Goal: Task Accomplishment & Management: Complete application form

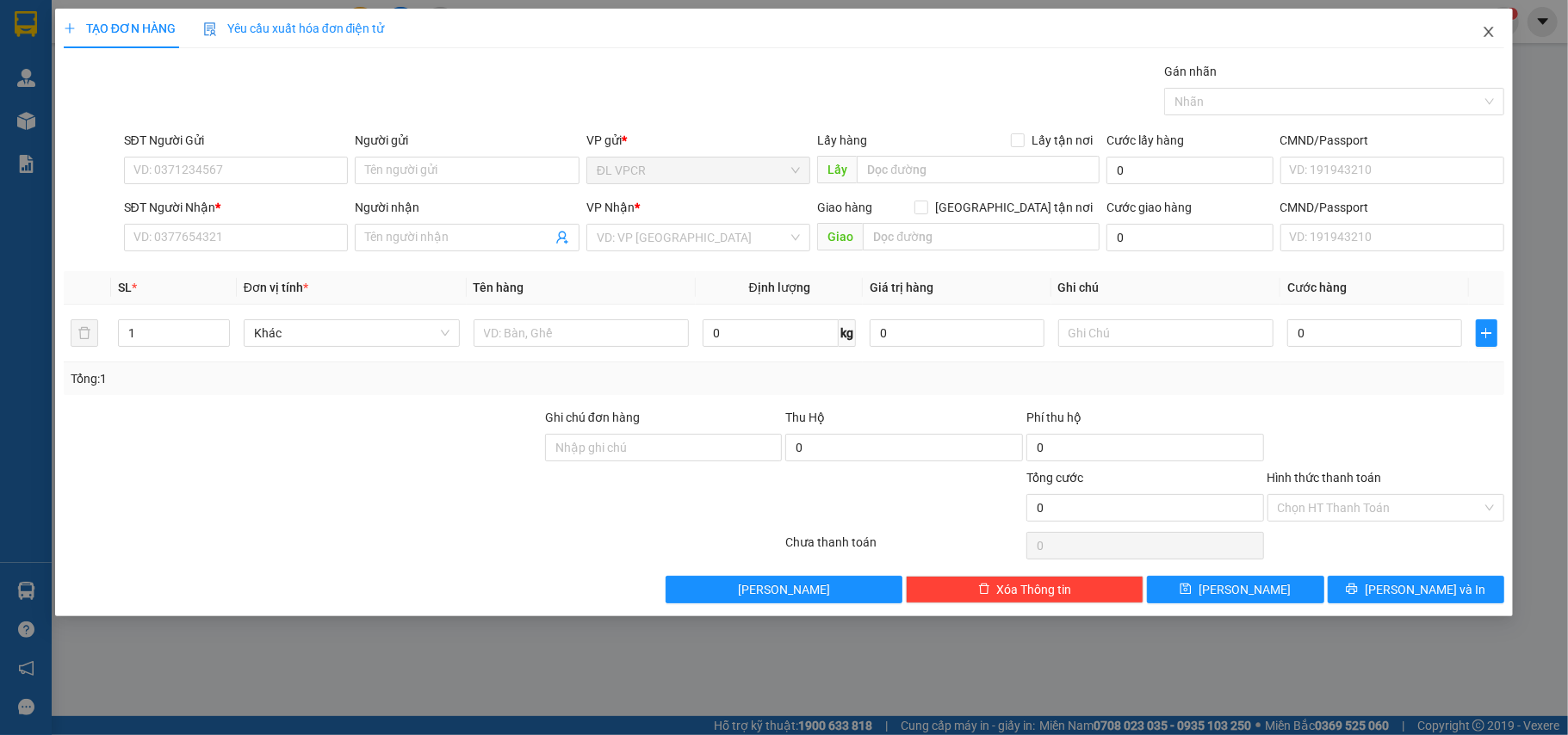
click at [1479, 29] on span "Close" at bounding box center [1489, 33] width 48 height 48
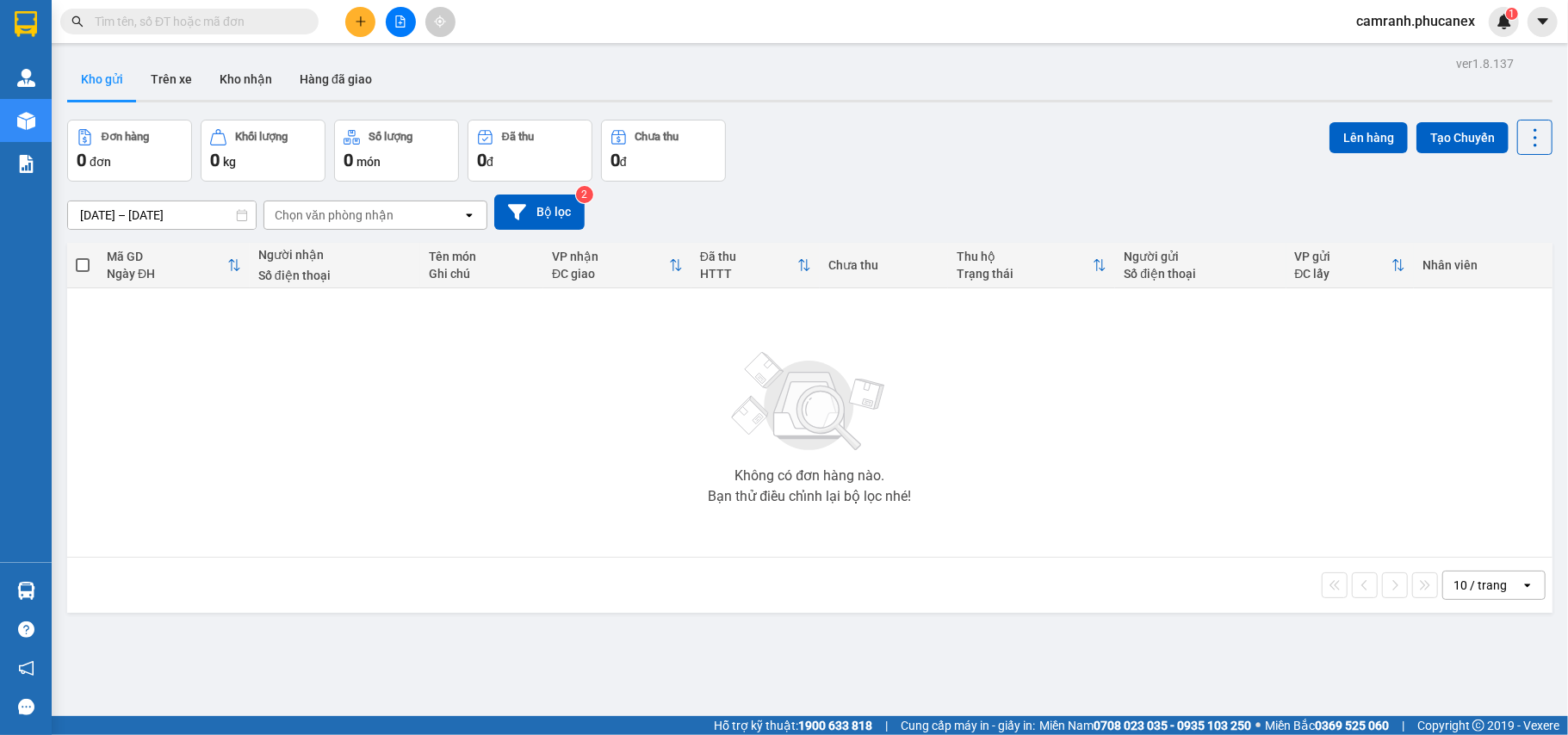
click at [239, 18] on input "text" at bounding box center [196, 21] width 203 height 19
paste input "0972741075"
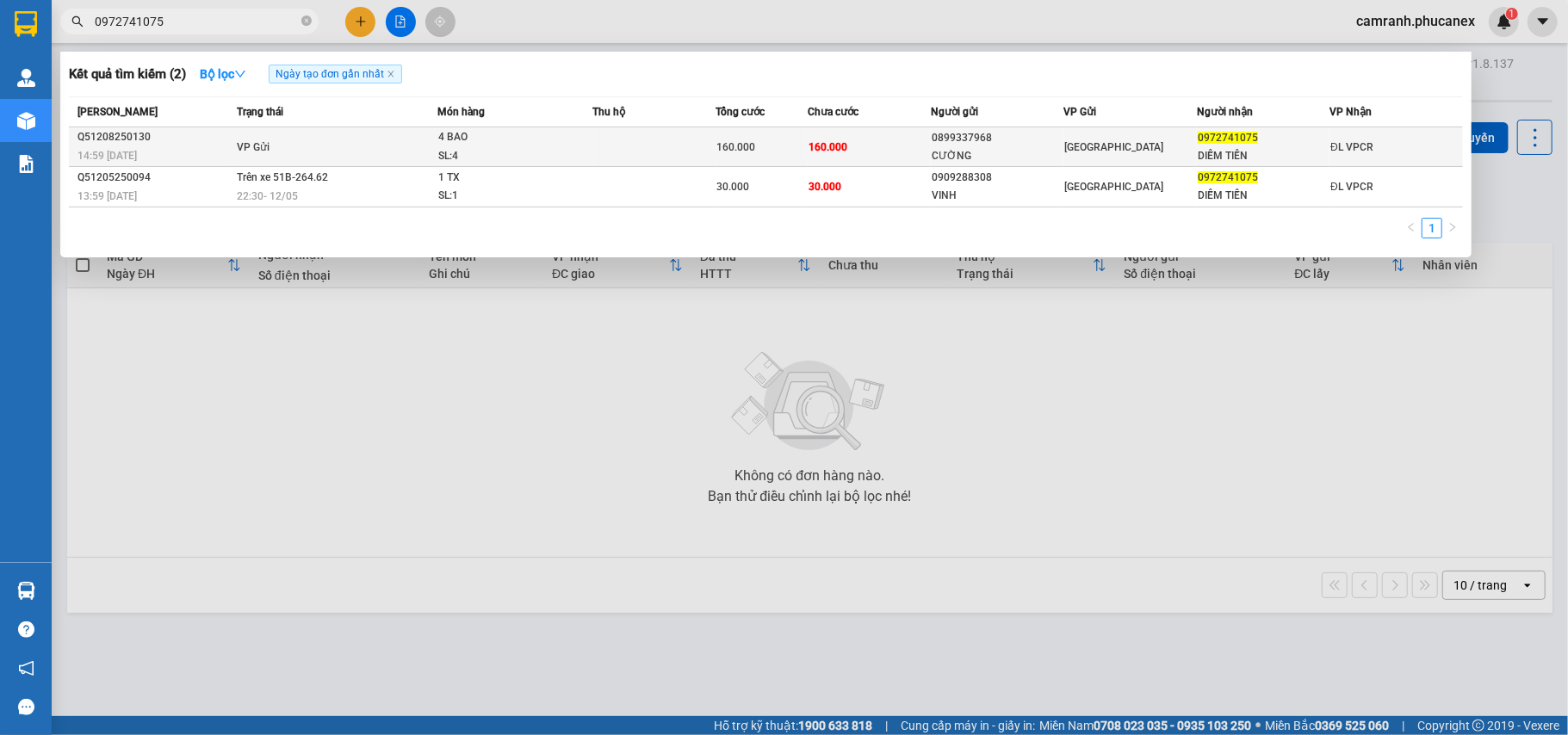
type input "0972741075"
click at [521, 152] on div "SL: 4" at bounding box center [503, 156] width 129 height 19
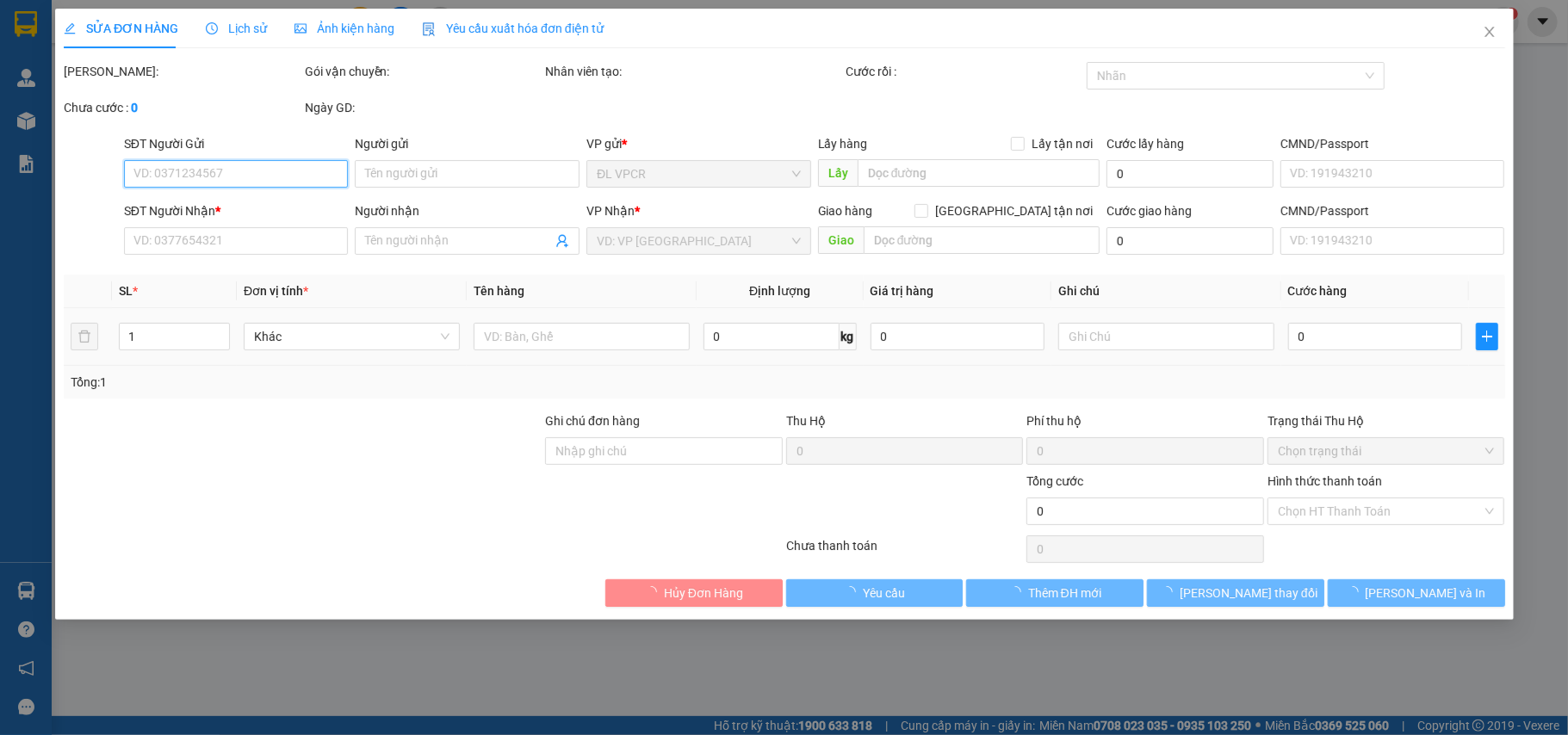
type input "0899337968"
type input "CƯỜNG"
type input "0972741075"
type input "DIỄM TIẾN"
type input "160.000"
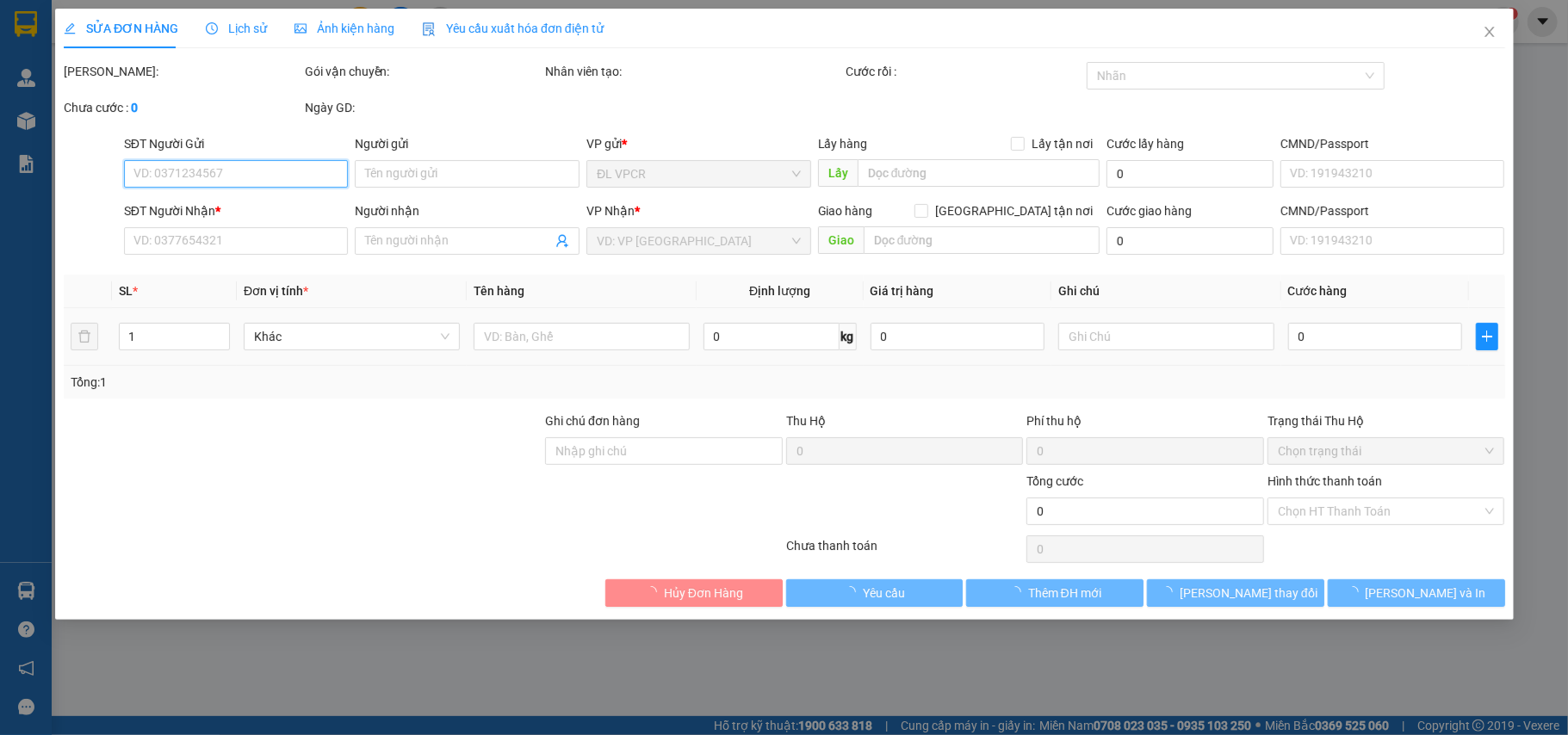
type input "160.000"
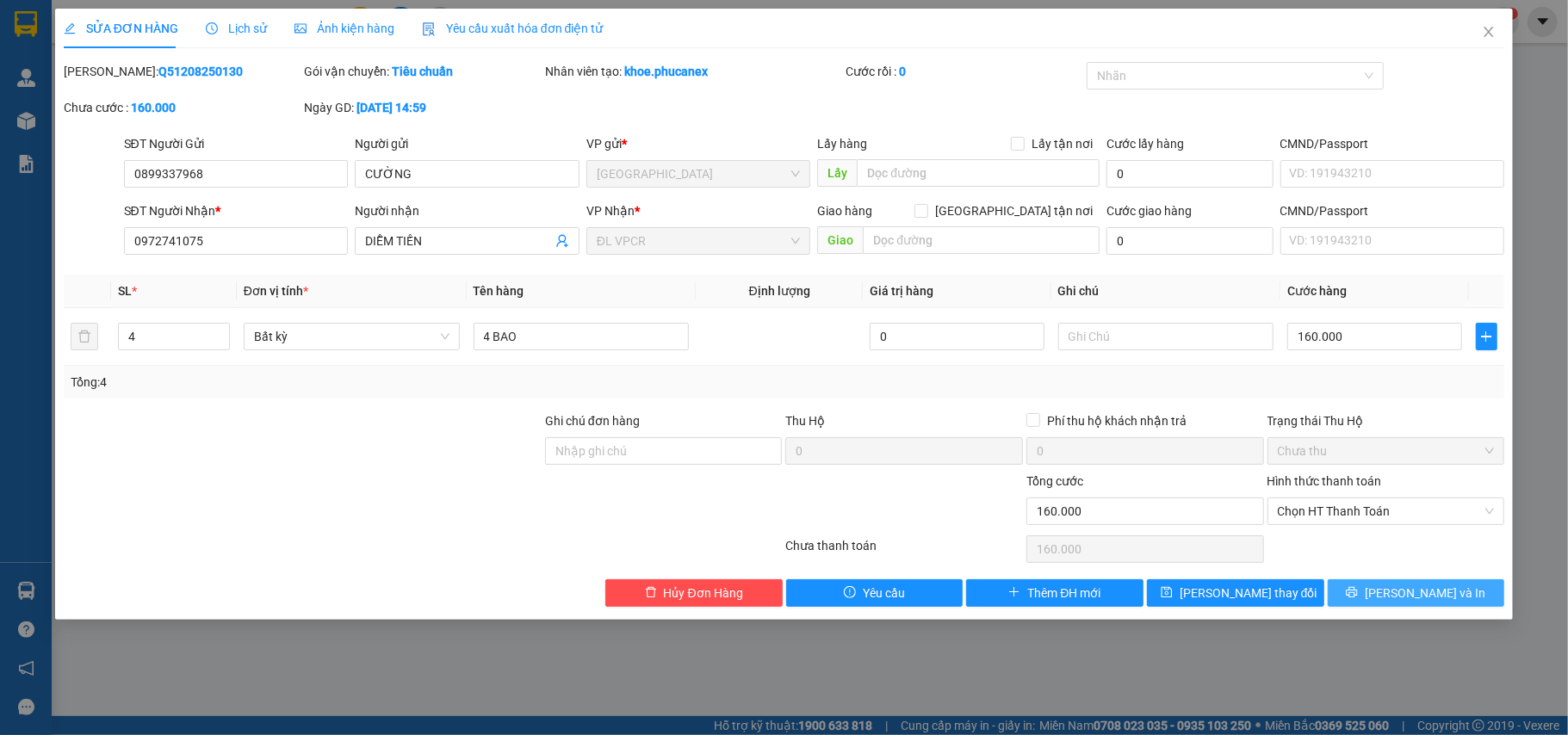
click at [1413, 596] on span "[PERSON_NAME] và In" at bounding box center [1425, 593] width 120 height 19
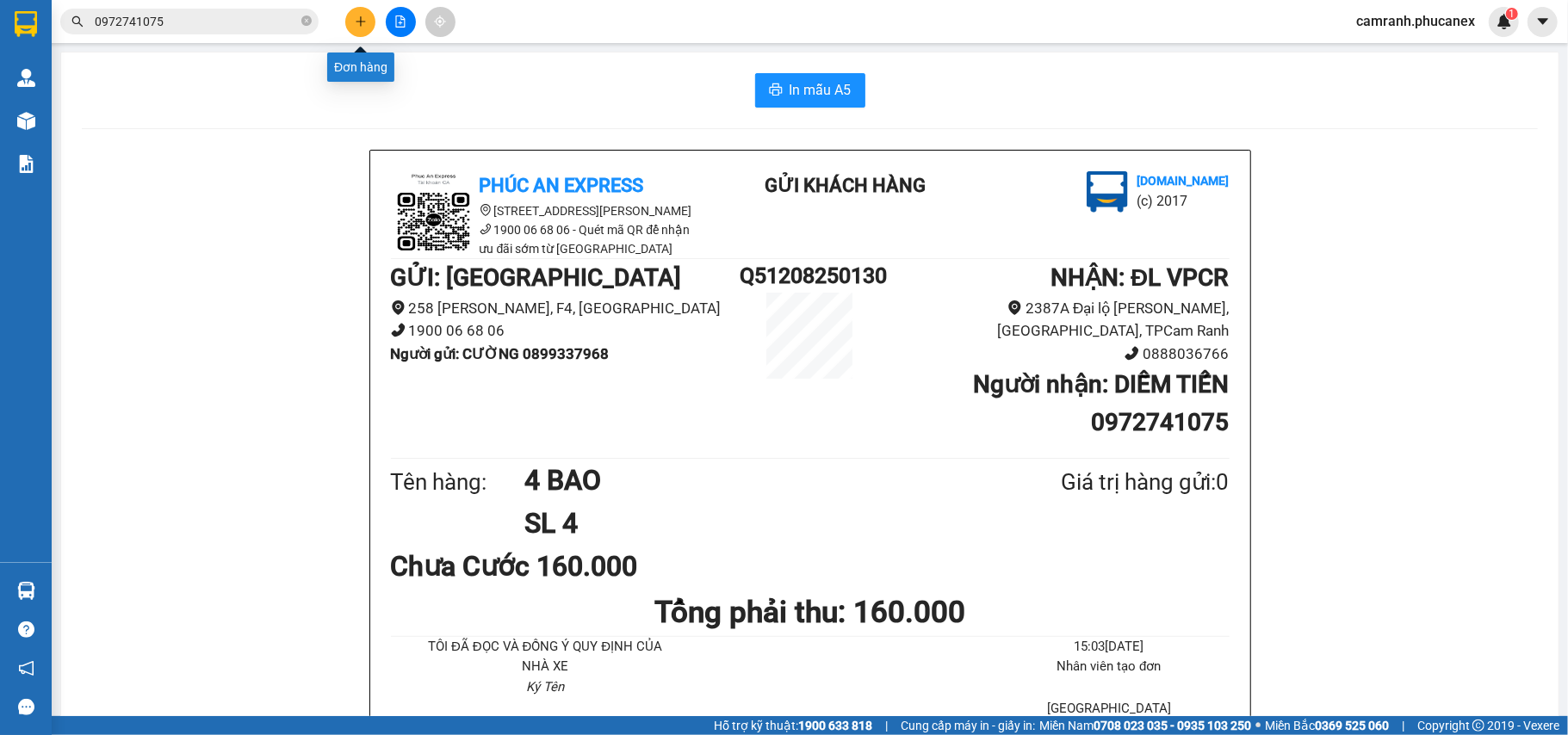
click at [367, 12] on button at bounding box center [360, 22] width 30 height 30
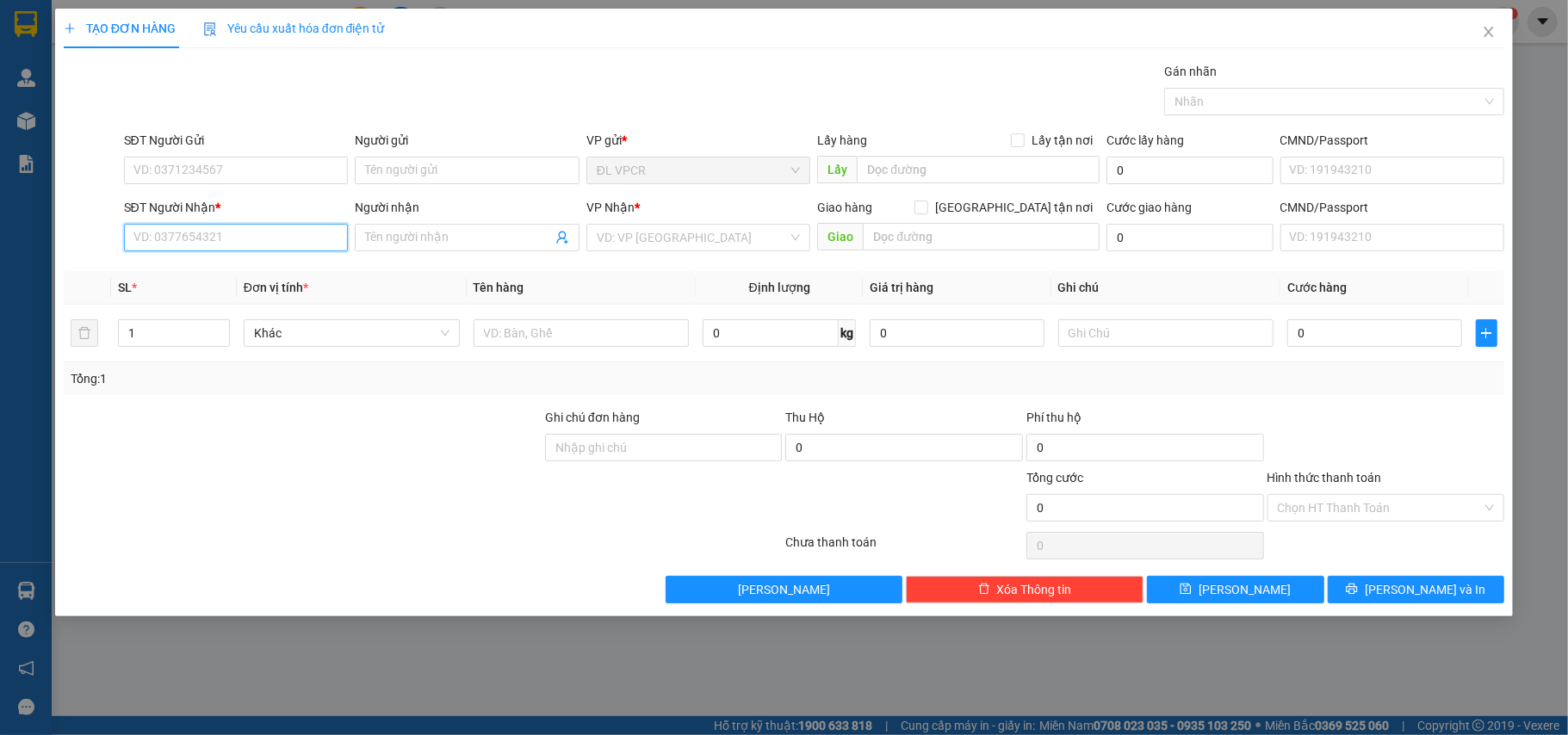
click at [224, 231] on input "SĐT Người Nhận *" at bounding box center [236, 238] width 225 height 28
click at [187, 174] on input "SĐT Người Gửi" at bounding box center [236, 170] width 225 height 28
click at [176, 242] on input "SĐT Người Nhận *" at bounding box center [236, 238] width 225 height 28
type input "0337985337"
click at [418, 246] on input "Người nhận" at bounding box center [458, 237] width 187 height 19
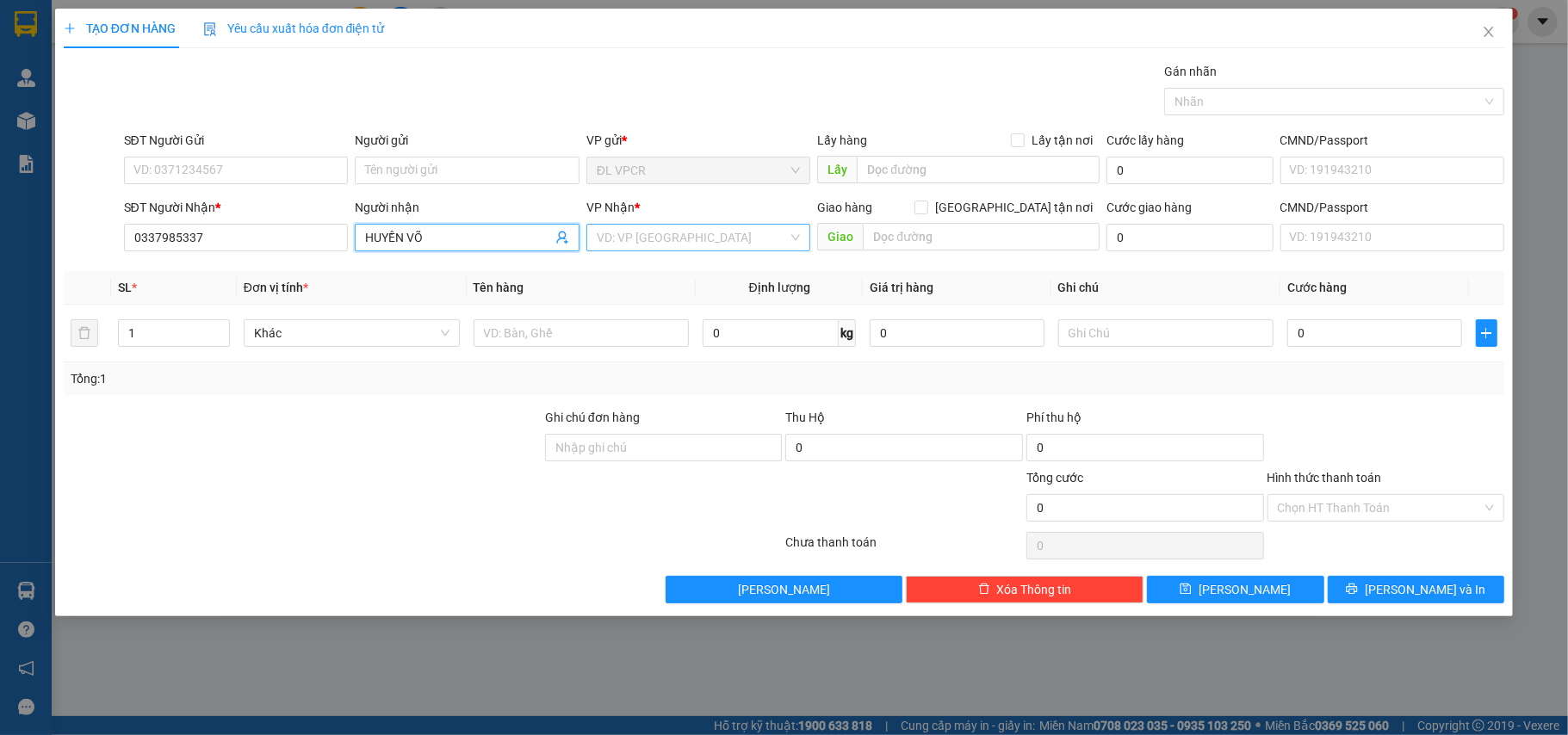
type input "HUYỀN VÕ"
click at [638, 232] on input "search" at bounding box center [693, 238] width 192 height 26
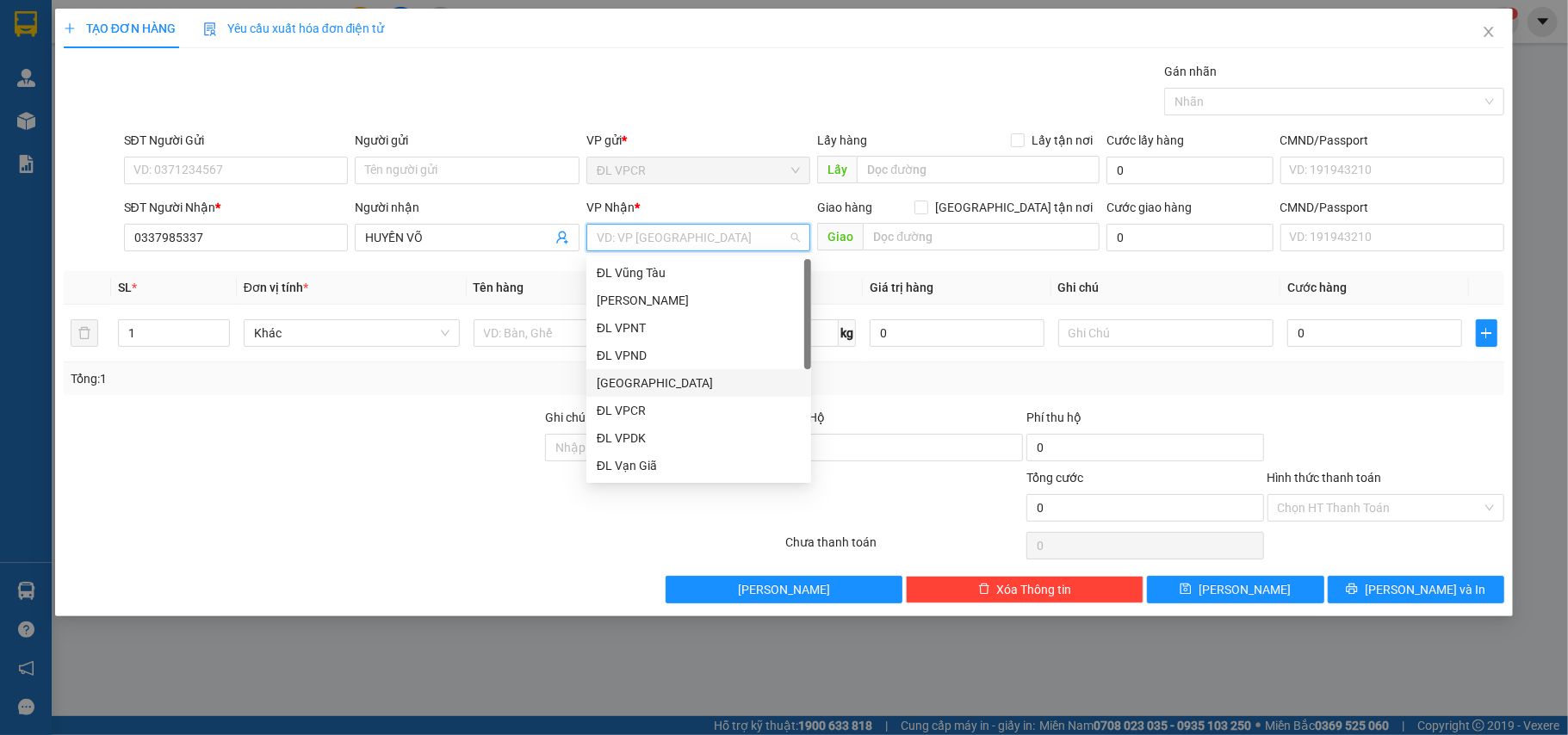
click at [642, 377] on div "[GEOGRAPHIC_DATA]" at bounding box center [699, 383] width 204 height 19
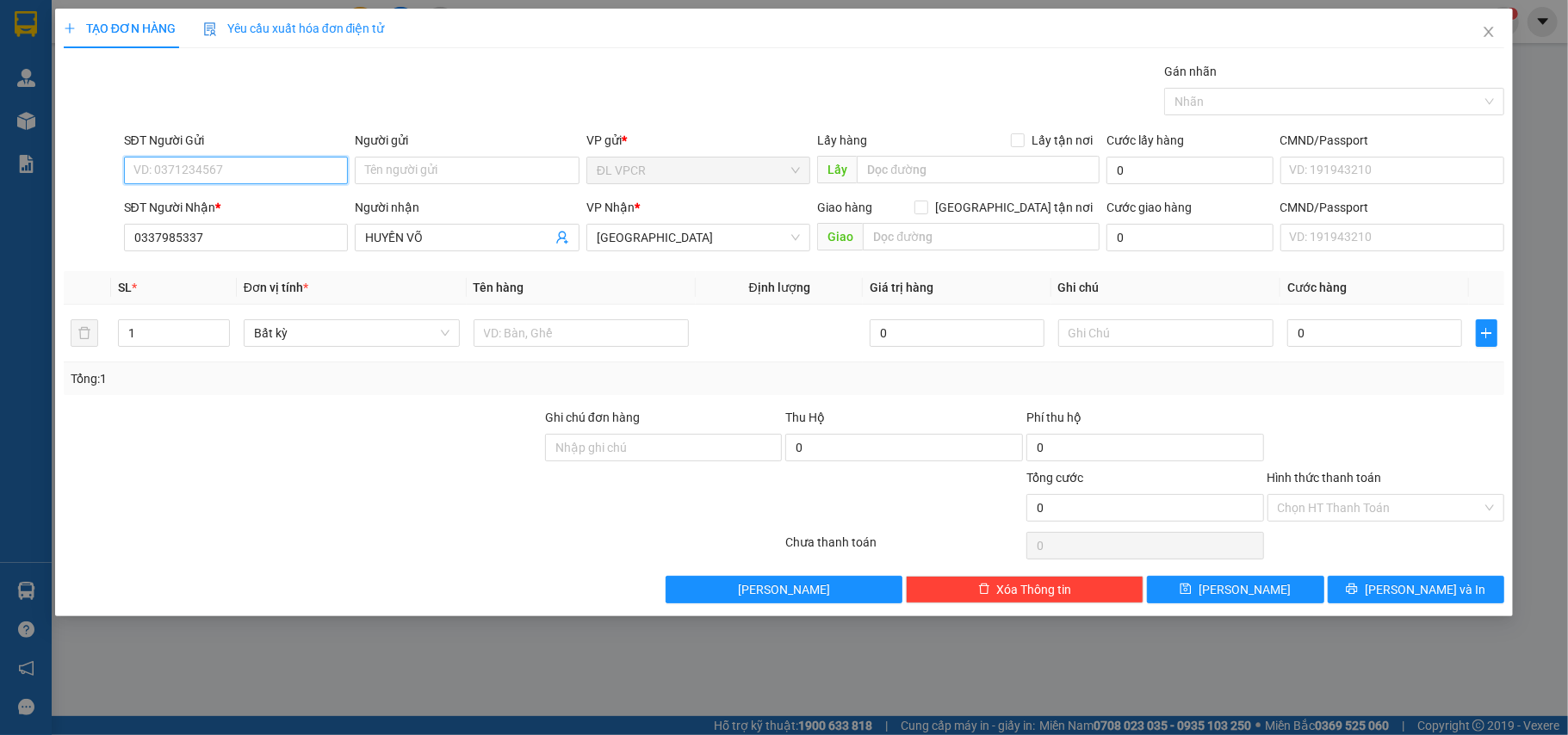
click at [282, 181] on input "SĐT Người Gửi" at bounding box center [236, 170] width 225 height 28
click at [277, 195] on div "0344973070 - MỸ NHỚ" at bounding box center [236, 206] width 225 height 28
type input "0344973070"
type input "MỸ NHỚ"
type input "0344973070"
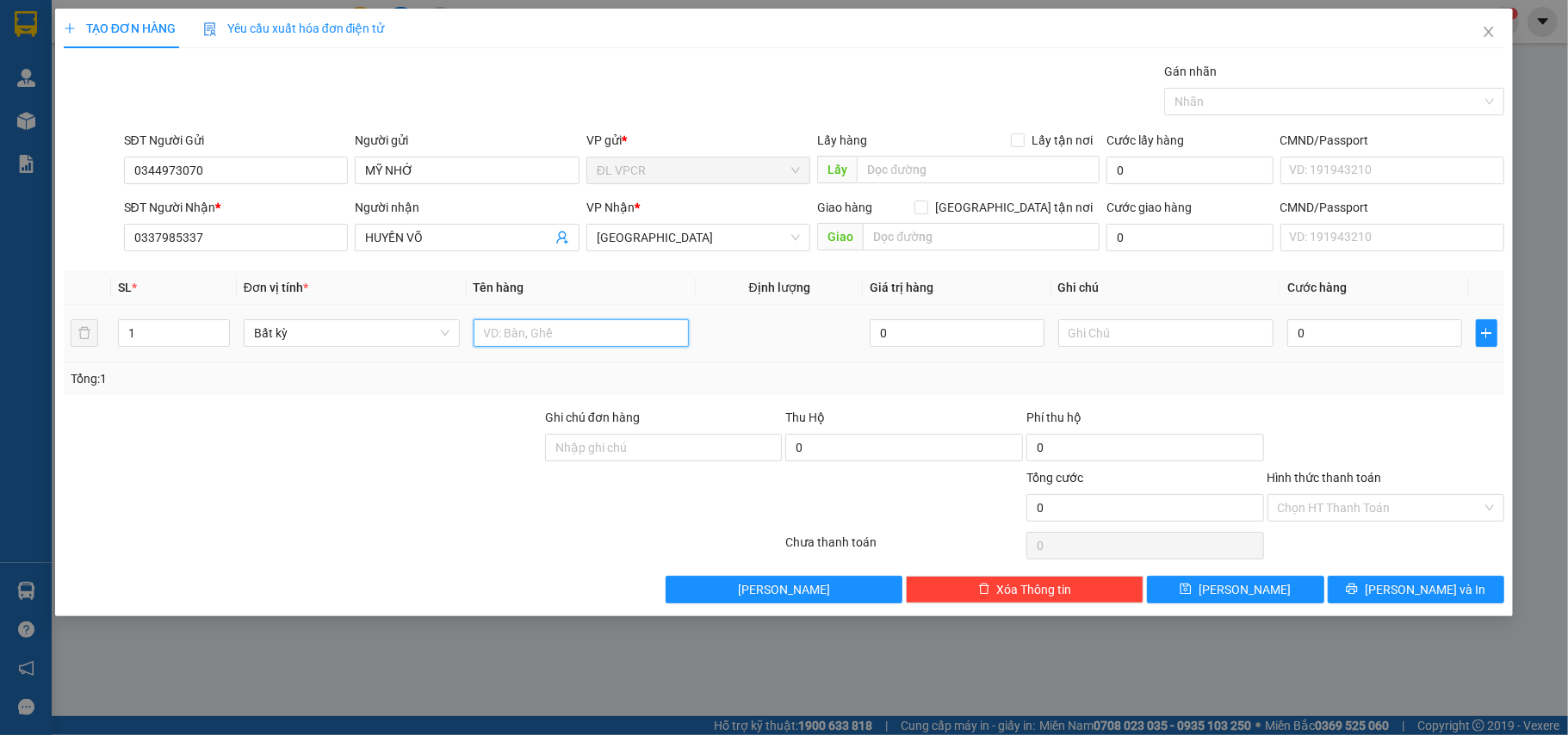
click at [511, 343] on input "text" at bounding box center [581, 333] width 216 height 28
type input "2 THÙNG"
click at [1323, 344] on input "0" at bounding box center [1374, 333] width 174 height 28
type input "1"
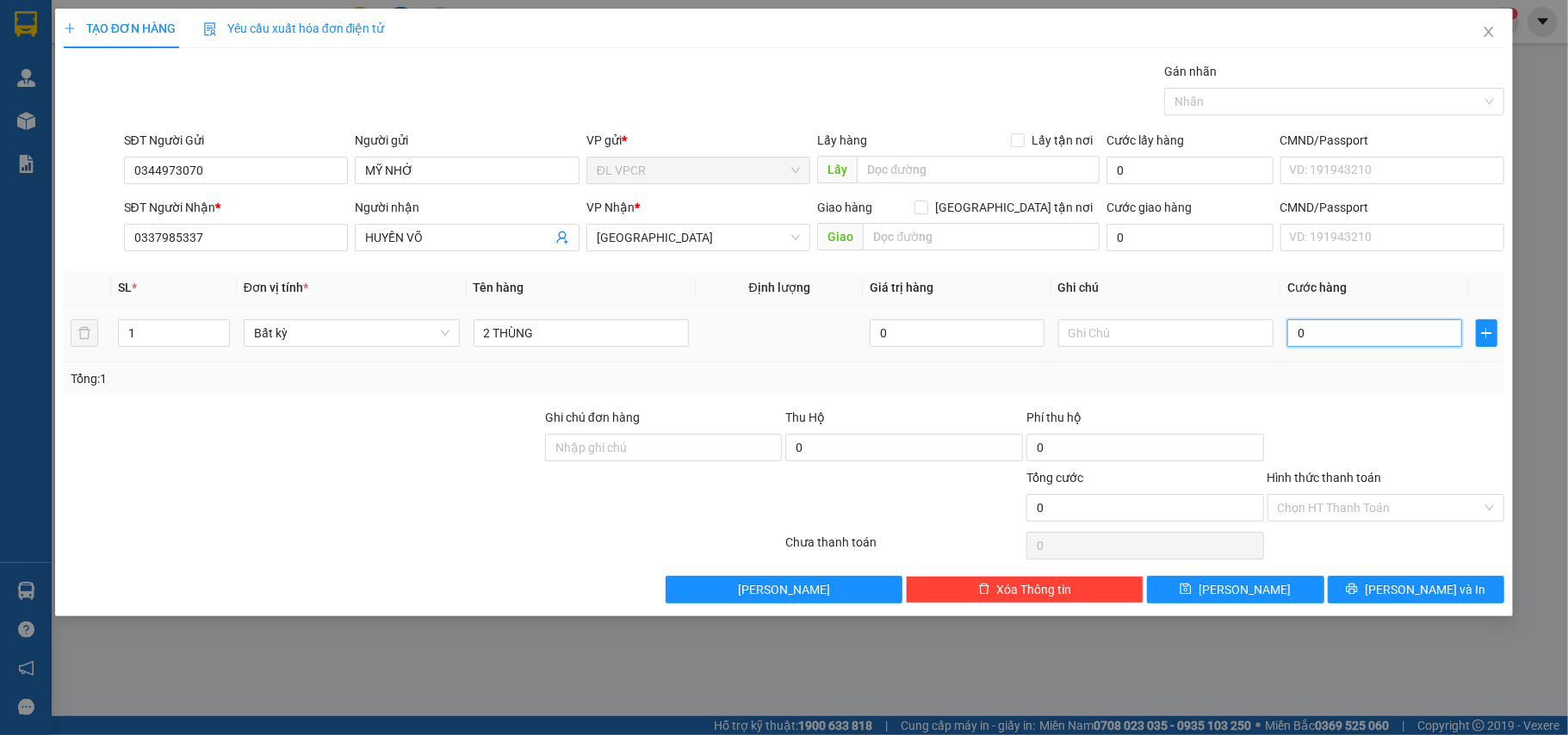
type input "1"
type input "10"
type input "100"
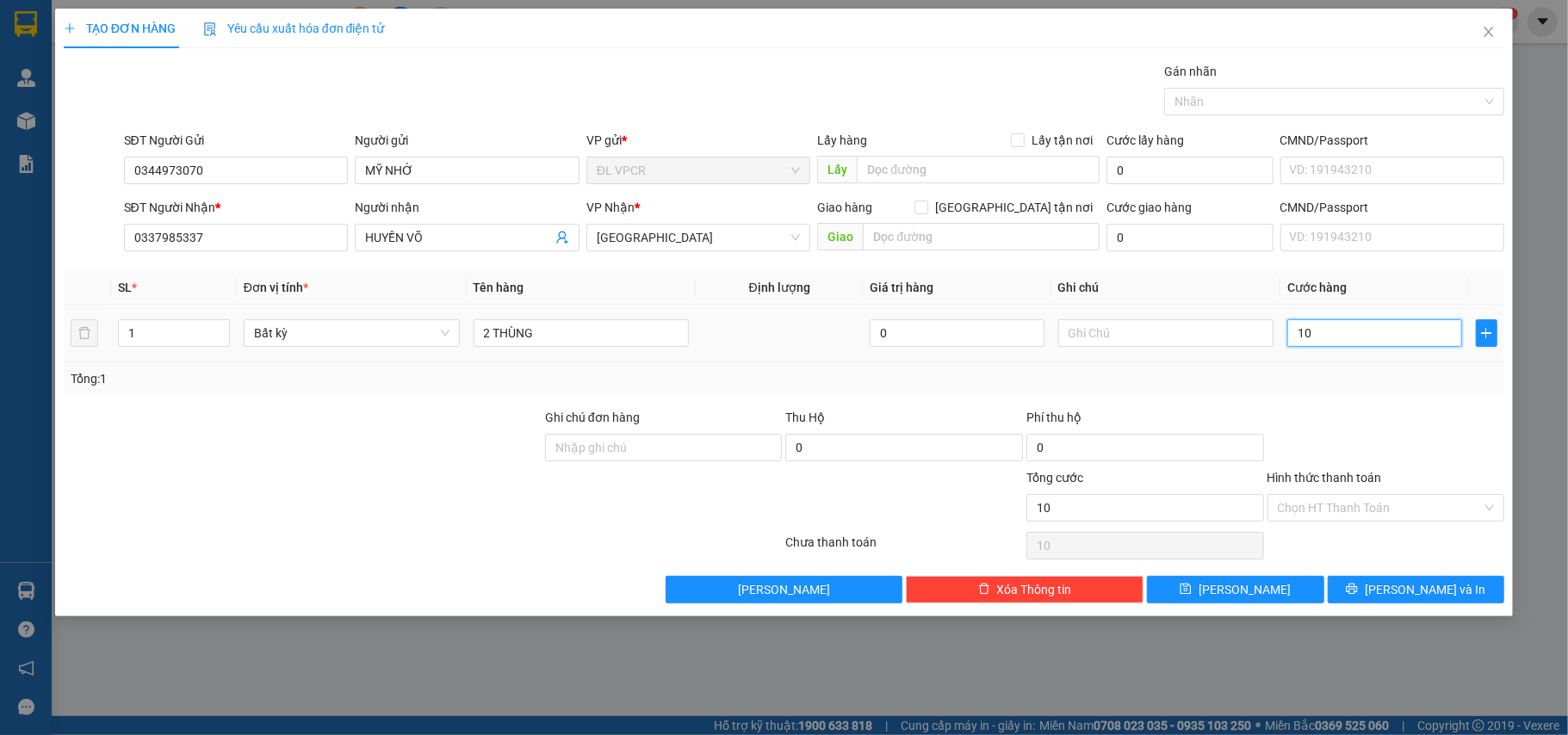
type input "100"
click at [224, 335] on span "down" at bounding box center [221, 339] width 11 height 11
type input "100.000"
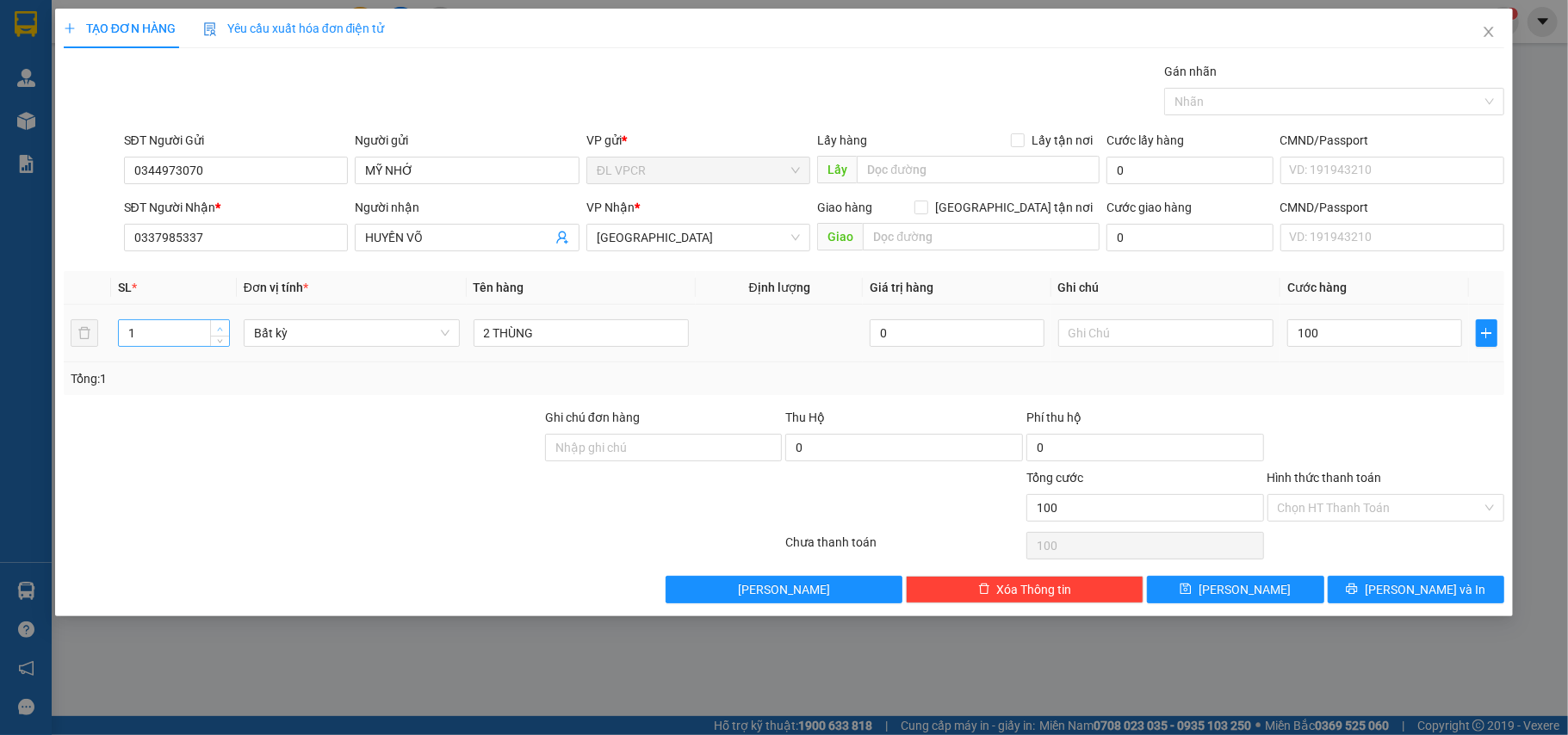
type input "100.000"
click at [222, 326] on span "up" at bounding box center [221, 329] width 11 height 11
type input "2"
click at [222, 331] on icon "up" at bounding box center [220, 329] width 6 height 6
click at [974, 246] on input "text" at bounding box center [982, 237] width 237 height 28
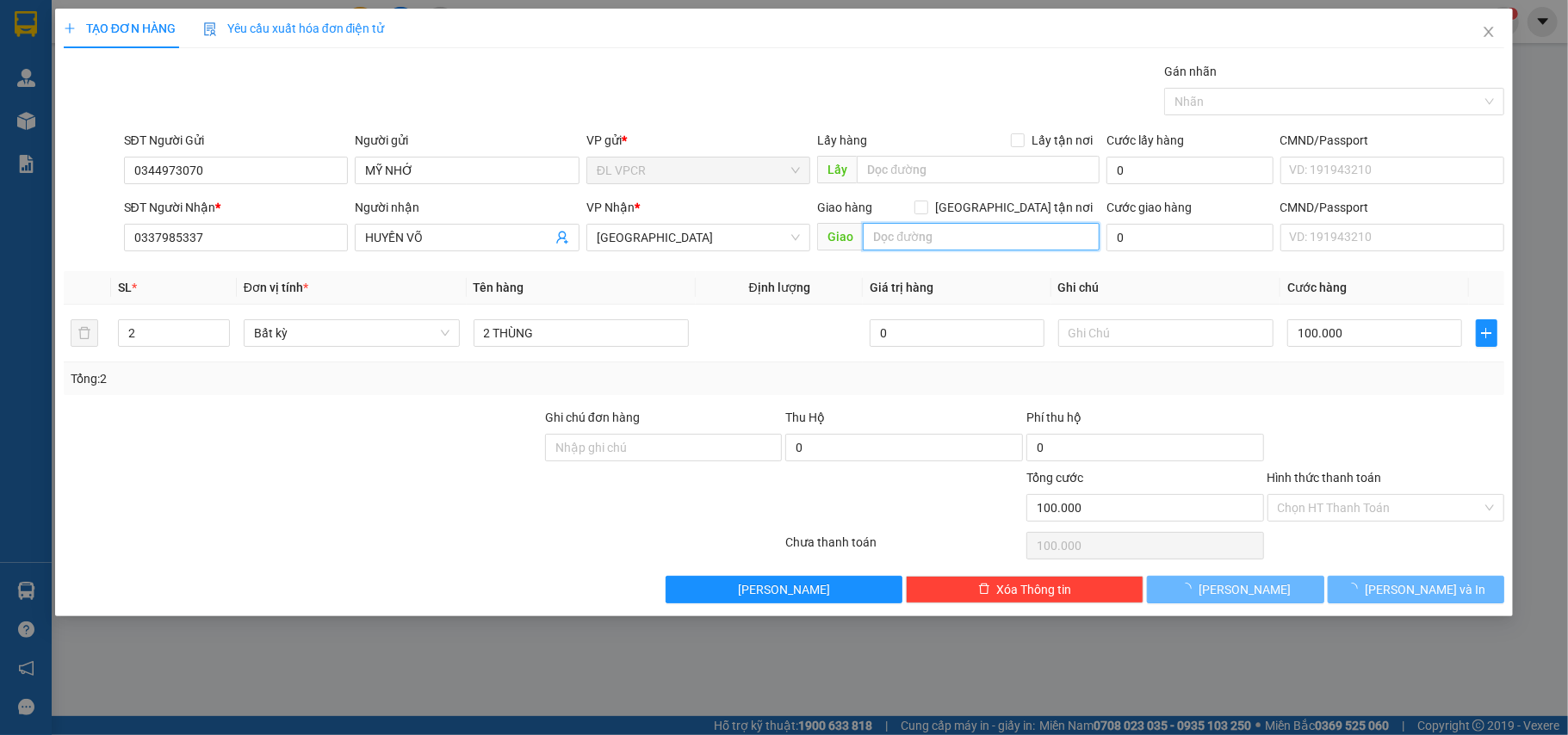
type input "0"
type input "35 [PERSON_NAME], P 16, Q 8"
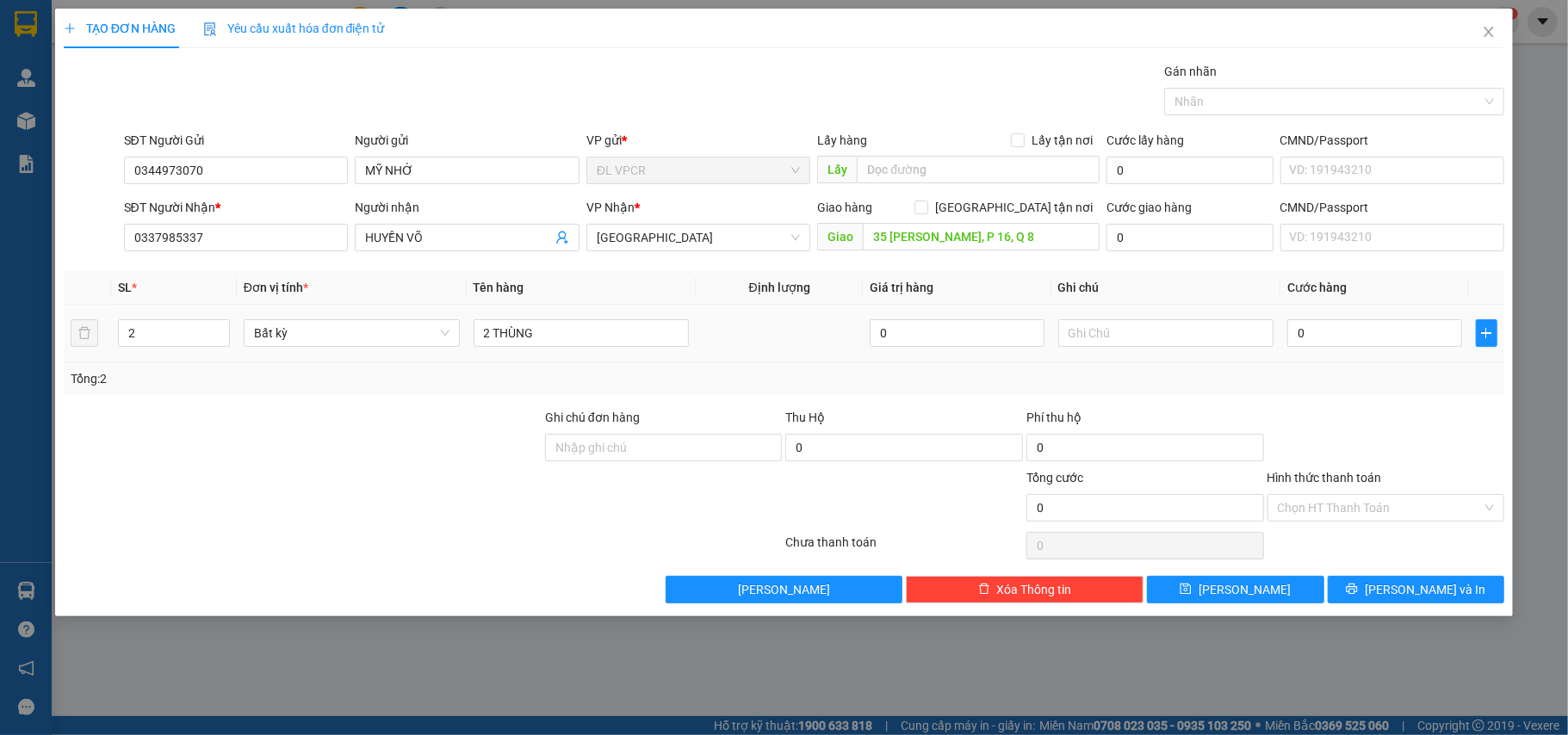
click at [1152, 353] on td at bounding box center [1167, 334] width 230 height 58
click at [1149, 341] on input "text" at bounding box center [1166, 333] width 216 height 28
type input "100"
click at [1182, 271] on div "Transit Pickup Surcharge Ids Transit Deliver Surcharge Ids Transit Deliver Surc…" at bounding box center [785, 333] width 1442 height 542
click at [1176, 250] on input "0" at bounding box center [1190, 238] width 166 height 28
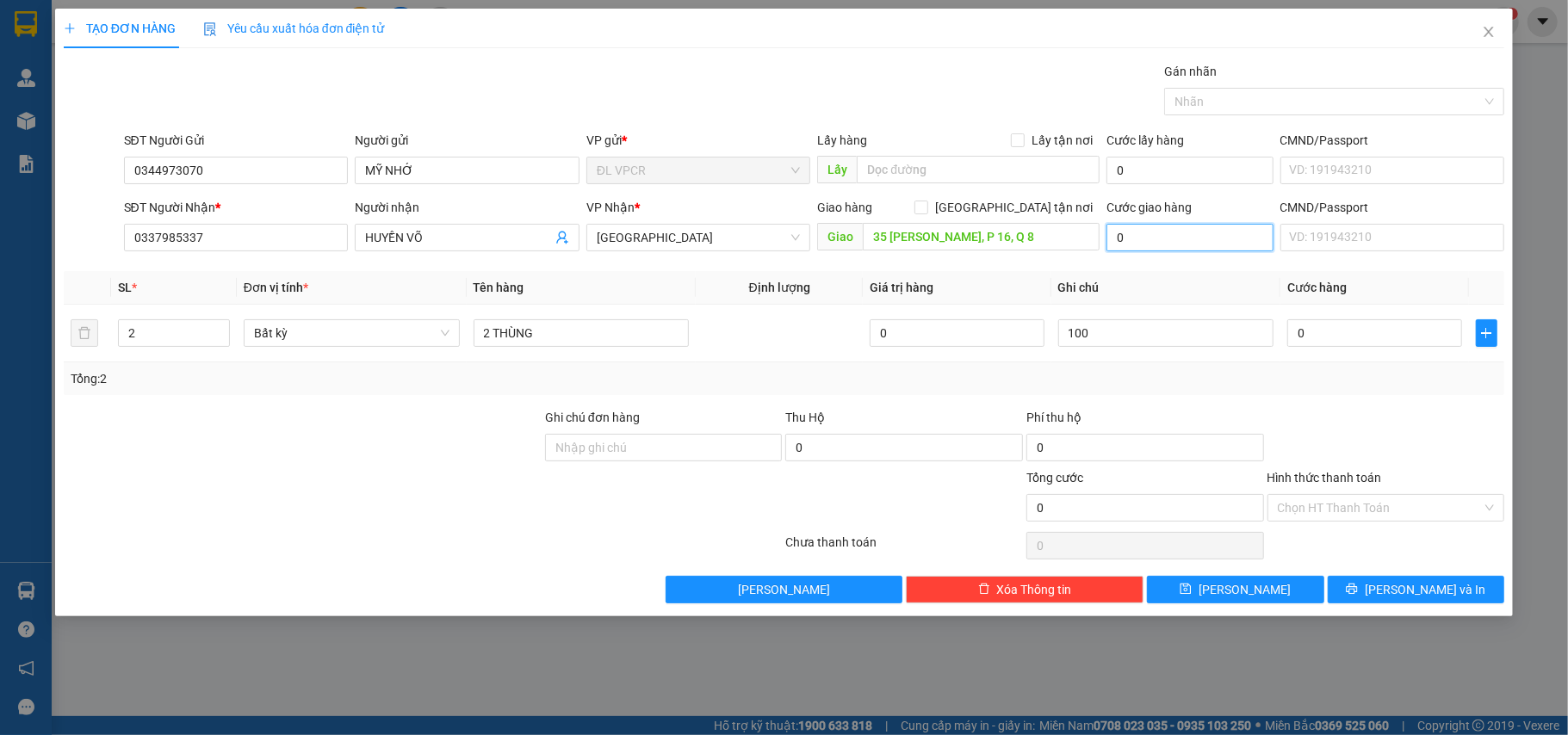
type input "1"
type input "10"
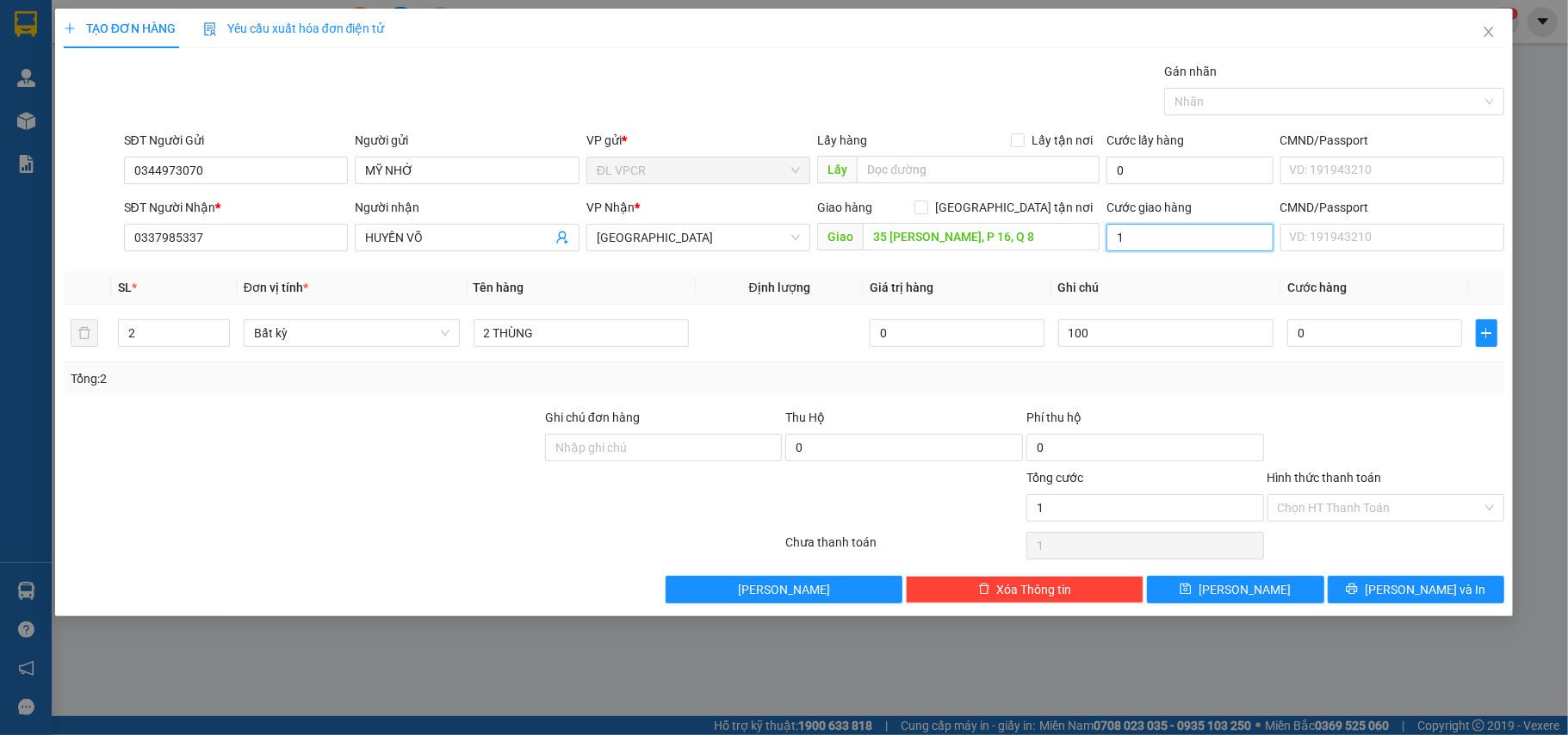
type input "10"
type input "100"
type input "100.000"
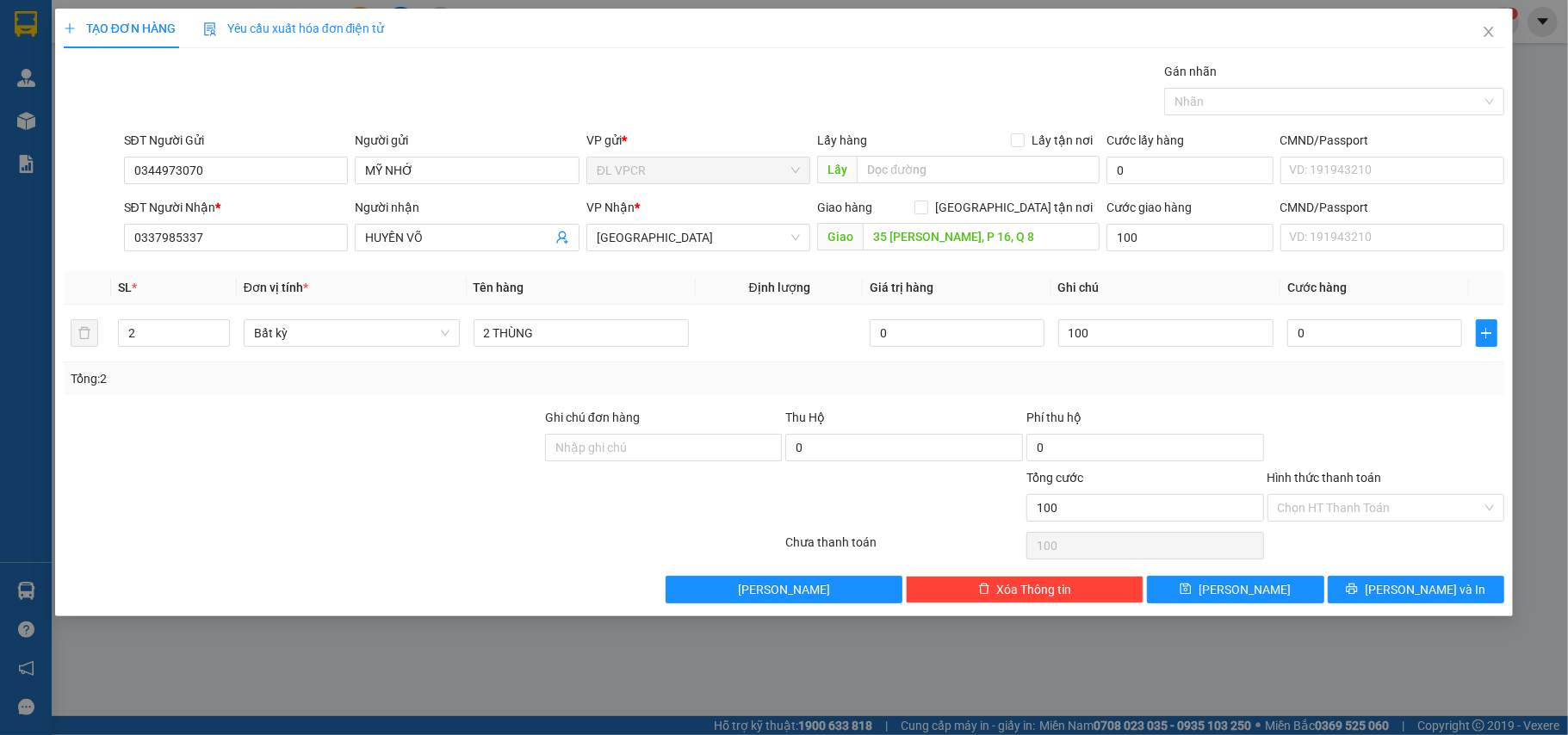
type input "100.000"
click at [1156, 287] on th "Ghi chú" at bounding box center [1167, 288] width 230 height 34
drag, startPoint x: 1128, startPoint y: 341, endPoint x: 1014, endPoint y: 352, distance: 114.5
click at [1014, 352] on tr "2 Bất kỳ 2 THÙNG 0 100 0" at bounding box center [785, 334] width 1442 height 58
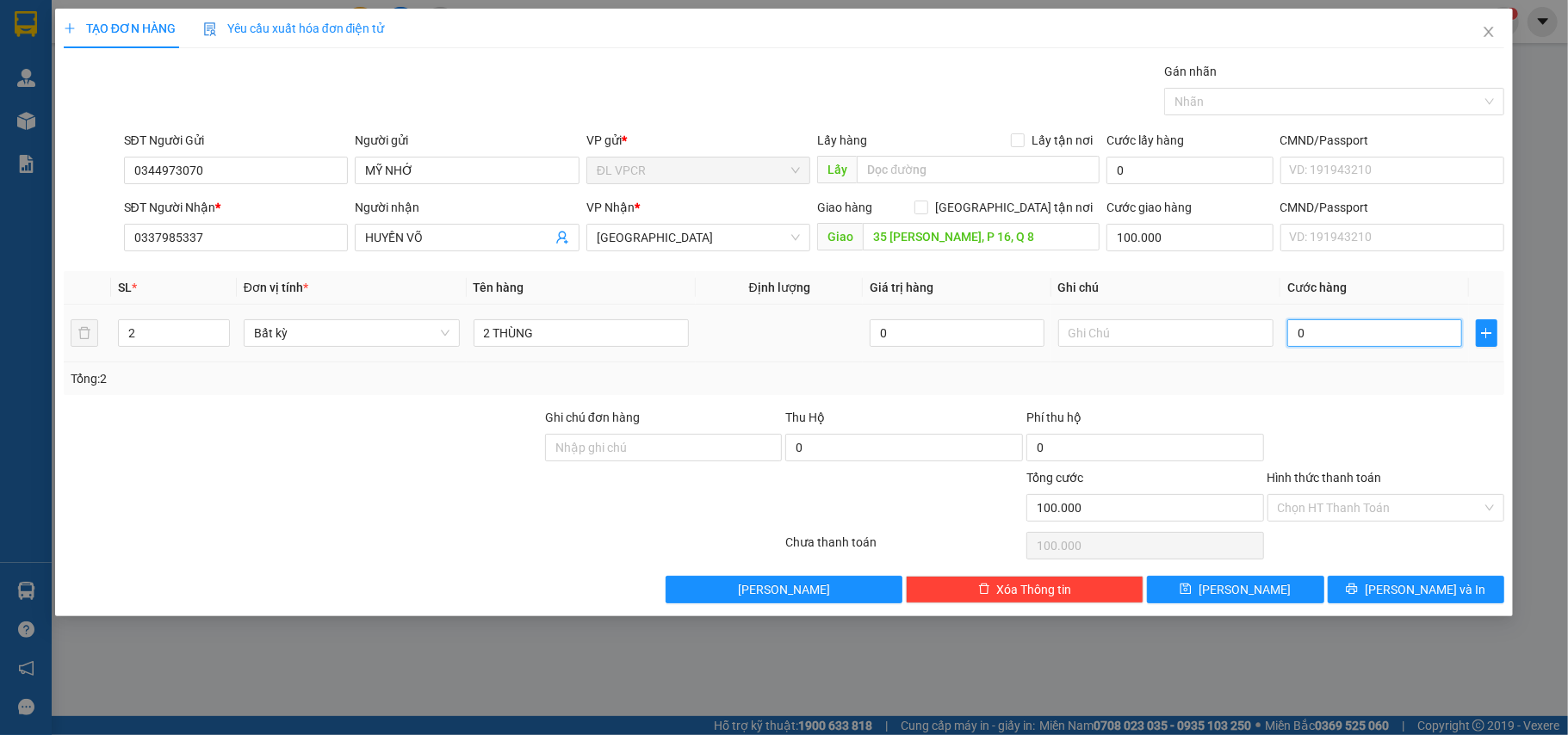
click at [1348, 339] on input "0" at bounding box center [1374, 333] width 174 height 28
type input "1"
type input "100.001"
type input "10"
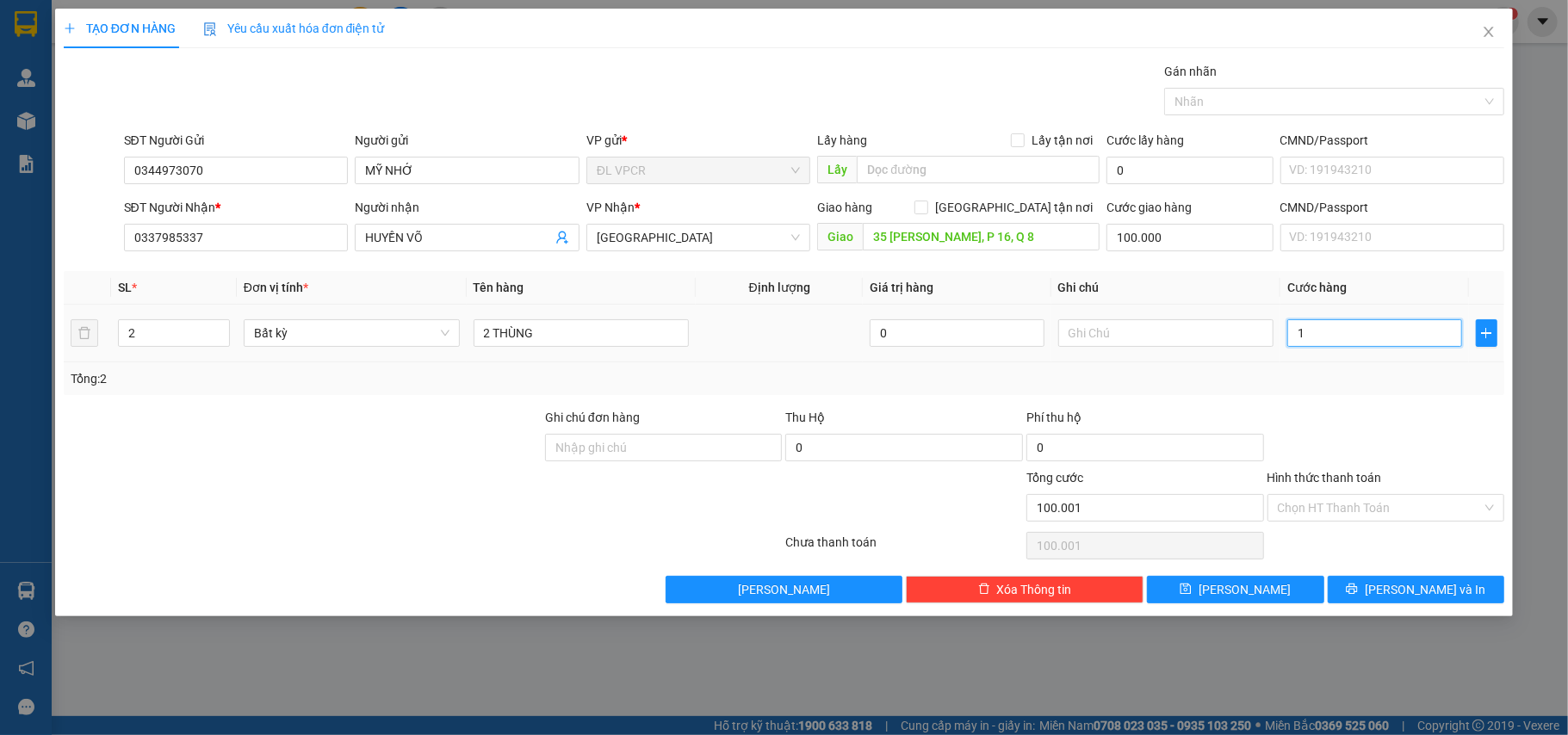
type input "100.010"
type input "100"
type input "100.100"
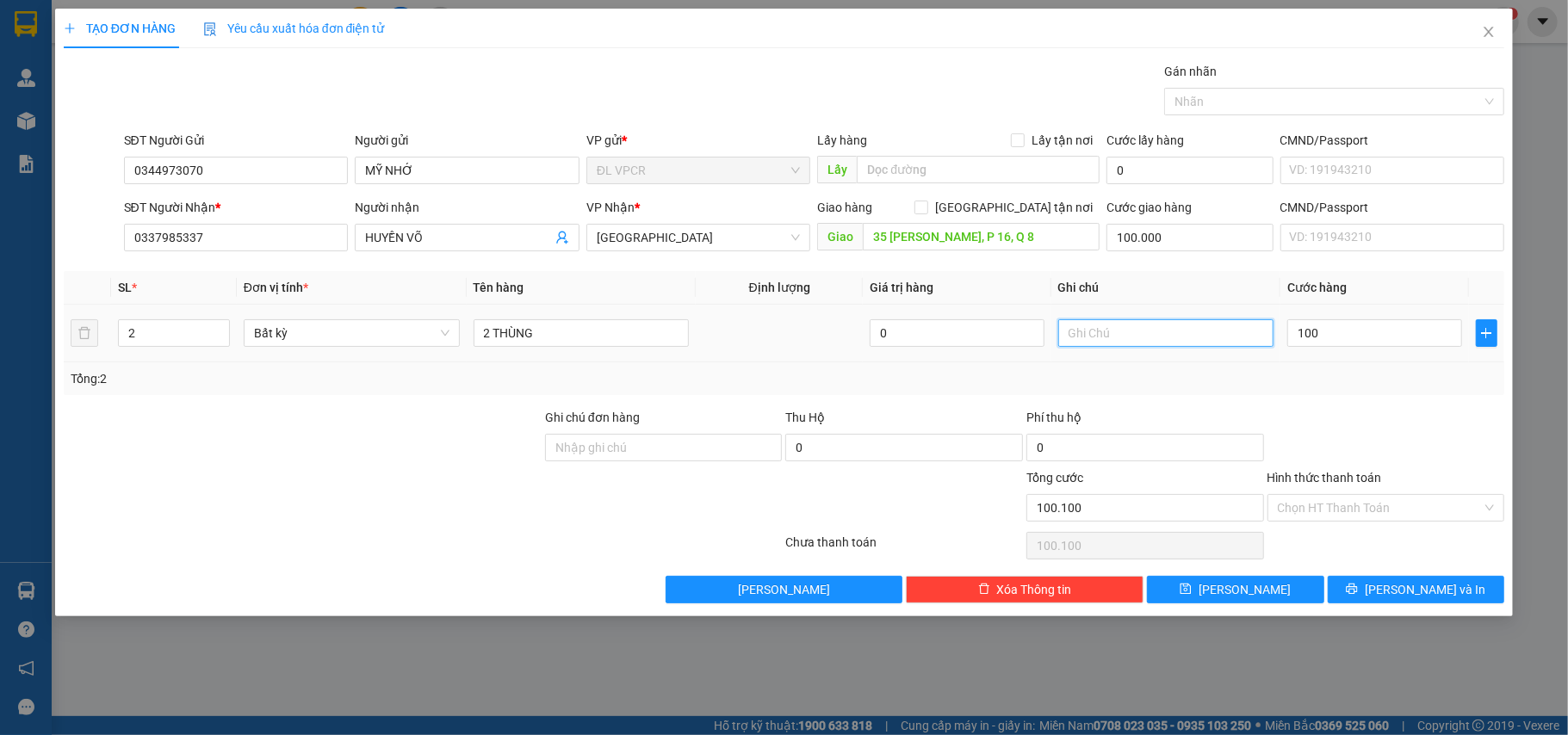
type input "100.000"
type input "200.000"
click at [1097, 341] on input "text" at bounding box center [1166, 333] width 216 height 28
type input "GTN 100K - 10H HOẶC 15H"
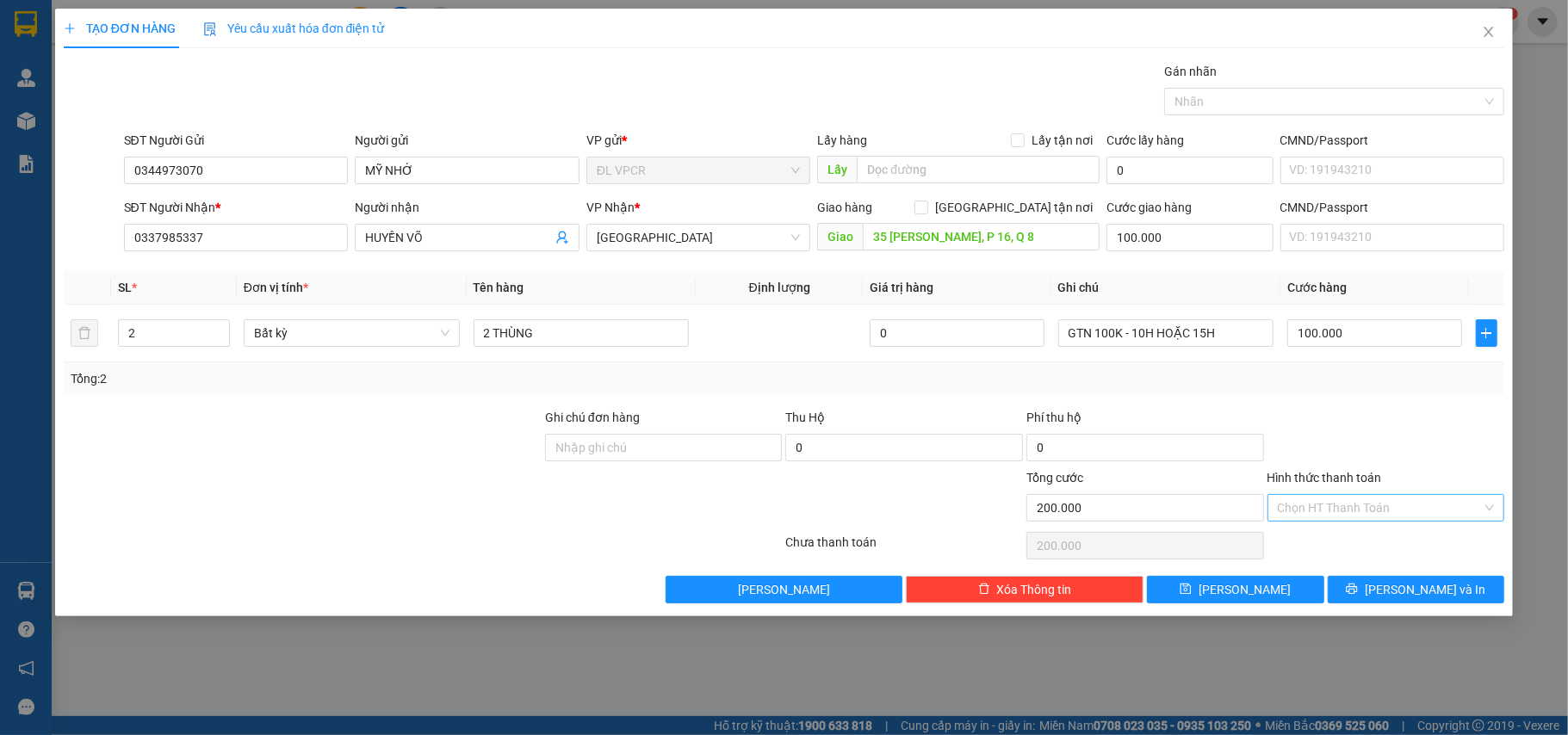
click at [1341, 521] on input "Hình thức thanh toán" at bounding box center [1380, 507] width 205 height 26
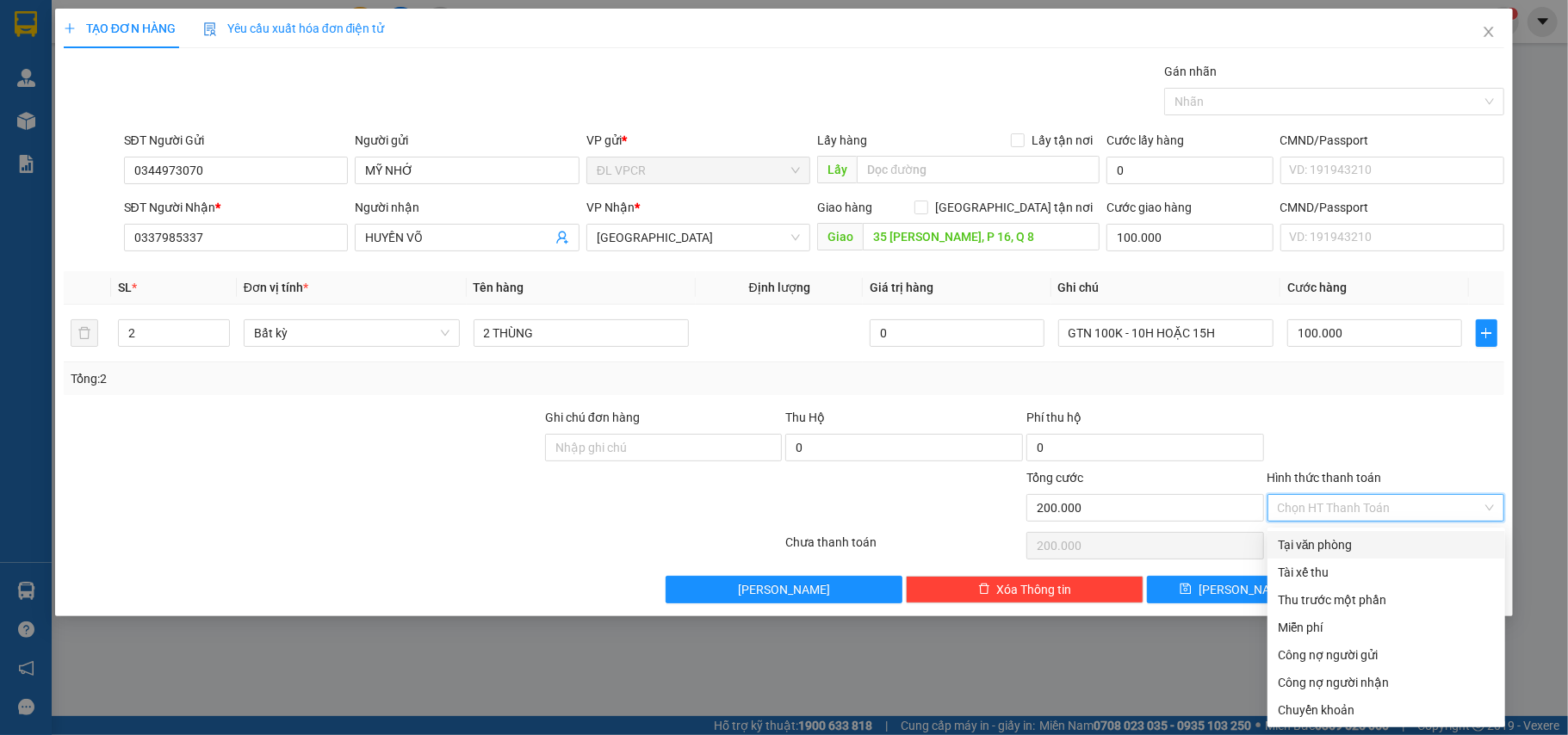
click at [1327, 555] on div "Tại văn phòng" at bounding box center [1386, 545] width 238 height 28
type input "0"
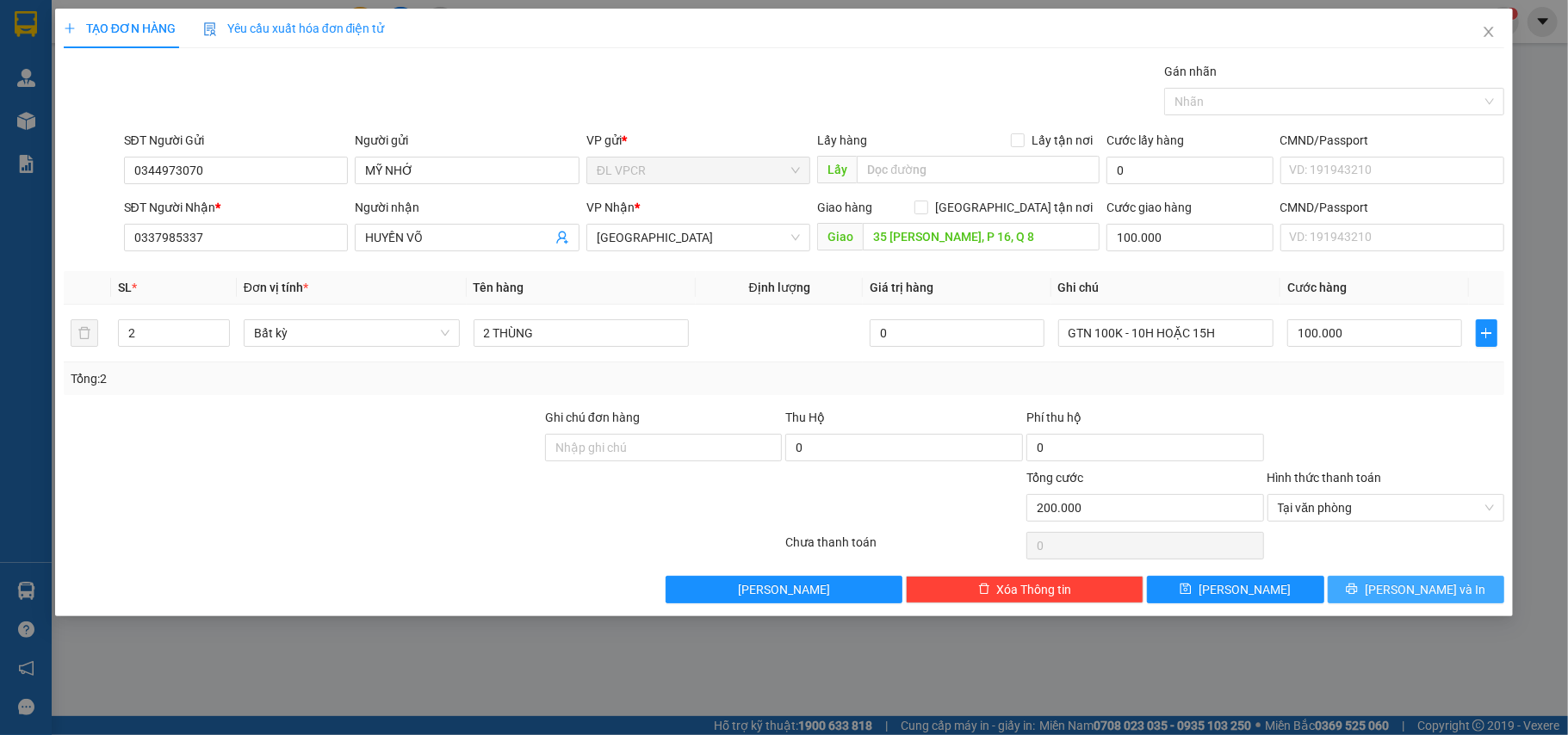
click at [1362, 597] on button "[PERSON_NAME] và In" at bounding box center [1416, 589] width 177 height 28
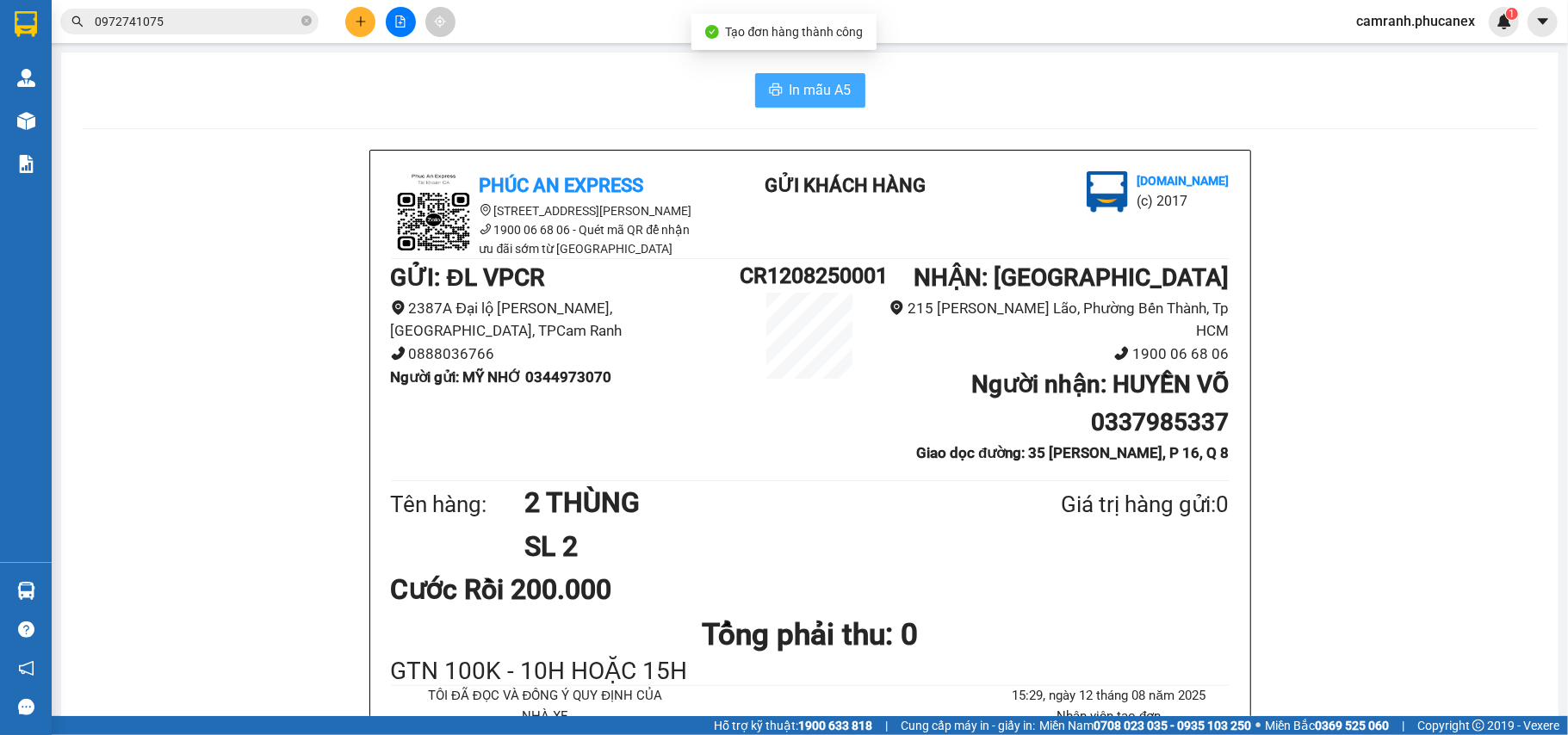
click at [807, 80] on span "In mẫu A5" at bounding box center [820, 90] width 62 height 21
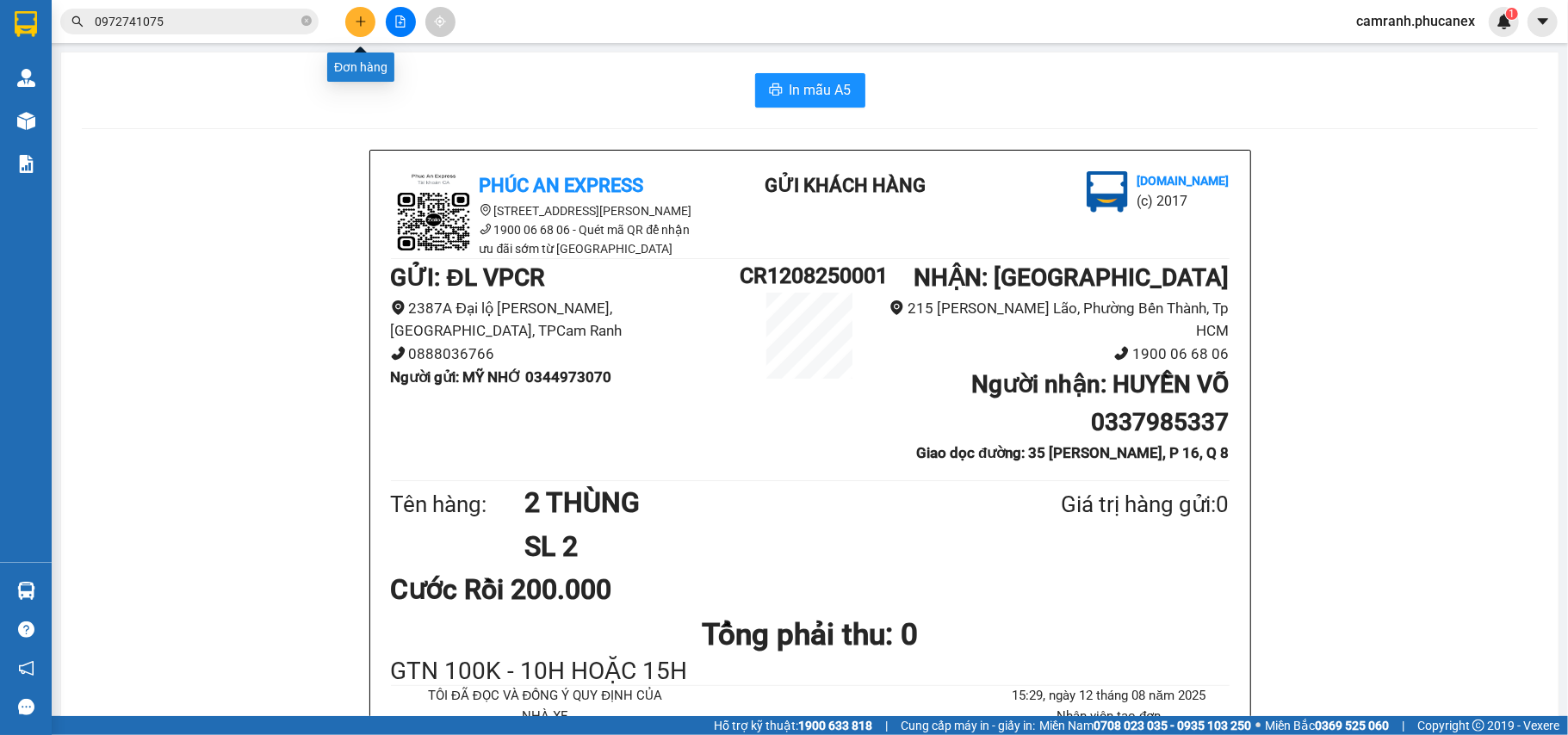
click at [359, 11] on button at bounding box center [360, 22] width 30 height 30
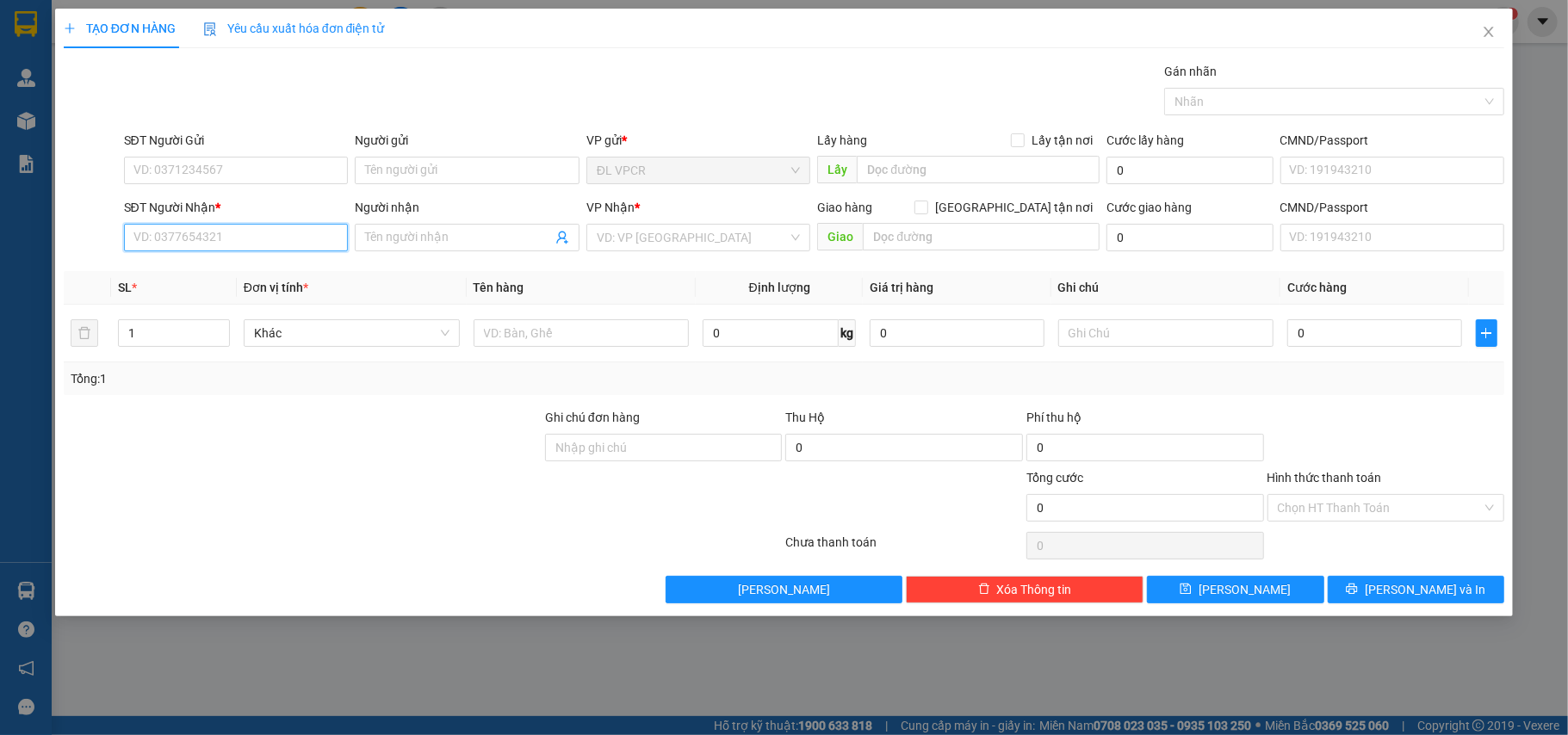
click at [226, 243] on input "SĐT Người Nhận *" at bounding box center [236, 238] width 225 height 28
type input "0933880498"
click at [418, 246] on input "Người nhận" at bounding box center [458, 237] width 187 height 19
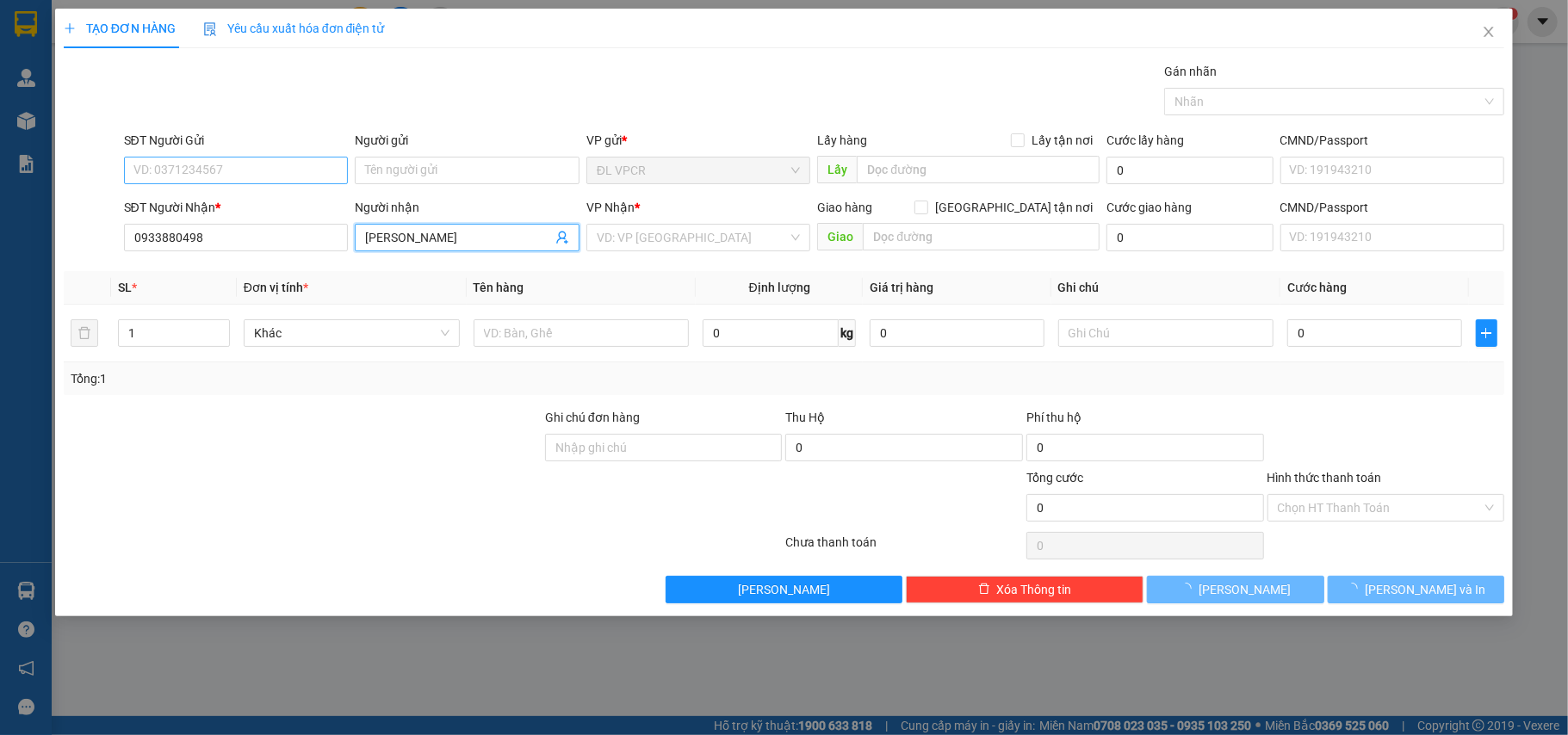
type input "[PERSON_NAME]"
click at [218, 181] on input "SĐT Người Gửi" at bounding box center [236, 170] width 225 height 28
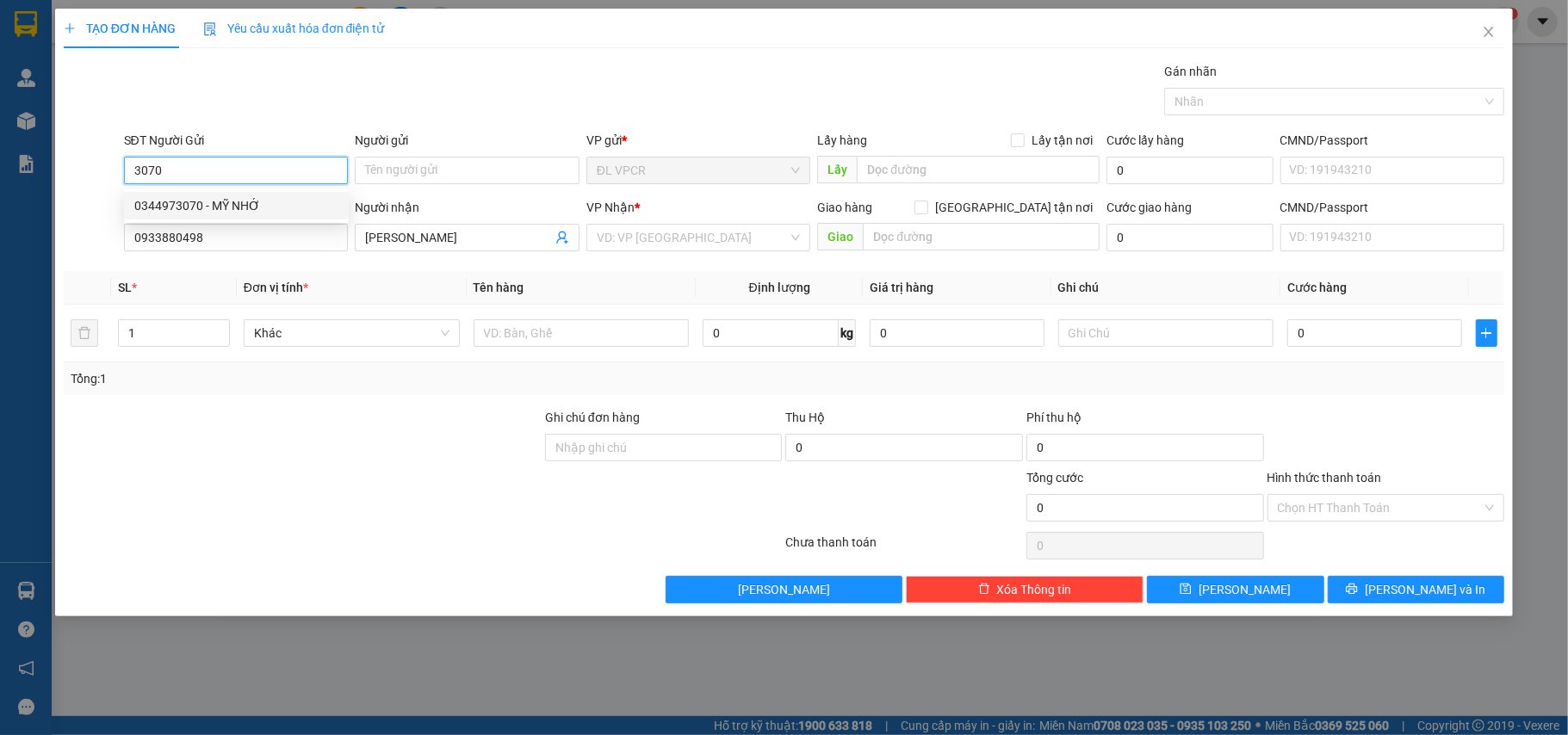
click at [221, 206] on div "0344973070 - MỸ NHỚ" at bounding box center [236, 206] width 204 height 19
type input "0344973070"
type input "MỸ NHỚ"
type input "0344973070"
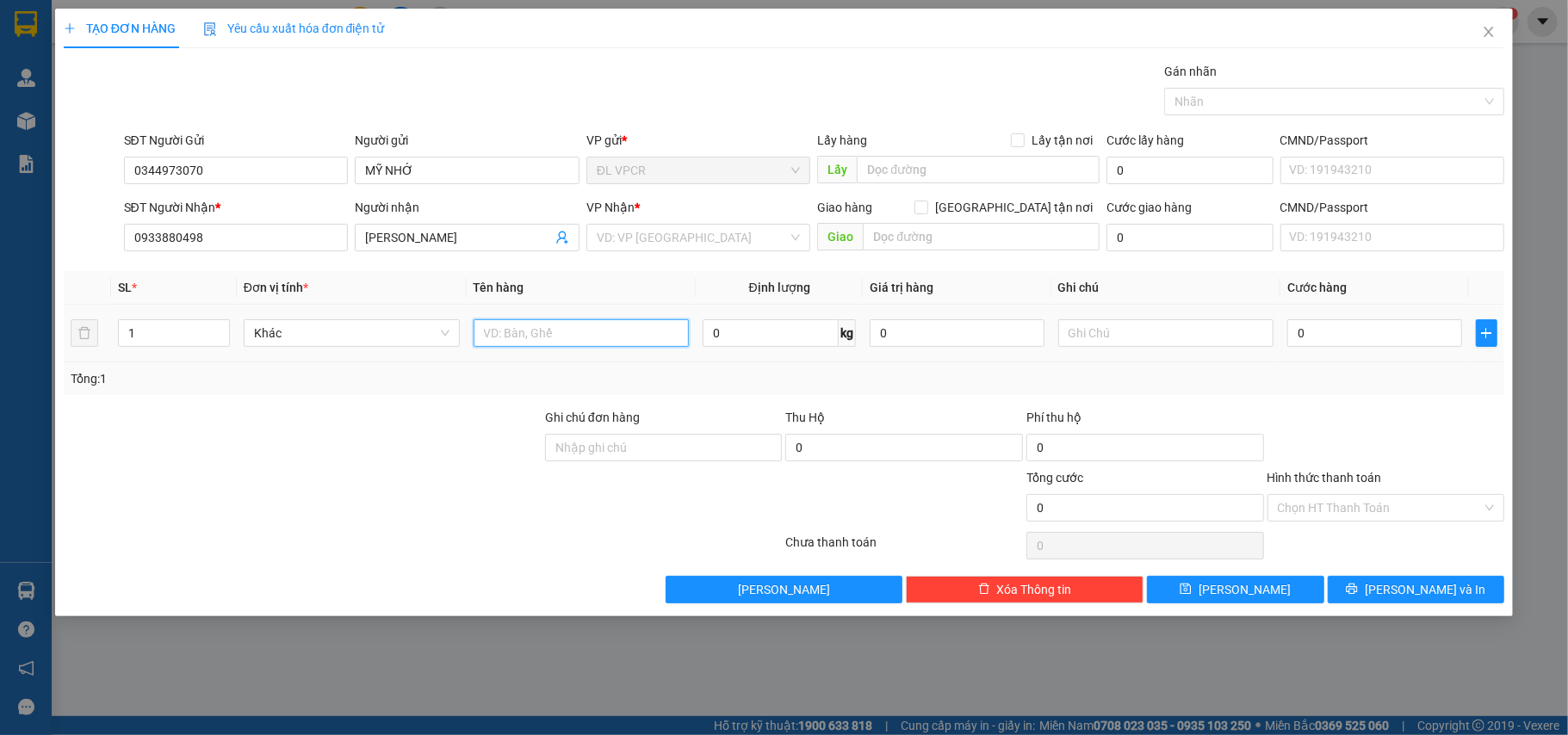
click at [499, 343] on input "text" at bounding box center [581, 333] width 216 height 28
type input "1 THÙNG"
click at [1338, 332] on input "0" at bounding box center [1374, 333] width 174 height 28
type input "5"
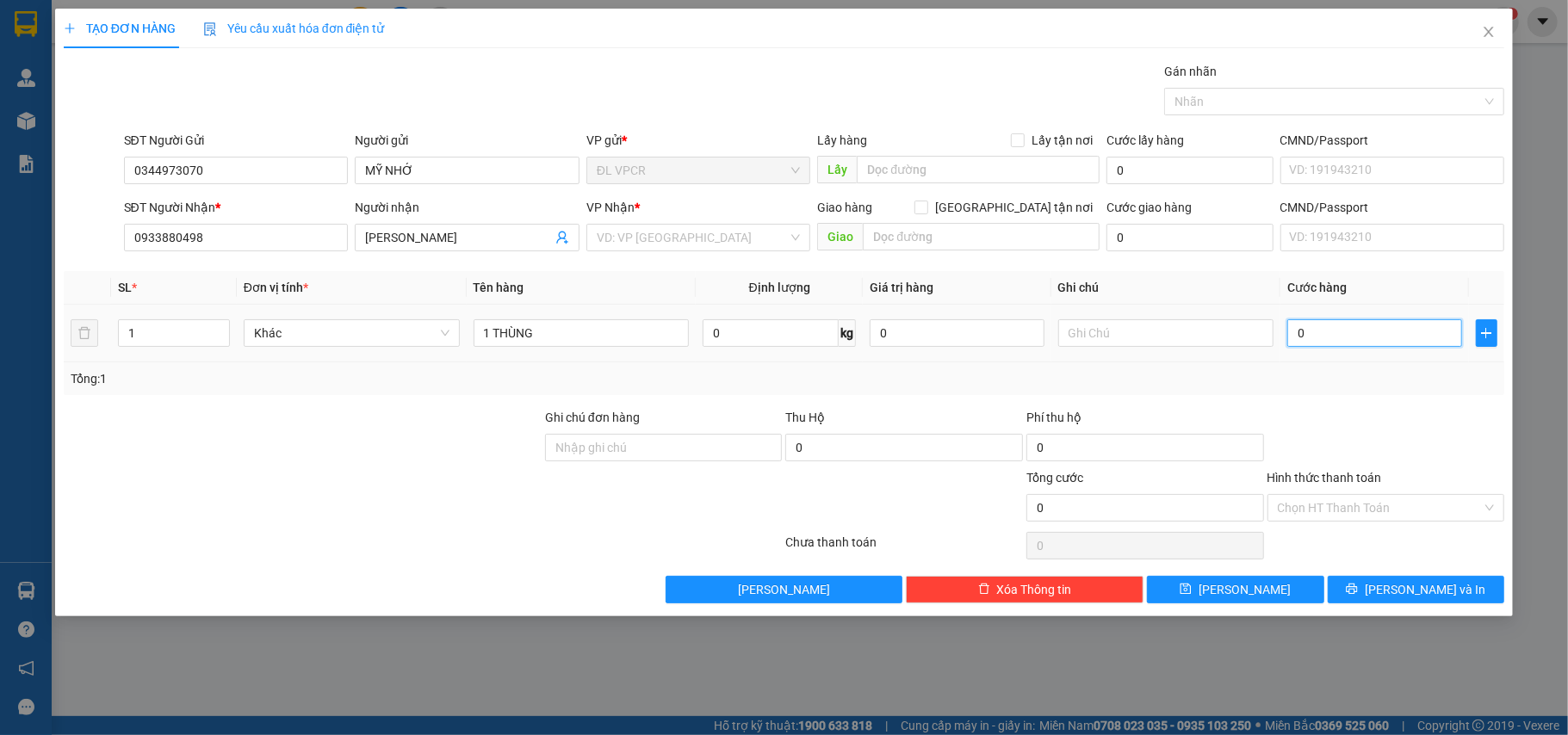
type input "5"
type input "50"
type input "50.000"
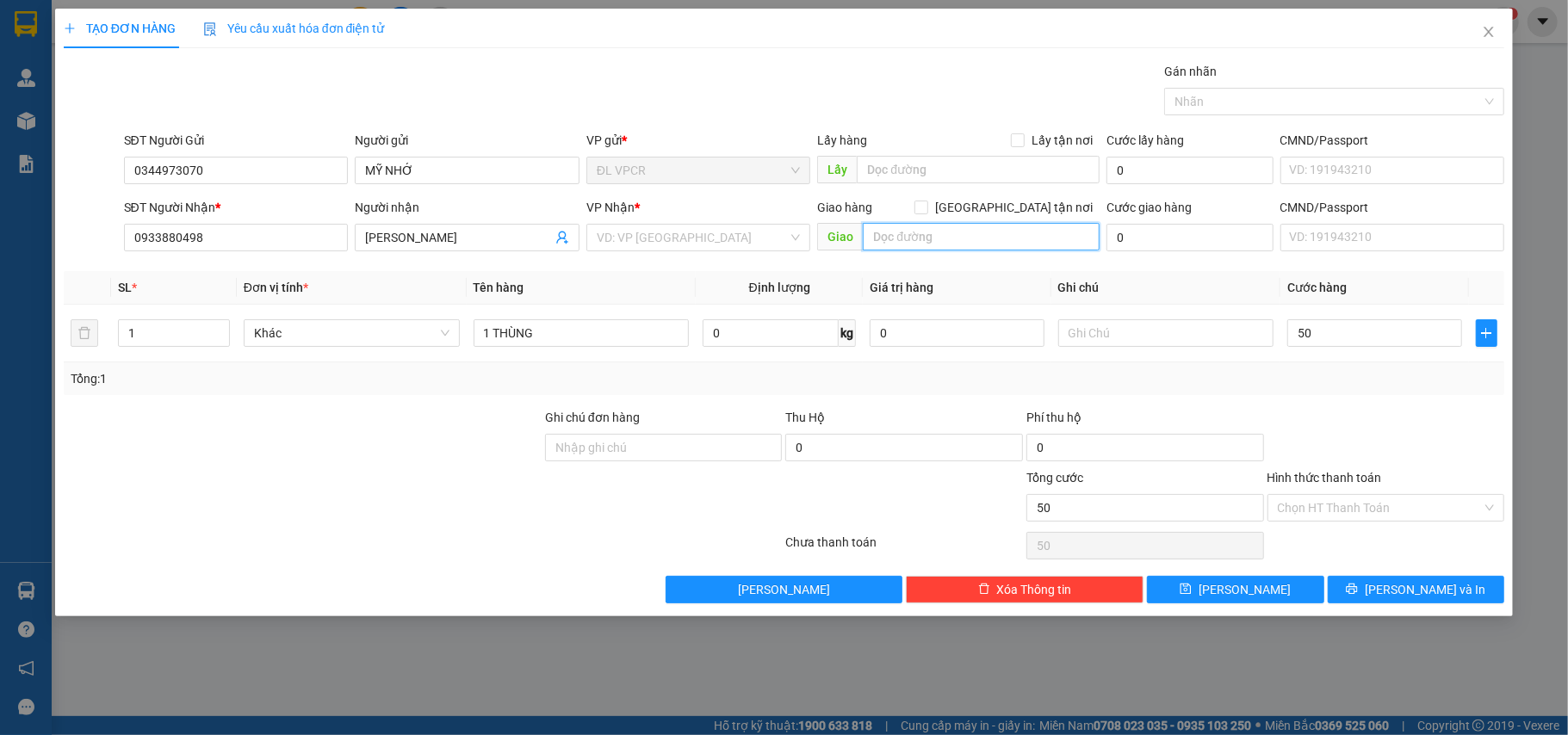
type input "50.000"
click at [983, 242] on input "text" at bounding box center [982, 237] width 237 height 28
type input "[STREET_ADDRESS]"
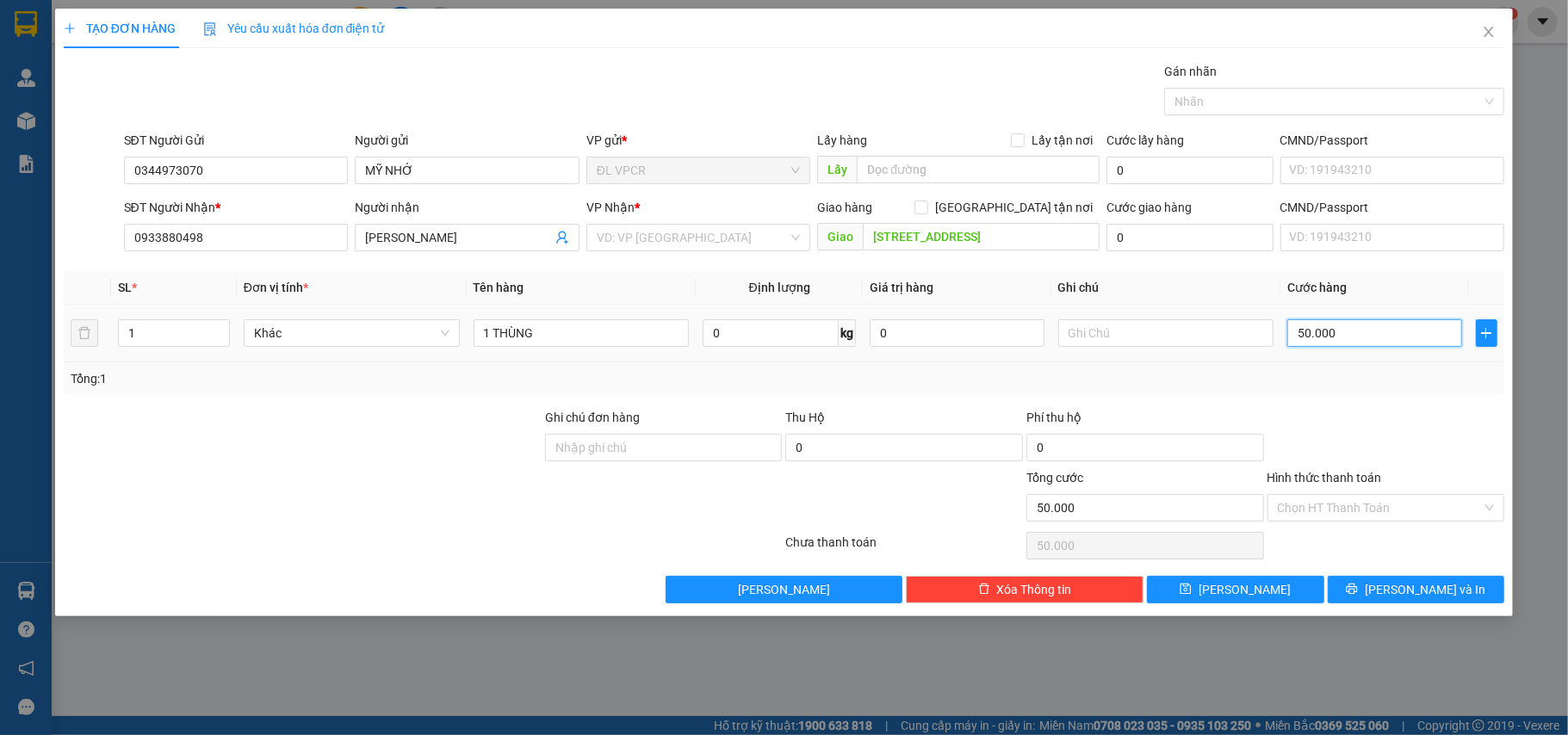
click at [1344, 346] on input "50.000" at bounding box center [1374, 333] width 174 height 28
click at [1196, 225] on input "0" at bounding box center [1190, 238] width 166 height 28
type input "1"
type input "50.001"
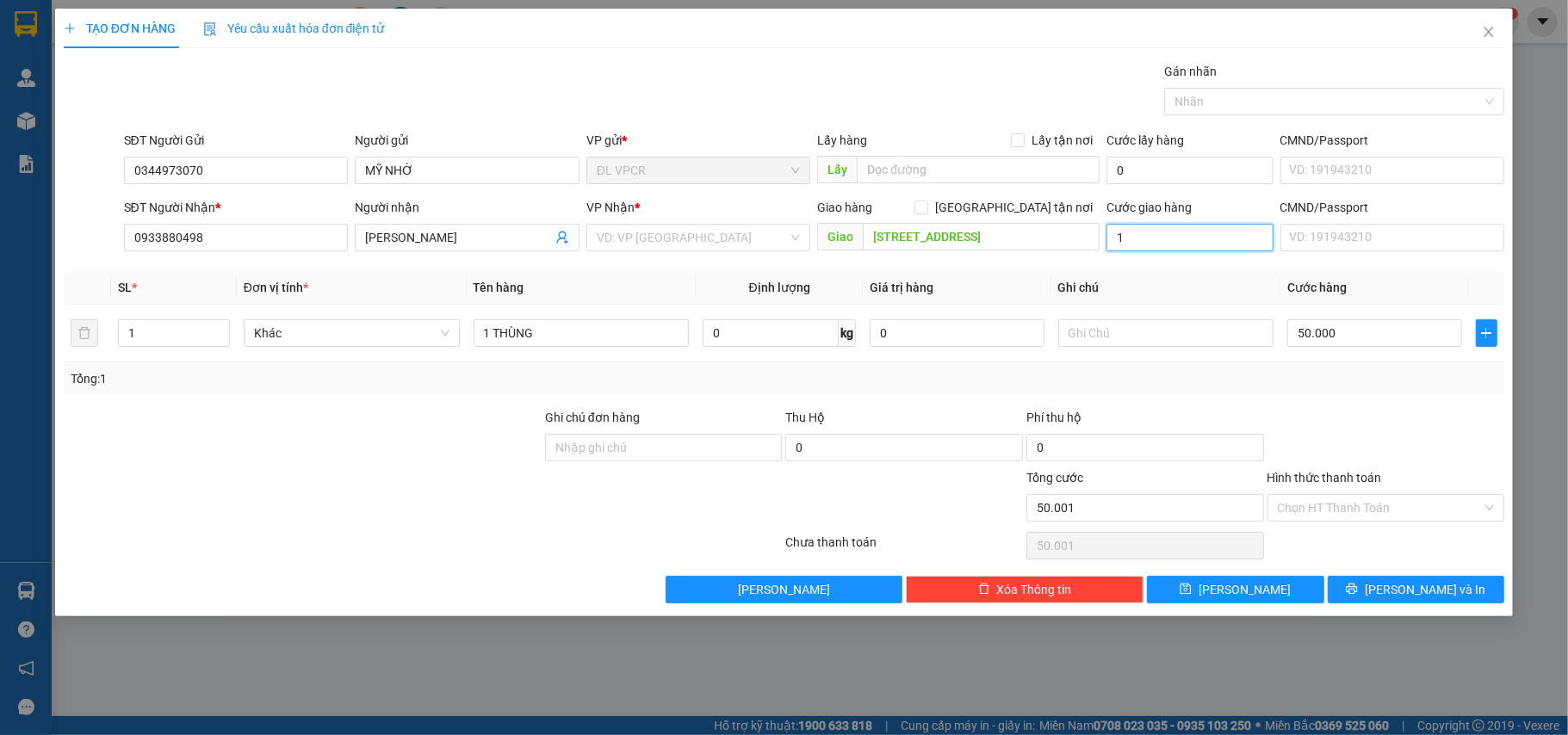
type input "10"
type input "50.010"
type input "100"
type input "50.100"
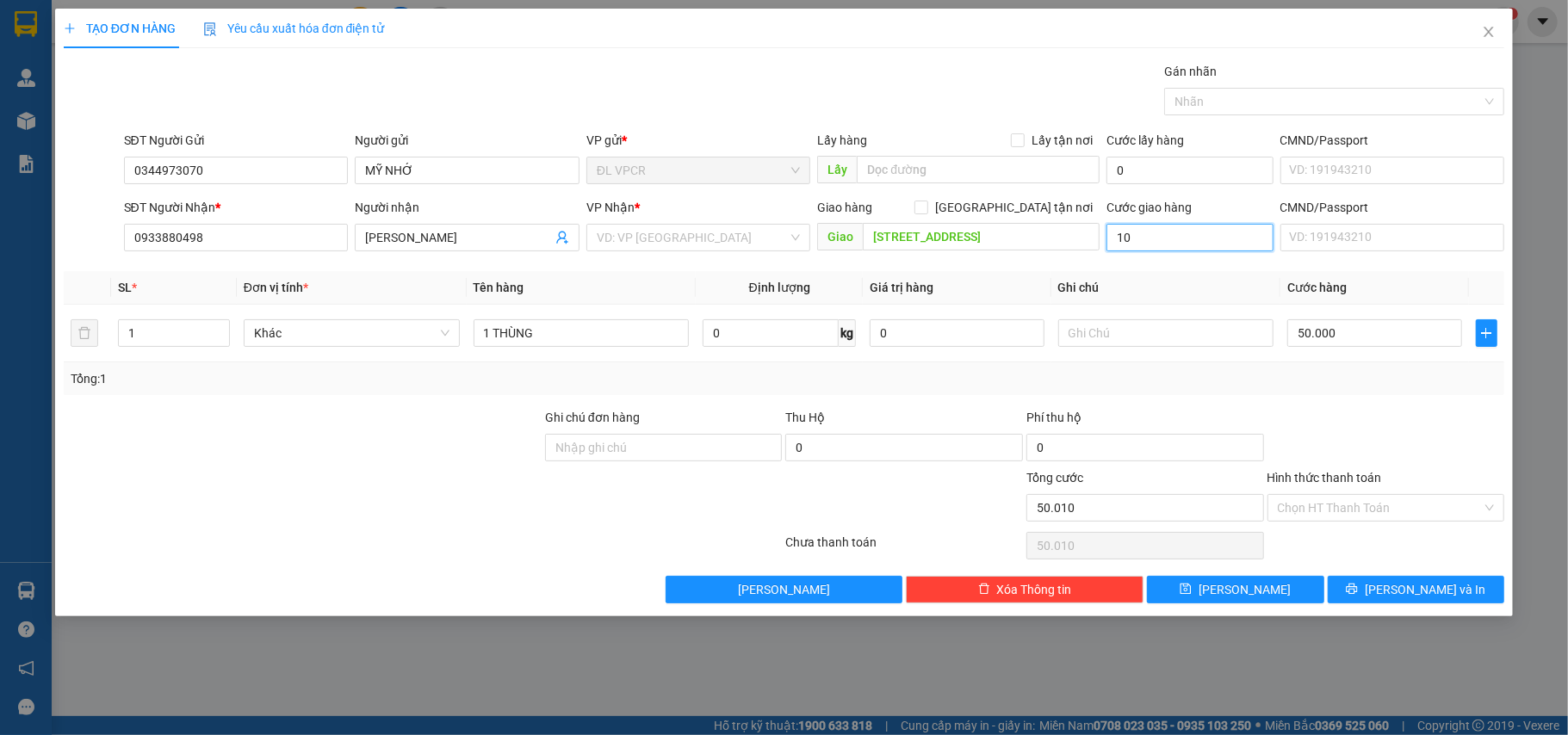
type input "50.100"
type input "100.000"
type input "150.000"
click at [1130, 335] on input "text" at bounding box center [1166, 333] width 216 height 28
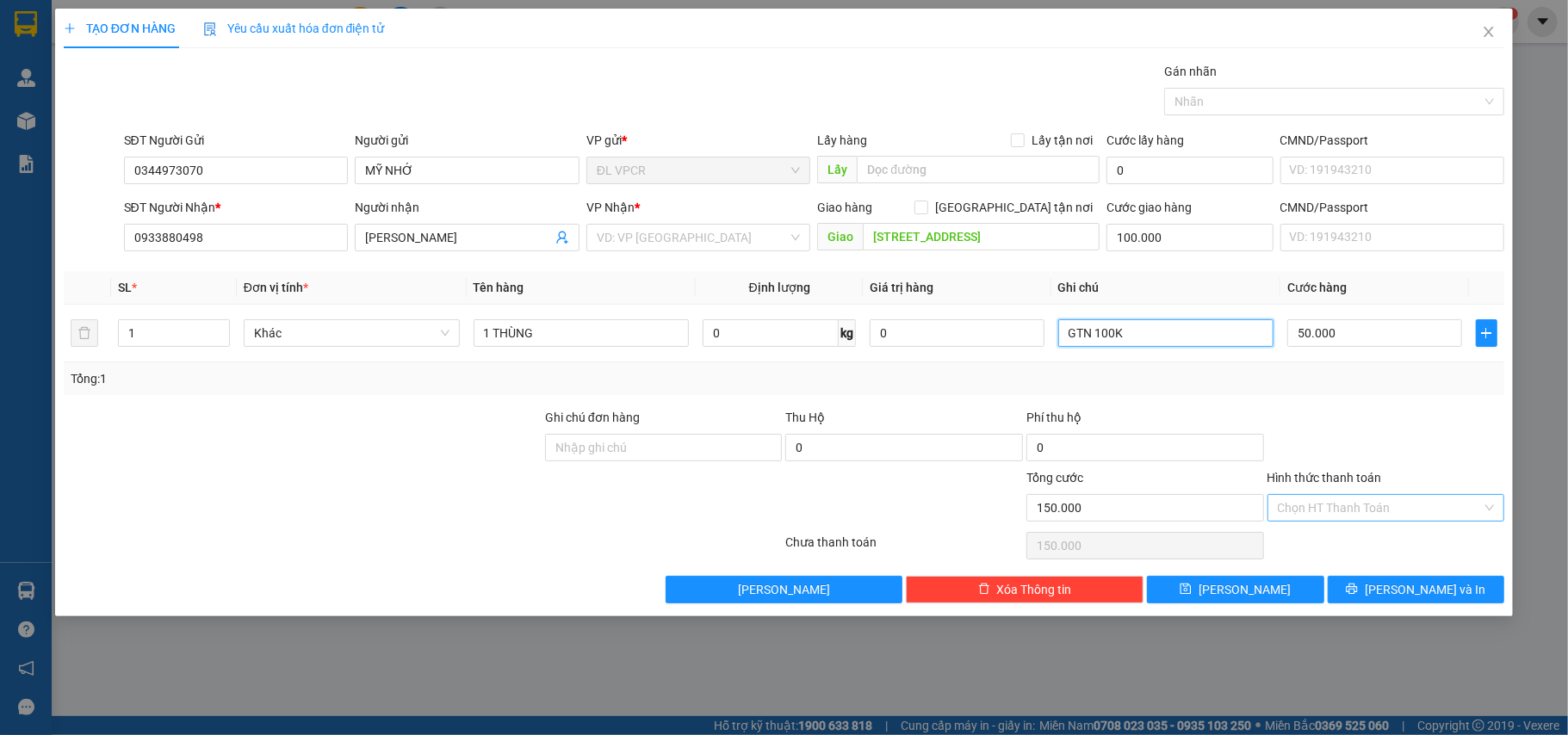
type input "GTN 100K"
click at [1357, 518] on input "Hình thức thanh toán" at bounding box center [1380, 507] width 205 height 26
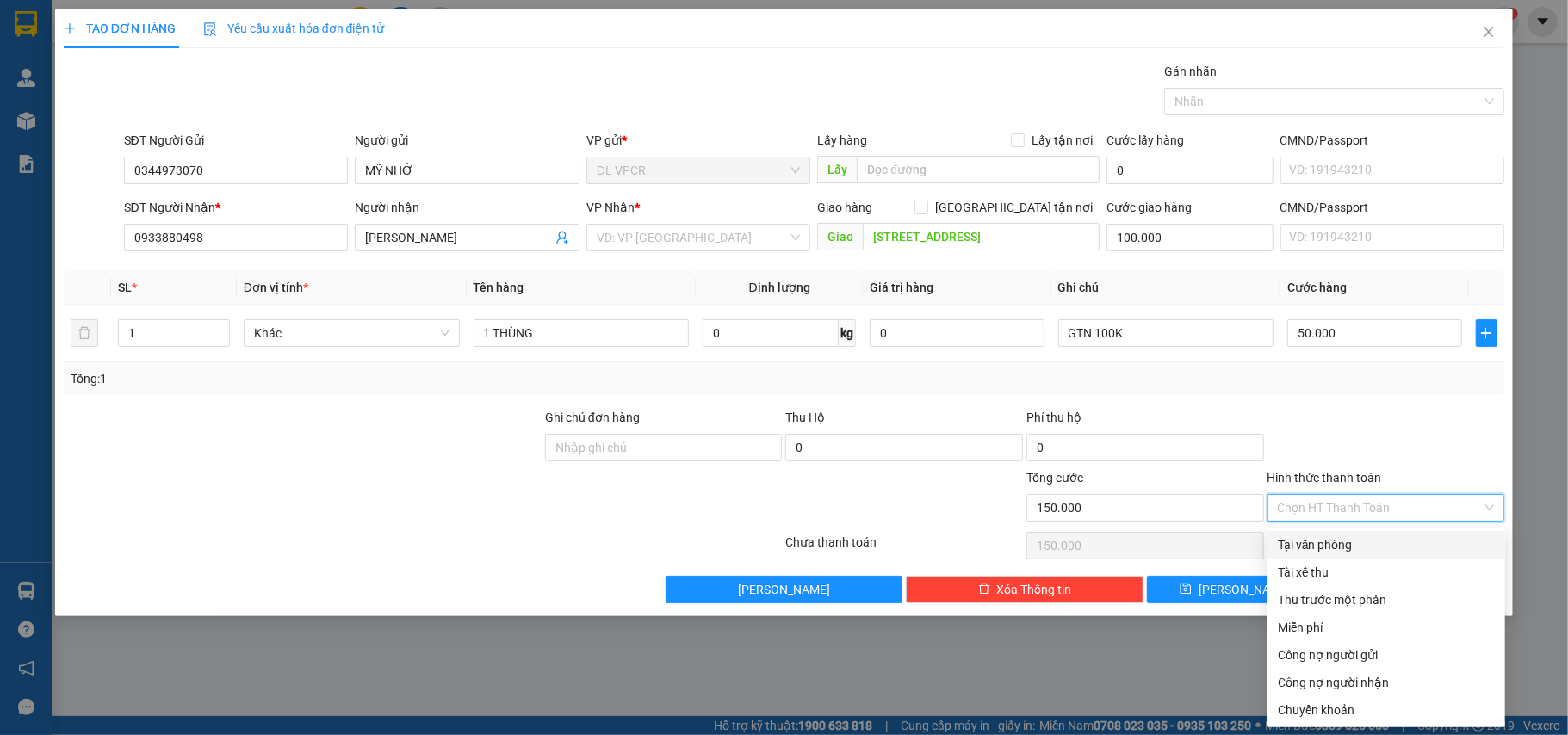
click at [1357, 537] on div "Tại văn phòng" at bounding box center [1386, 545] width 217 height 19
type input "0"
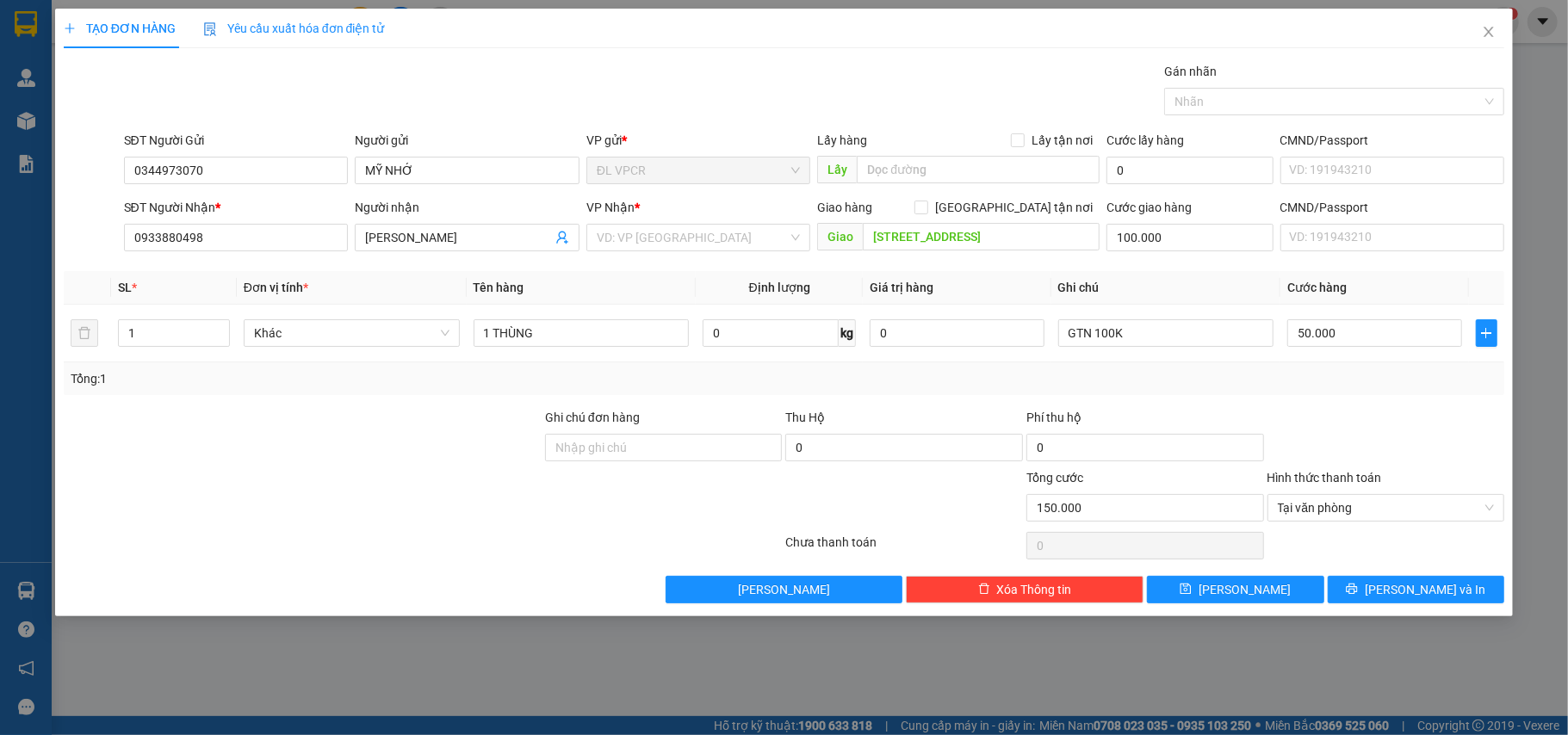
click at [1428, 617] on div "TẠO ĐƠN HÀNG Yêu cầu xuất hóa đơn điện tử Transit Pickup Surcharge Ids Transit …" at bounding box center [784, 312] width 1459 height 608
click at [1430, 610] on div "TẠO ĐƠN HÀNG Yêu cầu xuất hóa đơn điện tử Transit Pickup Surcharge Ids Transit …" at bounding box center [784, 312] width 1459 height 608
click at [1427, 596] on span "[PERSON_NAME] và In" at bounding box center [1425, 589] width 120 height 19
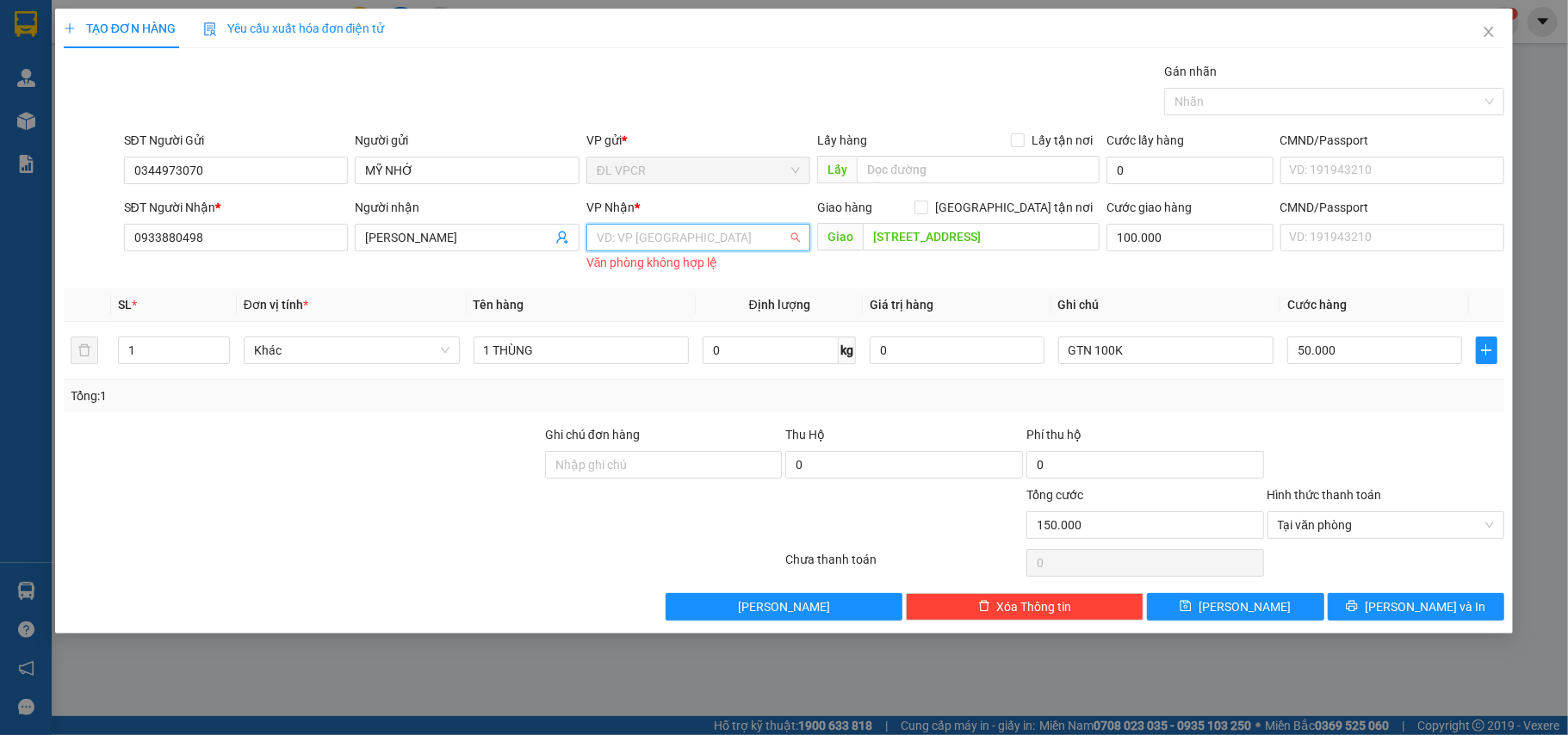
click at [681, 246] on input "search" at bounding box center [693, 238] width 192 height 26
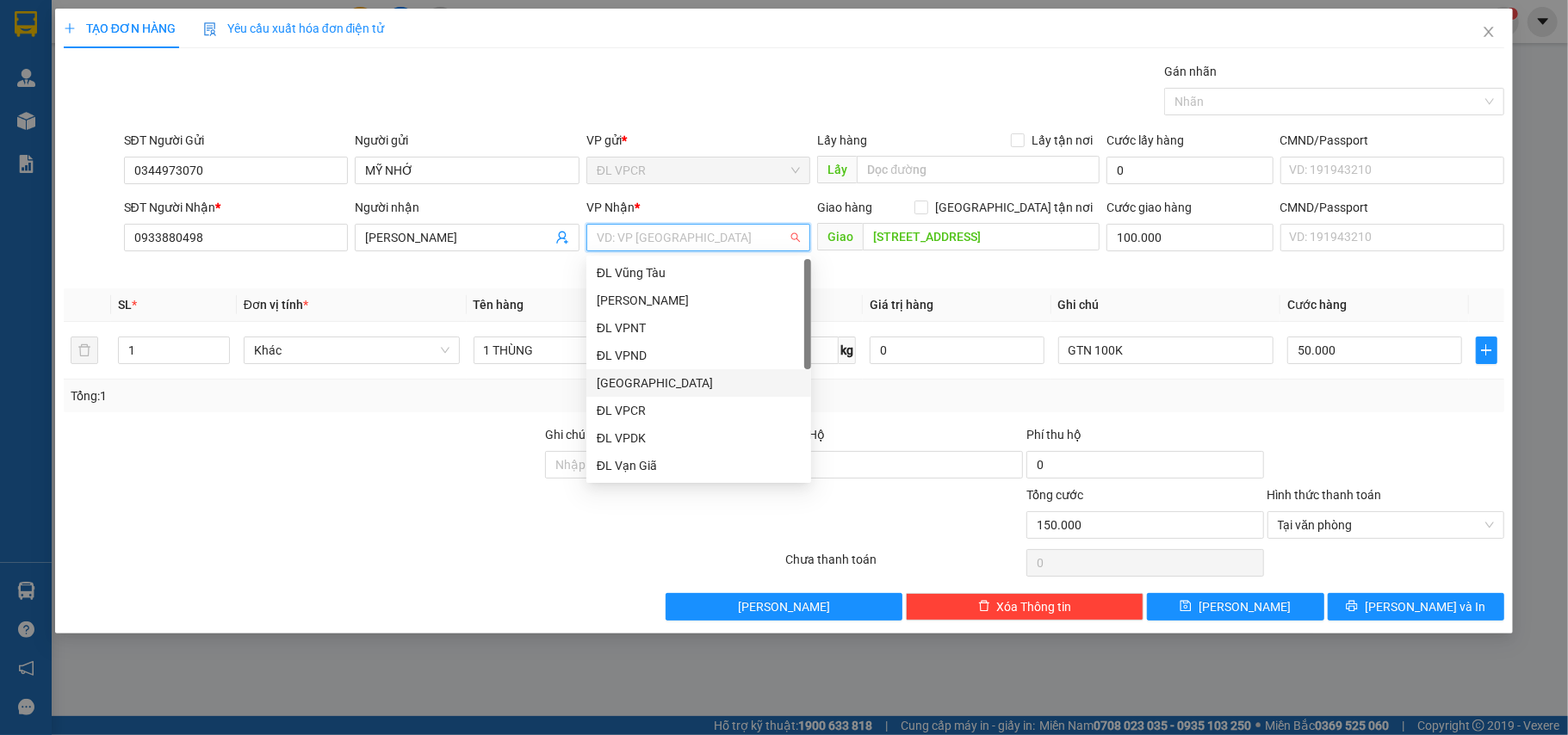
click at [669, 376] on div "[GEOGRAPHIC_DATA]" at bounding box center [699, 383] width 204 height 19
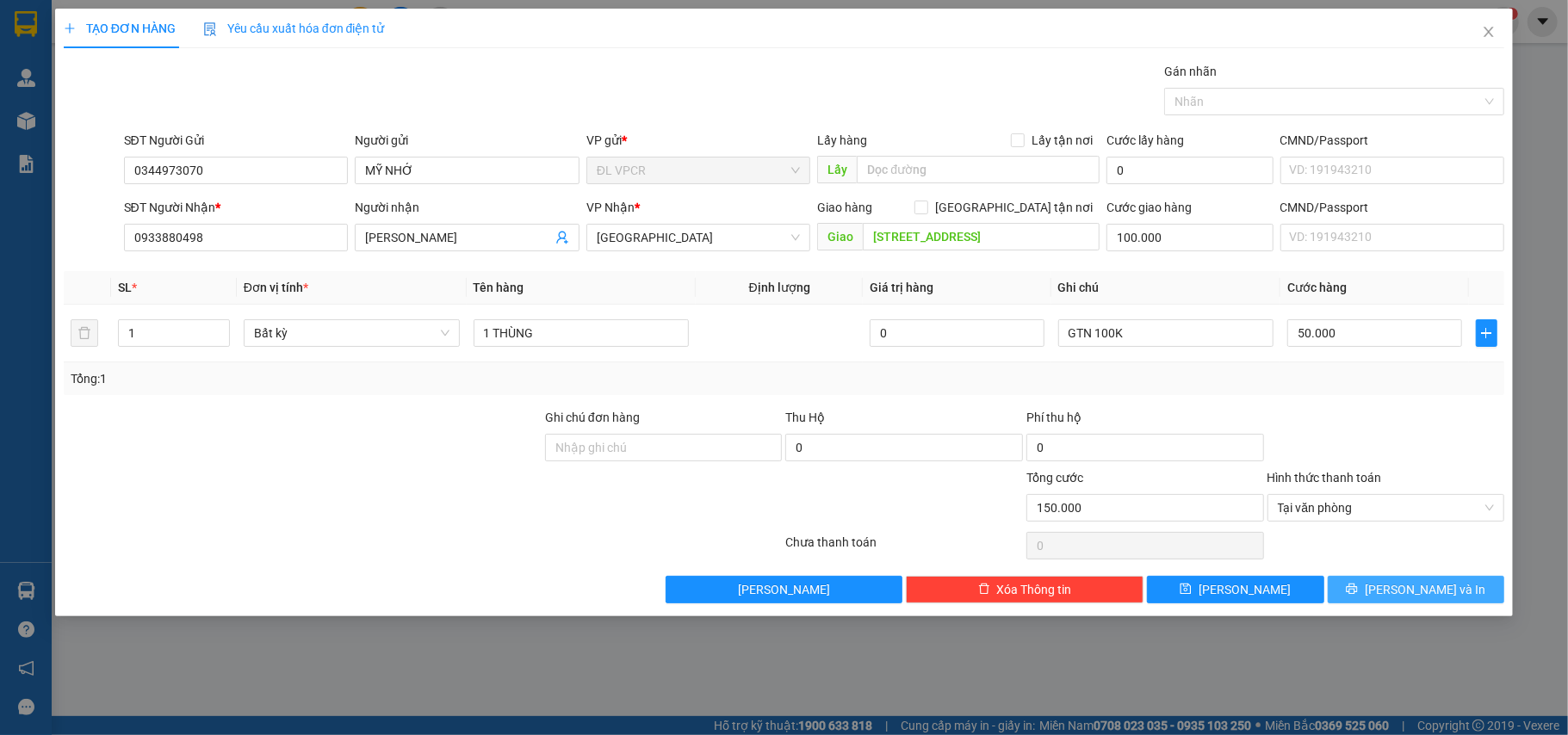
click at [1428, 594] on span "[PERSON_NAME] và In" at bounding box center [1425, 589] width 120 height 19
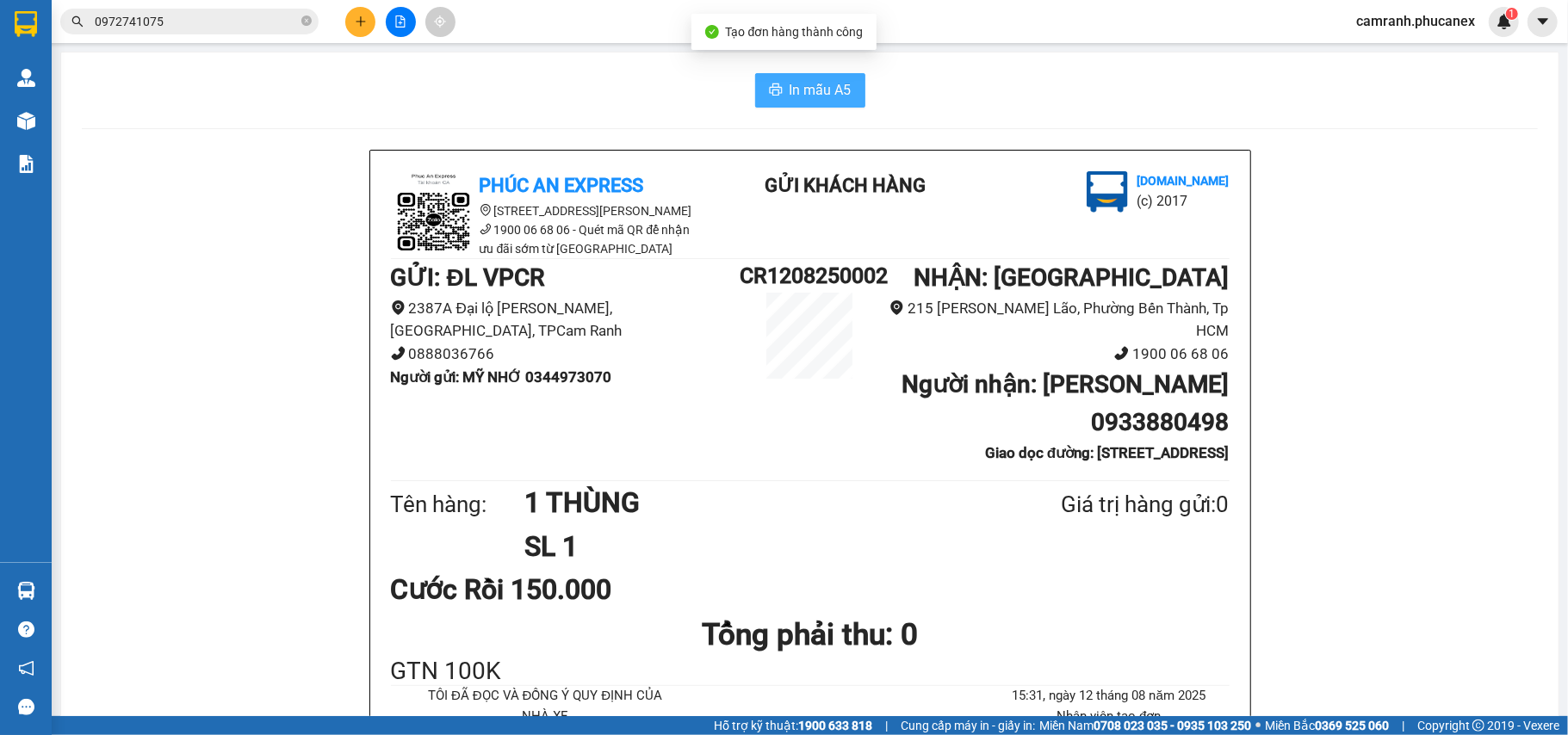
click at [756, 104] on button "In mẫu A5" at bounding box center [811, 90] width 110 height 35
click at [765, 103] on button "In mẫu A5" at bounding box center [811, 90] width 110 height 35
click at [360, 31] on button at bounding box center [360, 22] width 30 height 30
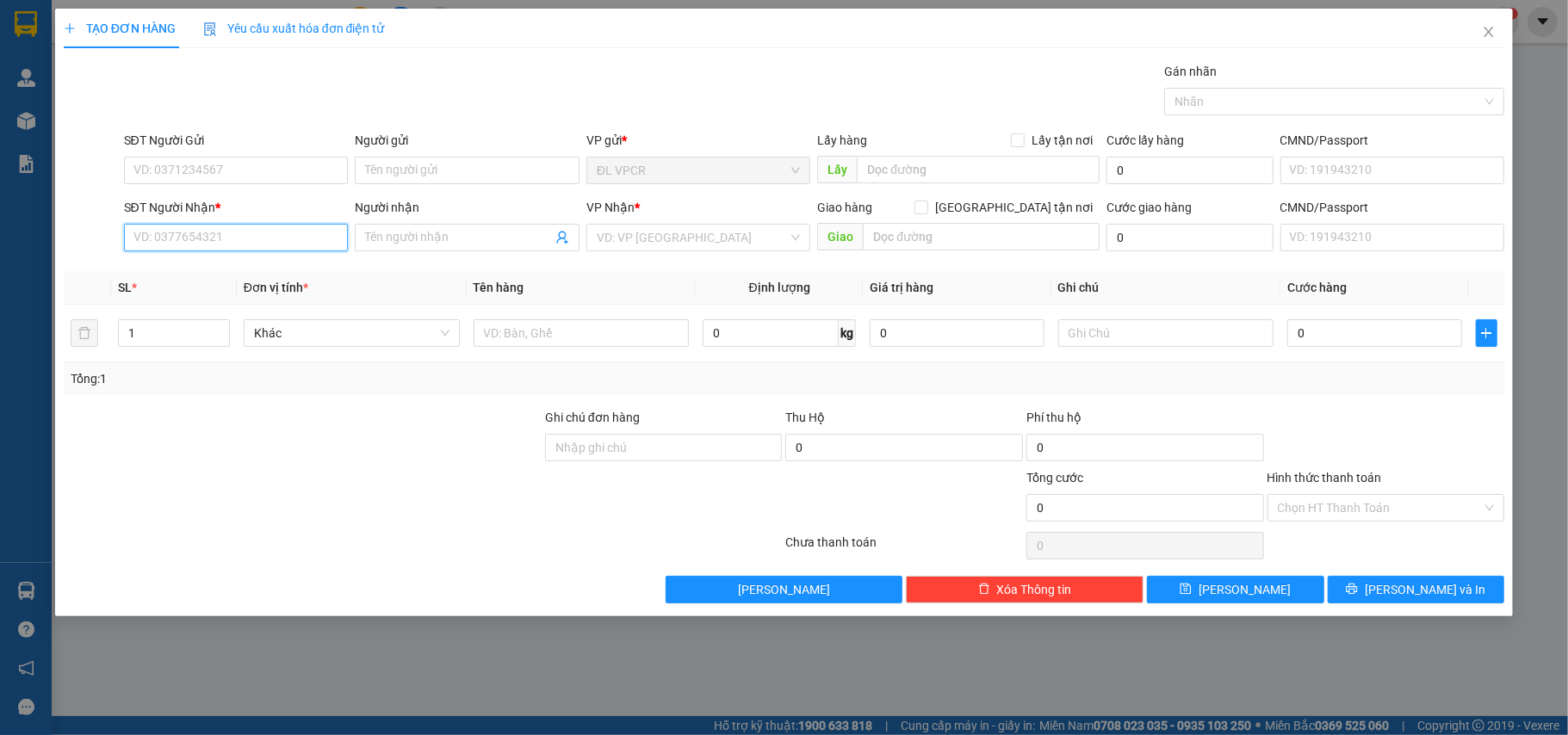
click at [218, 250] on input "SĐT Người Nhận *" at bounding box center [236, 238] width 225 height 28
click at [218, 250] on input "9343" at bounding box center [236, 238] width 225 height 28
click at [219, 276] on div "0392009343 - MO CHI" at bounding box center [236, 273] width 204 height 19
type input "0392009343"
type input "MO CHI"
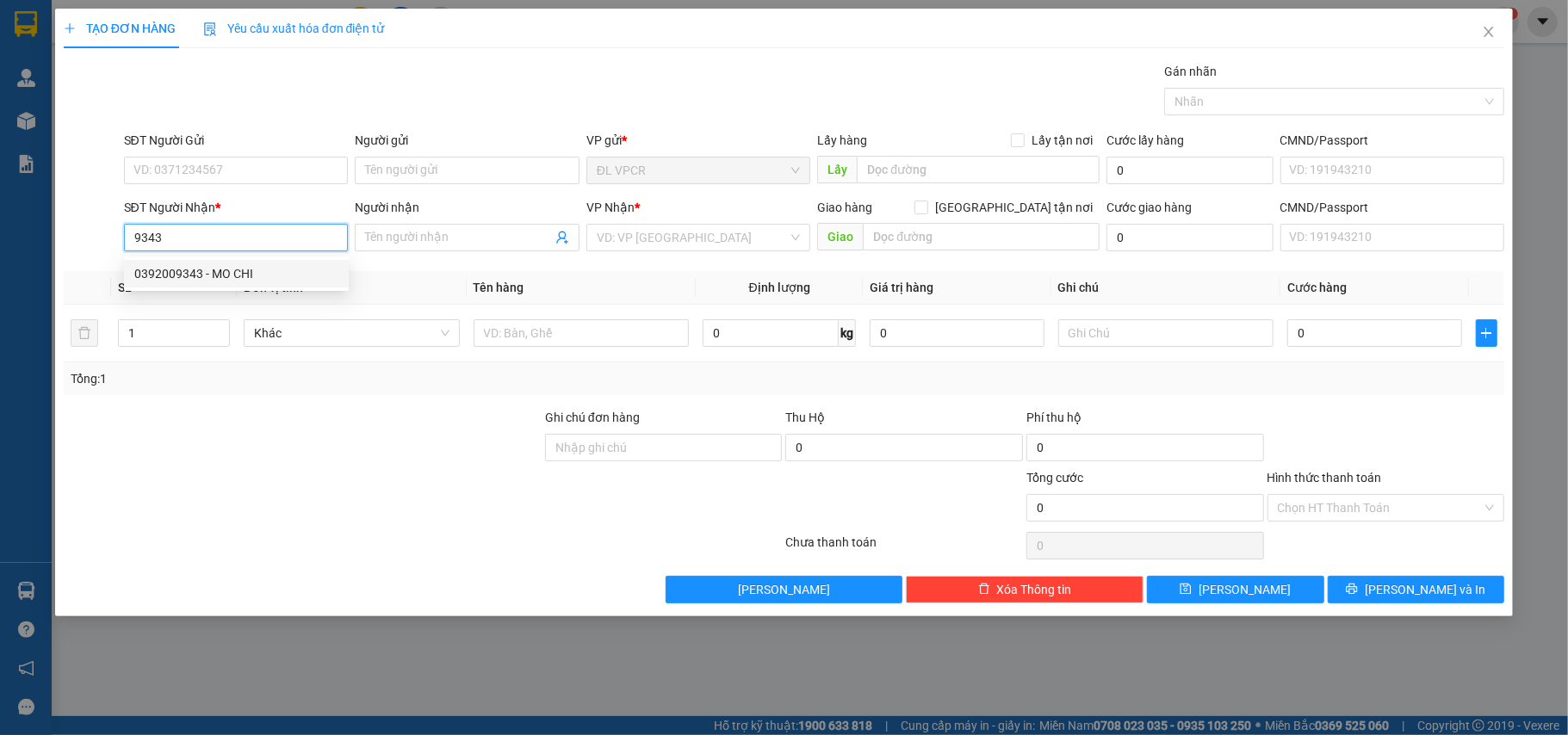
type input "574 [GEOGRAPHIC_DATA] 4, XÃ [GEOGRAPHIC_DATA], HUYỆN [GEOGRAPHIC_DATA]"
type input "200.000"
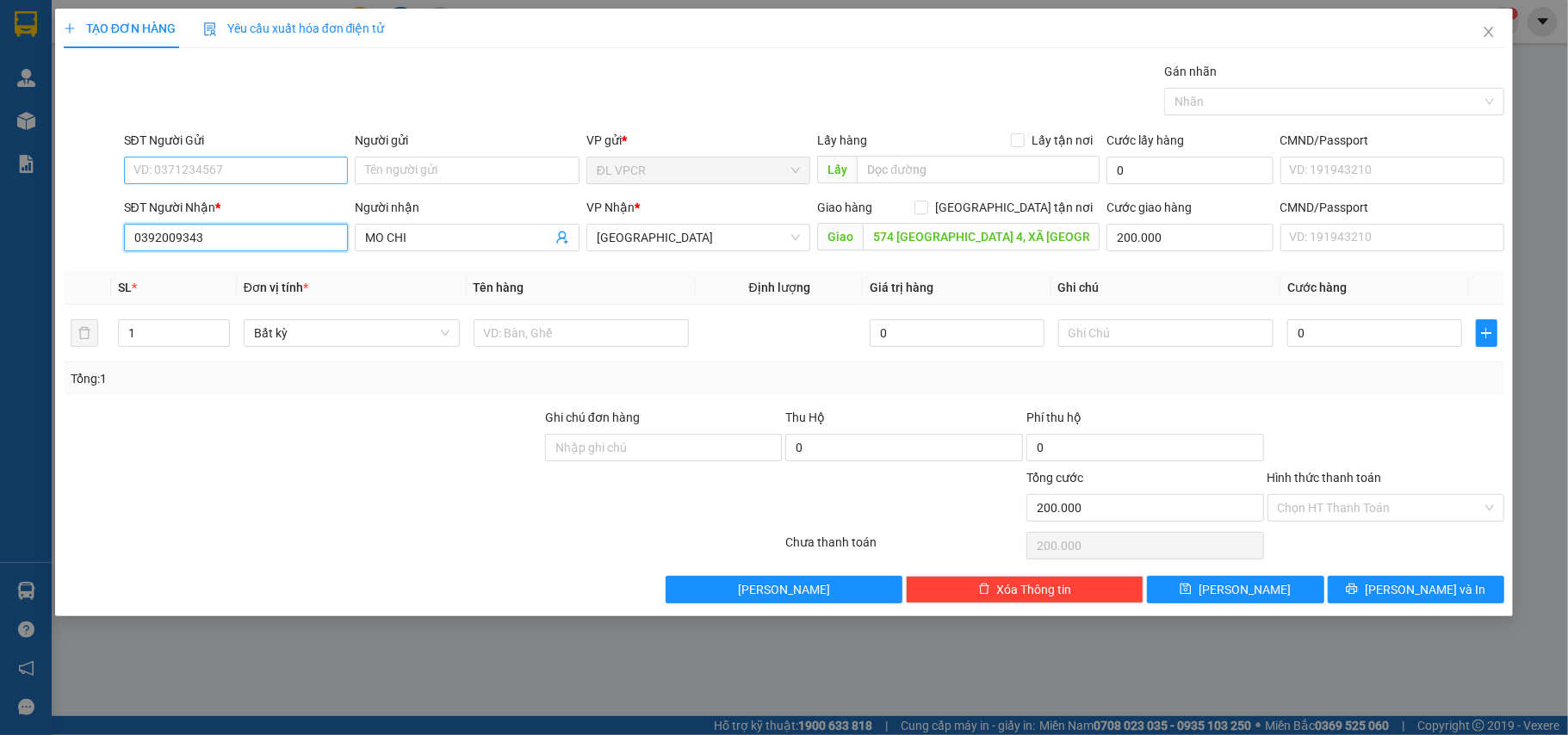
type input "0392009343"
click at [238, 166] on input "SĐT Người Gửi" at bounding box center [236, 170] width 225 height 28
click at [246, 200] on div "0344973070 - MỸ NHỚ" at bounding box center [236, 206] width 204 height 19
type input "0344973070"
type input "MỸ NHỚ"
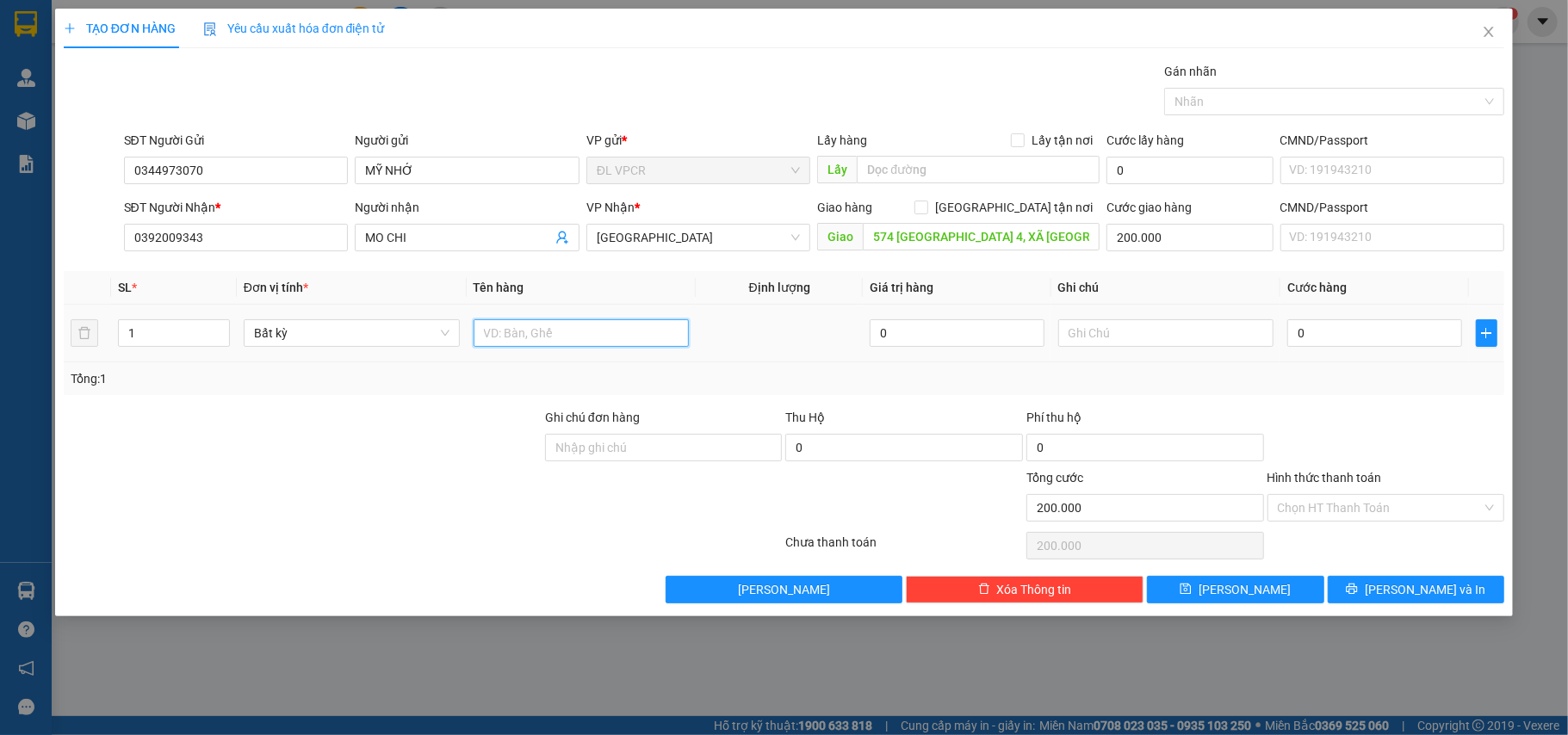
click at [529, 329] on input "text" at bounding box center [581, 333] width 216 height 28
type input "1 THÙNG"
drag, startPoint x: 1382, startPoint y: 353, endPoint x: 1375, endPoint y: 339, distance: 15.7
click at [1381, 353] on td "0" at bounding box center [1374, 334] width 188 height 58
click at [1375, 339] on input "0" at bounding box center [1374, 333] width 174 height 28
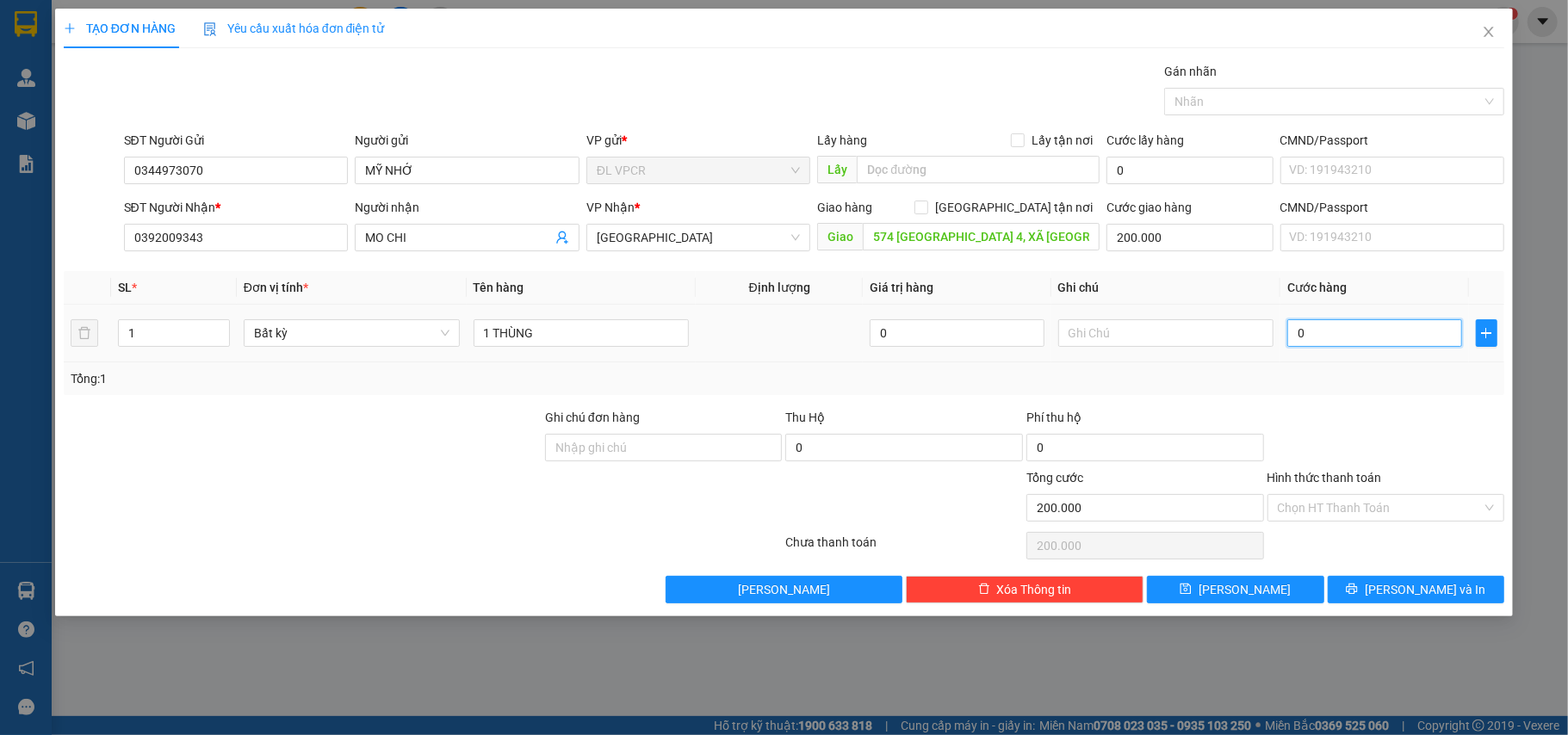
type input "5"
type input "200.005"
type input "50"
type input "200.050"
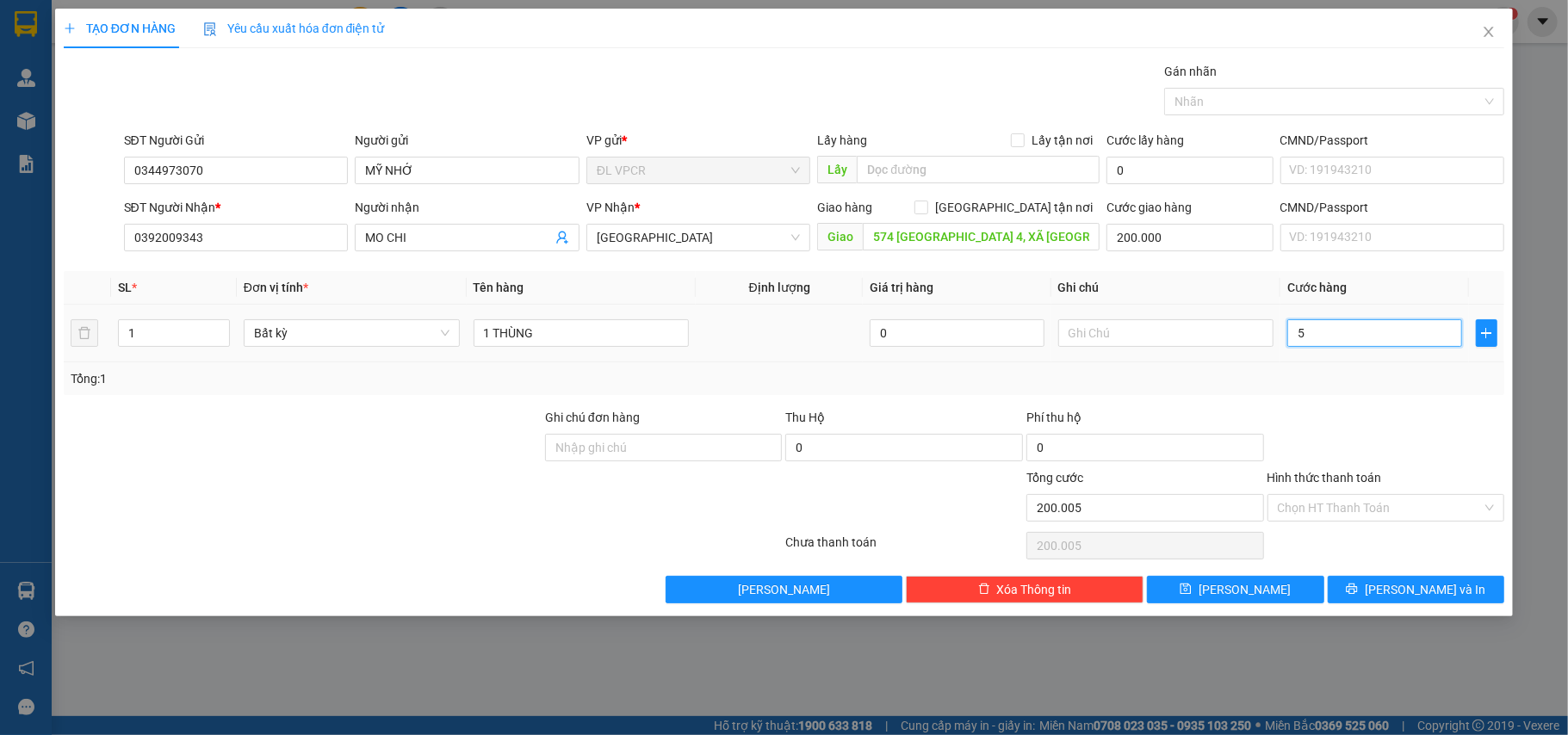
type input "200.050"
type input "50.000"
type input "250.000"
click at [1362, 383] on div "Tổng: 1" at bounding box center [784, 378] width 1428 height 19
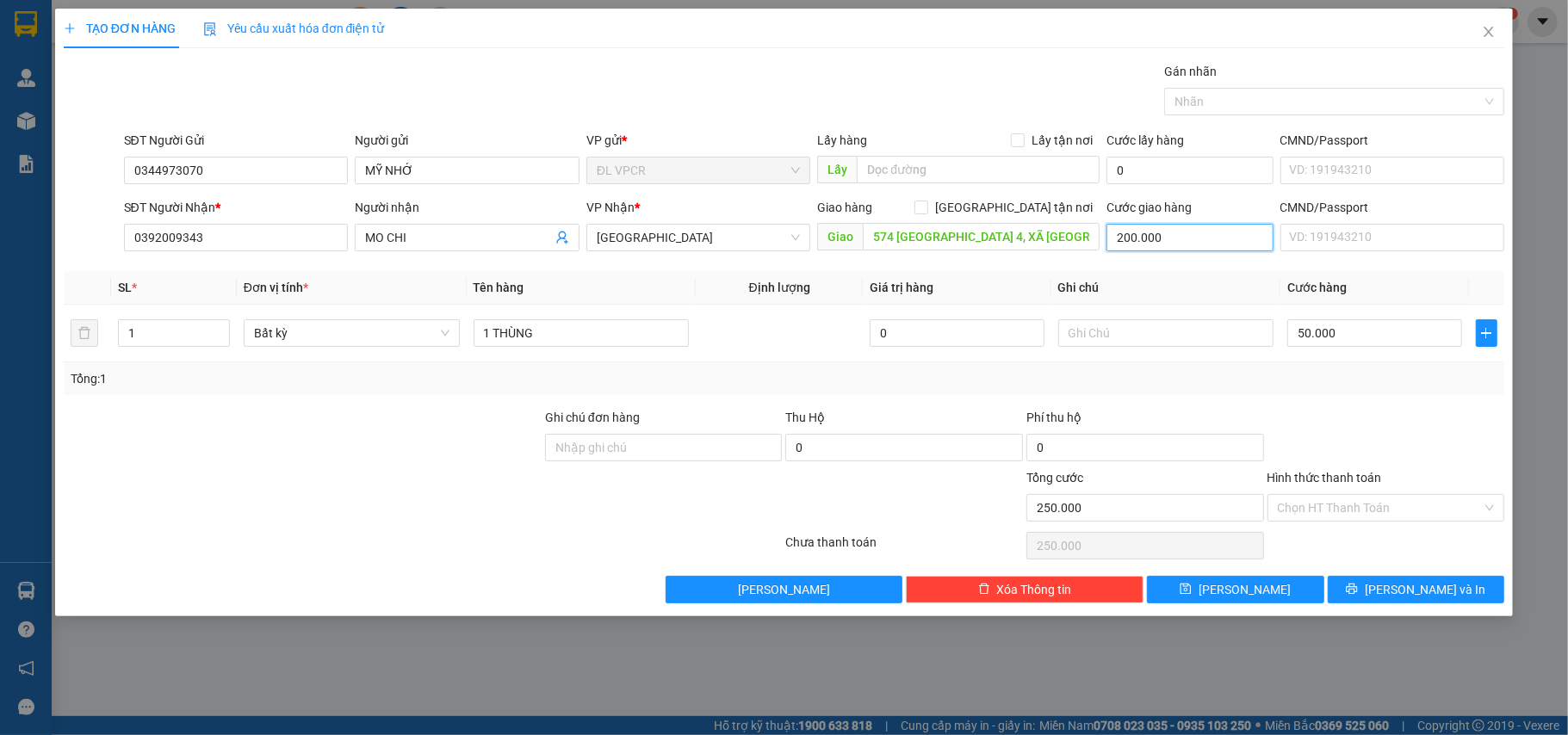
click at [1179, 243] on input "200.000" at bounding box center [1190, 238] width 166 height 28
type input "1"
type input "50.001"
type input "15"
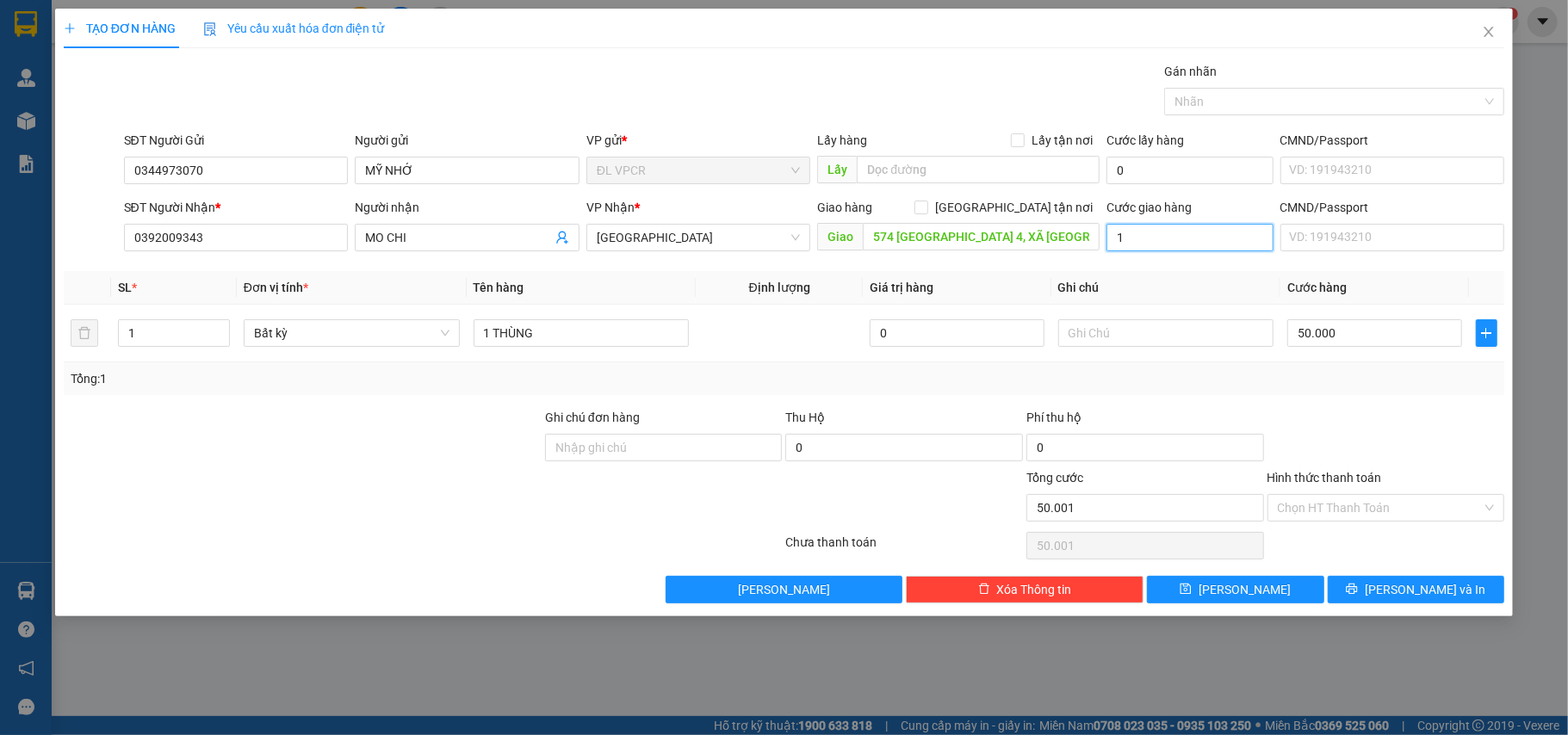
type input "50.015"
type input "150"
type input "50.150"
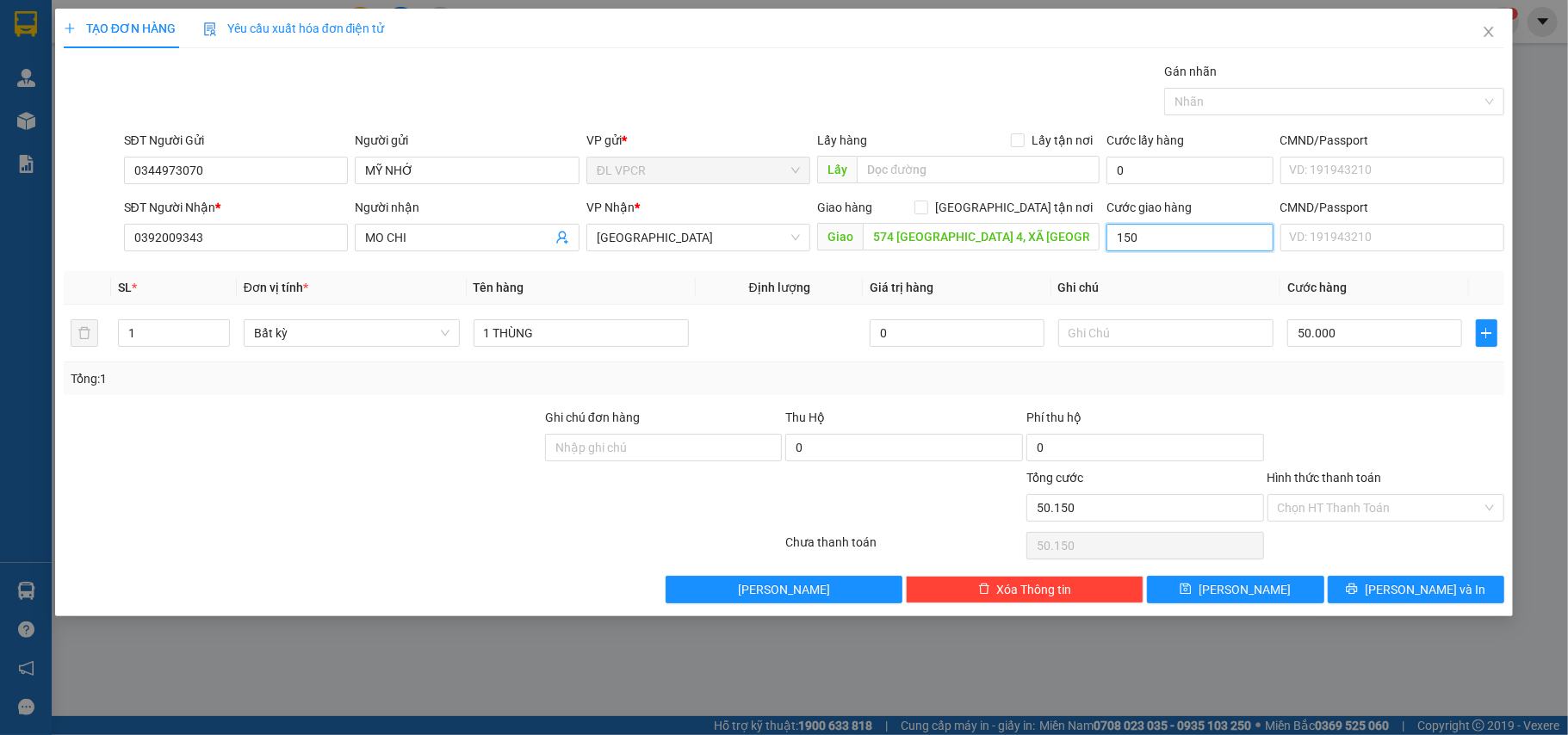
type input "150.000"
type input "200.000"
click at [1196, 403] on div "Transit Pickup Surcharge Ids Transit Deliver Surcharge Ids Transit Deliver Surc…" at bounding box center [785, 333] width 1442 height 542
click at [1108, 332] on input "text" at bounding box center [1166, 333] width 216 height 28
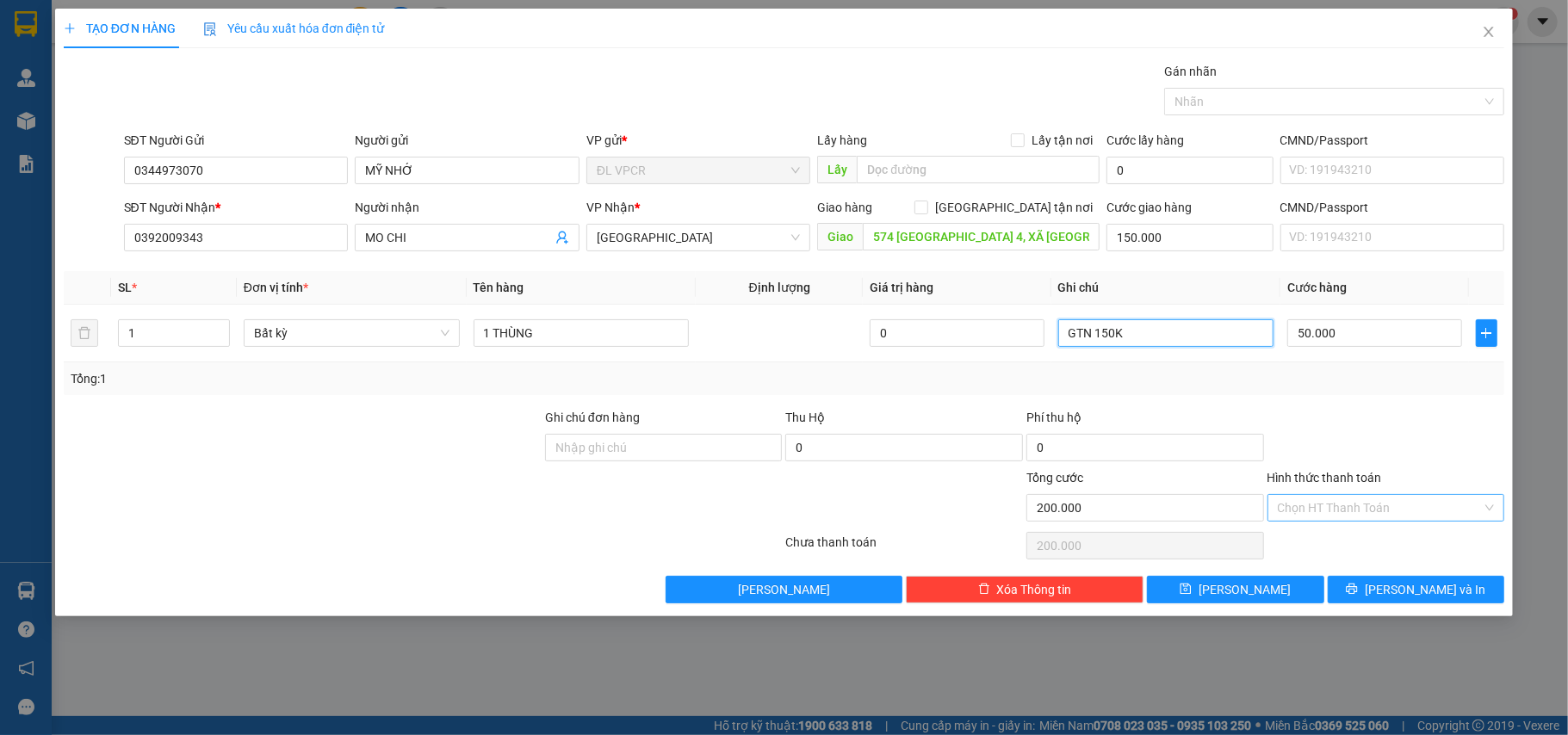
type input "GTN 150K"
click at [1323, 500] on input "Hình thức thanh toán" at bounding box center [1380, 507] width 205 height 26
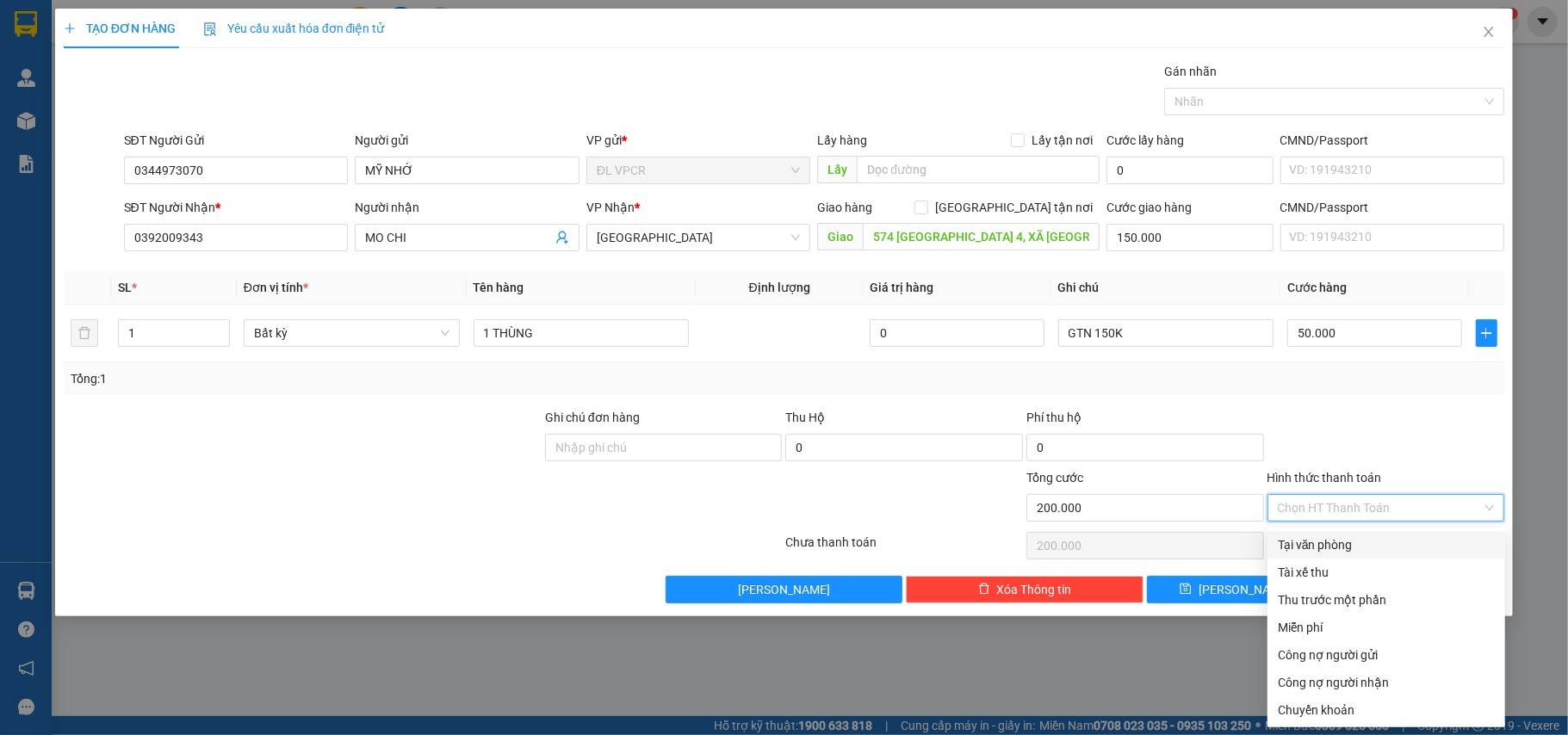
click at [1323, 536] on div "Tại văn phòng" at bounding box center [1386, 545] width 217 height 19
type input "0"
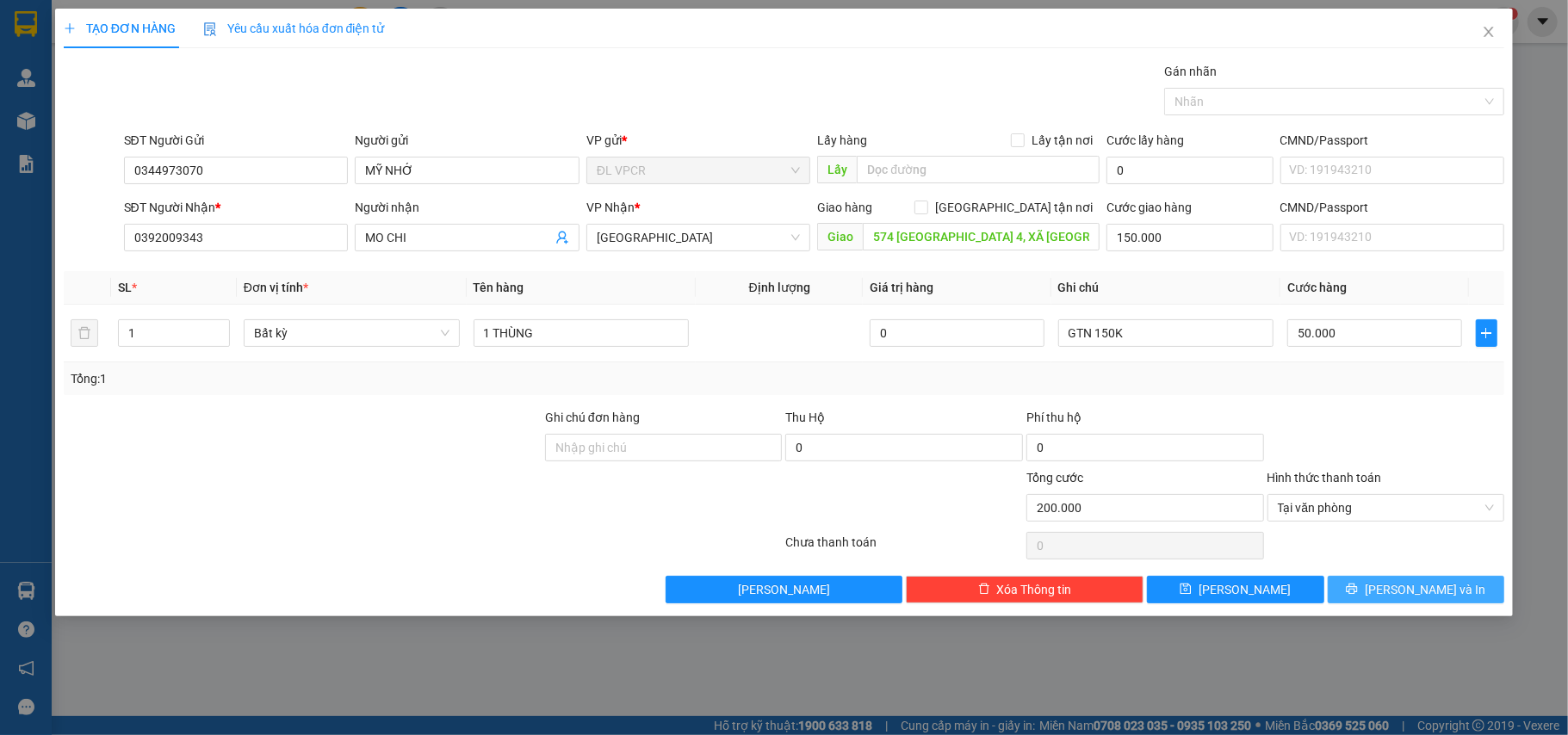
click at [1395, 596] on button "[PERSON_NAME] và In" at bounding box center [1416, 589] width 177 height 28
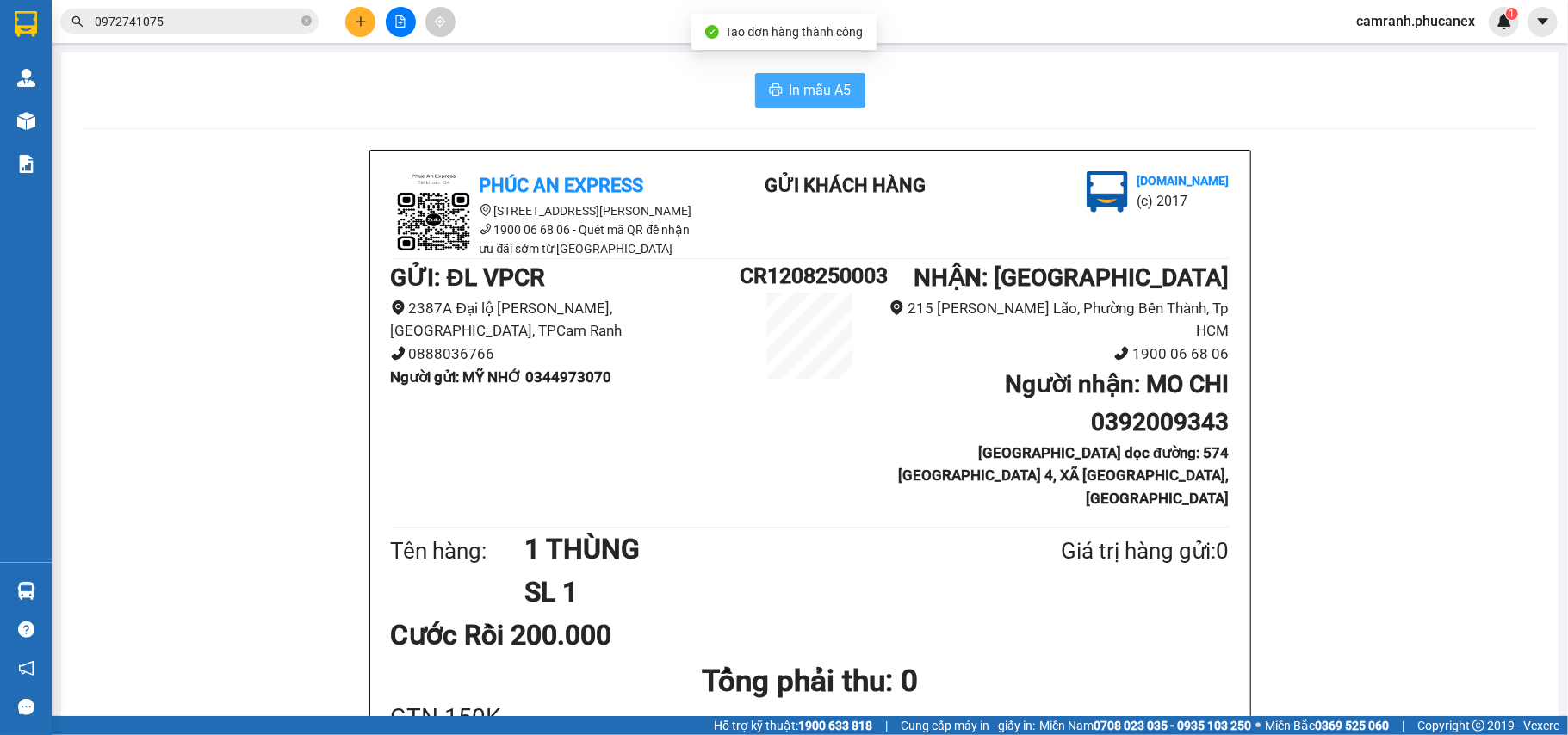
click at [842, 96] on button "In mẫu A5" at bounding box center [811, 90] width 110 height 35
click at [352, 21] on button at bounding box center [360, 22] width 30 height 30
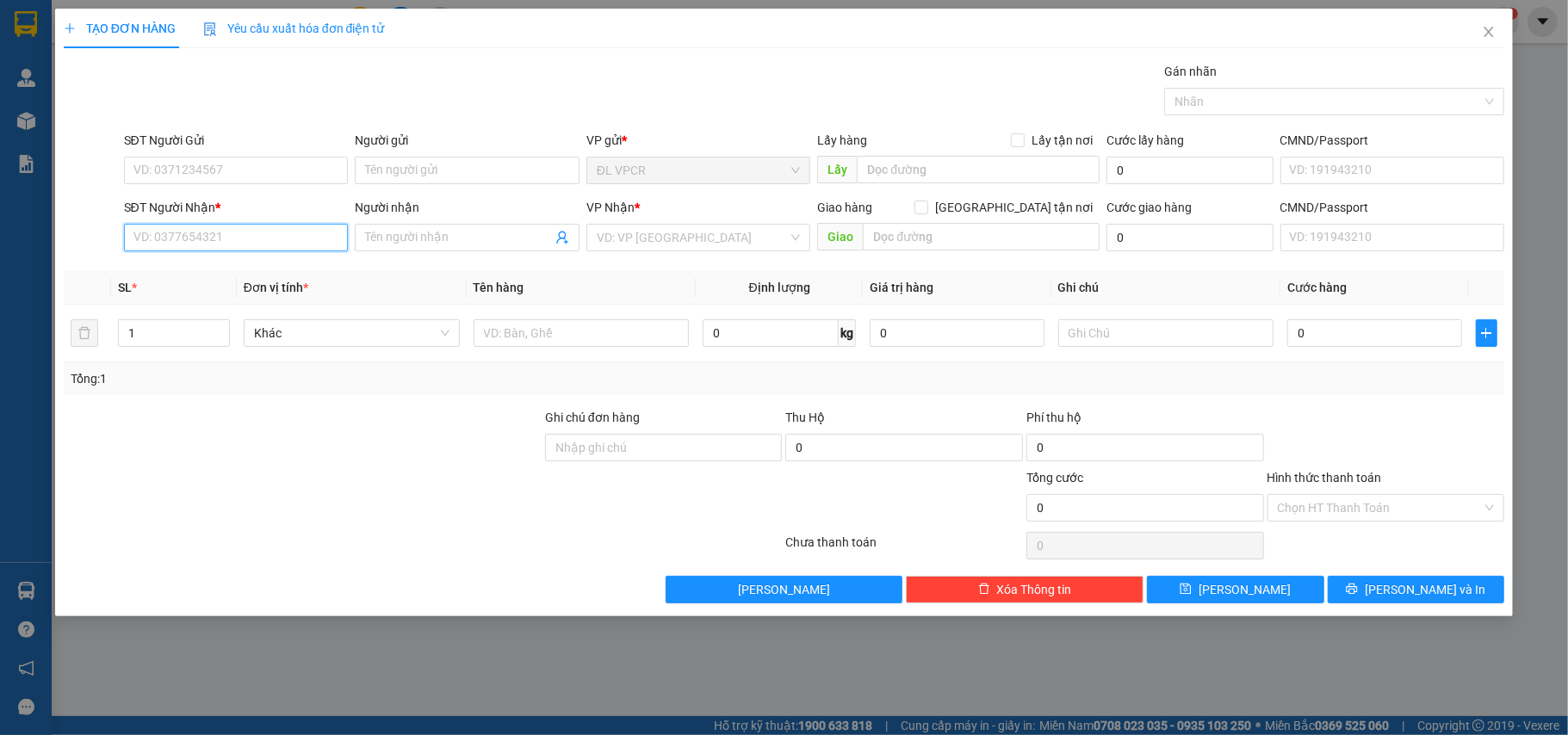
click at [277, 230] on input "SĐT Người Nhận *" at bounding box center [236, 238] width 225 height 28
click at [277, 230] on input "9525" at bounding box center [236, 238] width 225 height 28
click at [276, 264] on div "0909739525 - [GEOGRAPHIC_DATA]" at bounding box center [236, 273] width 204 height 19
type input "0909739525"
type input "HẢI LAN"
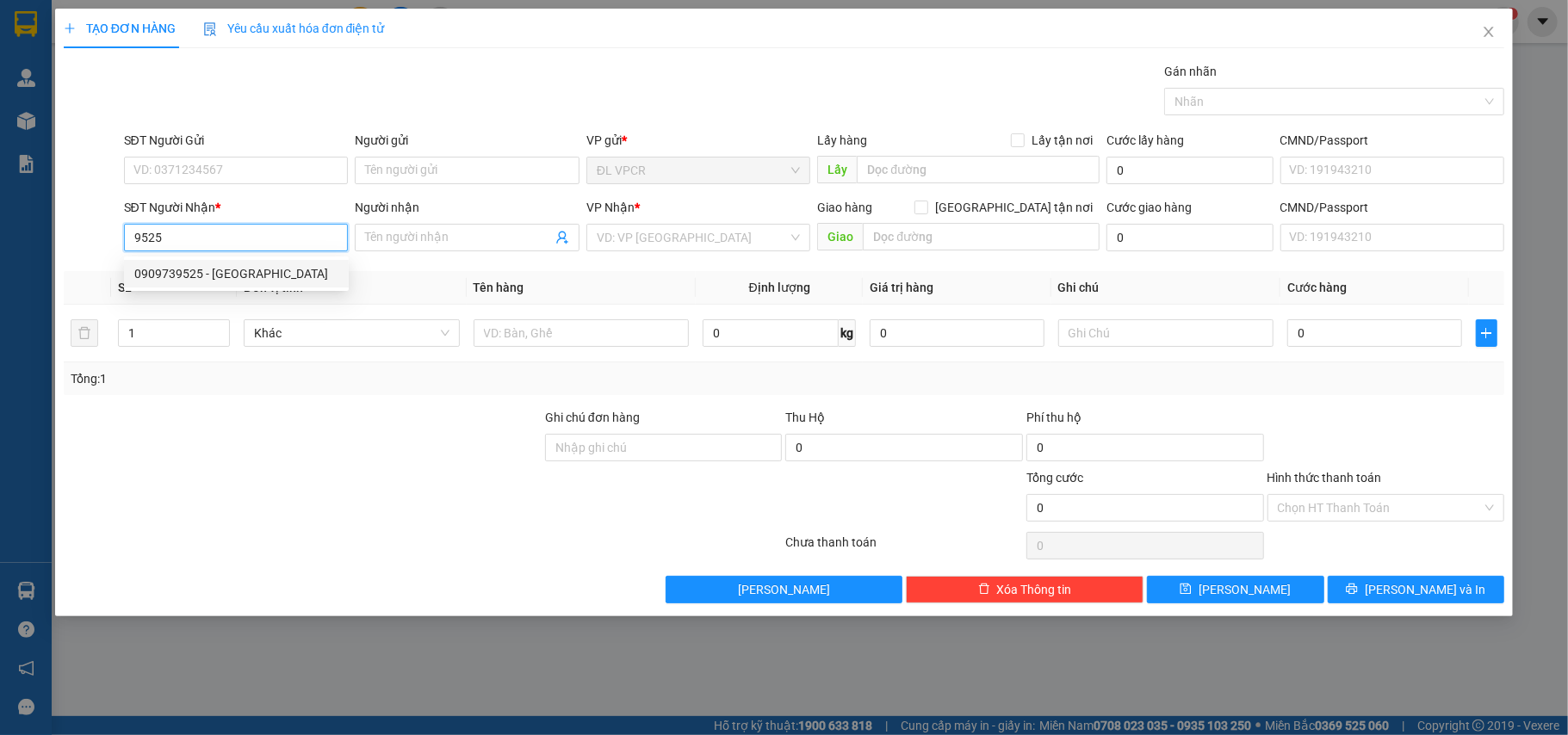
type input "72/8 [PERSON_NAME], P. [PERSON_NAME], Q3"
type input "250.000"
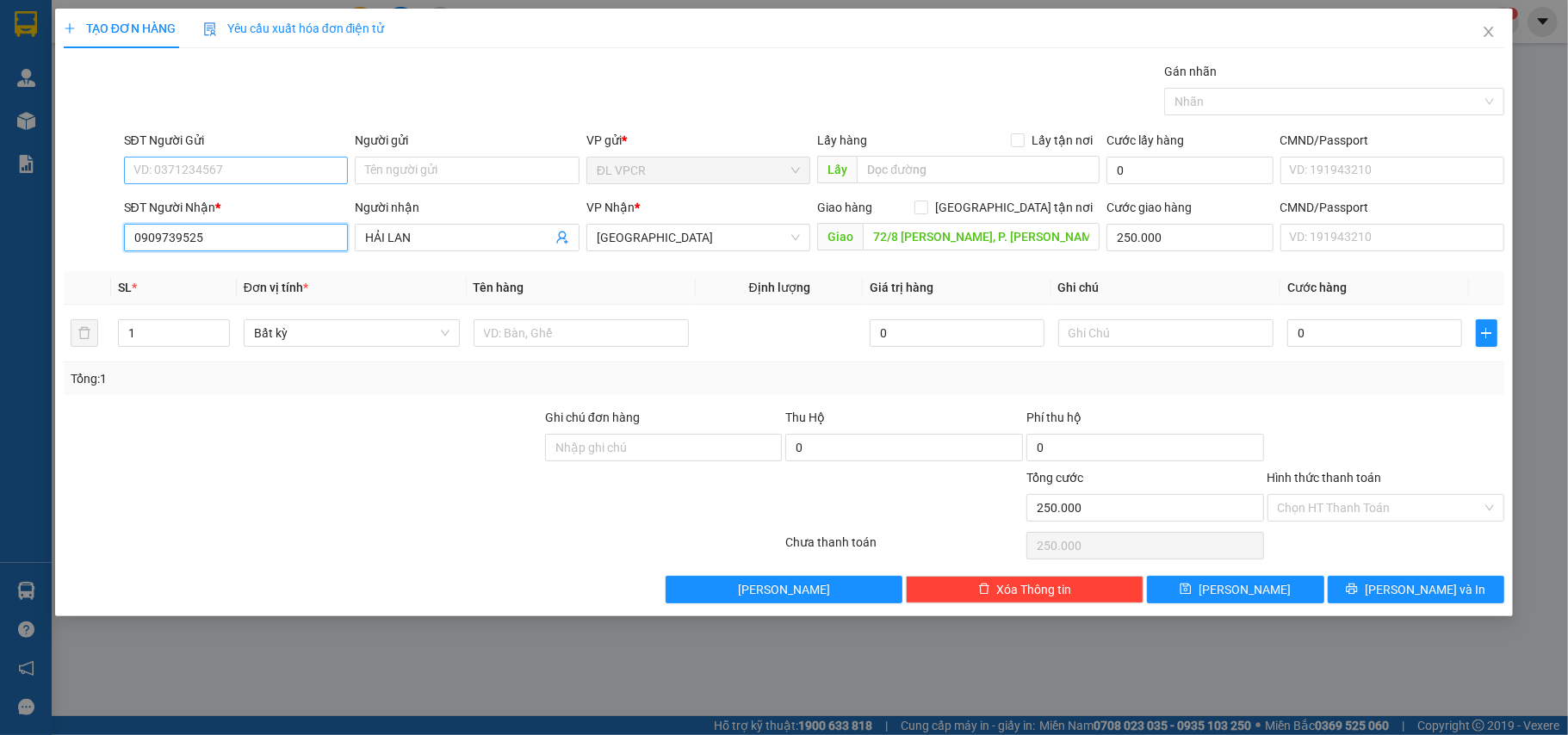
type input "0909739525"
click at [258, 164] on input "SĐT Người Gửi" at bounding box center [236, 170] width 225 height 28
click at [256, 206] on div "0344973070 - MỸ NHỚ" at bounding box center [236, 206] width 204 height 19
type input "0344973070"
type input "MỸ NHỚ"
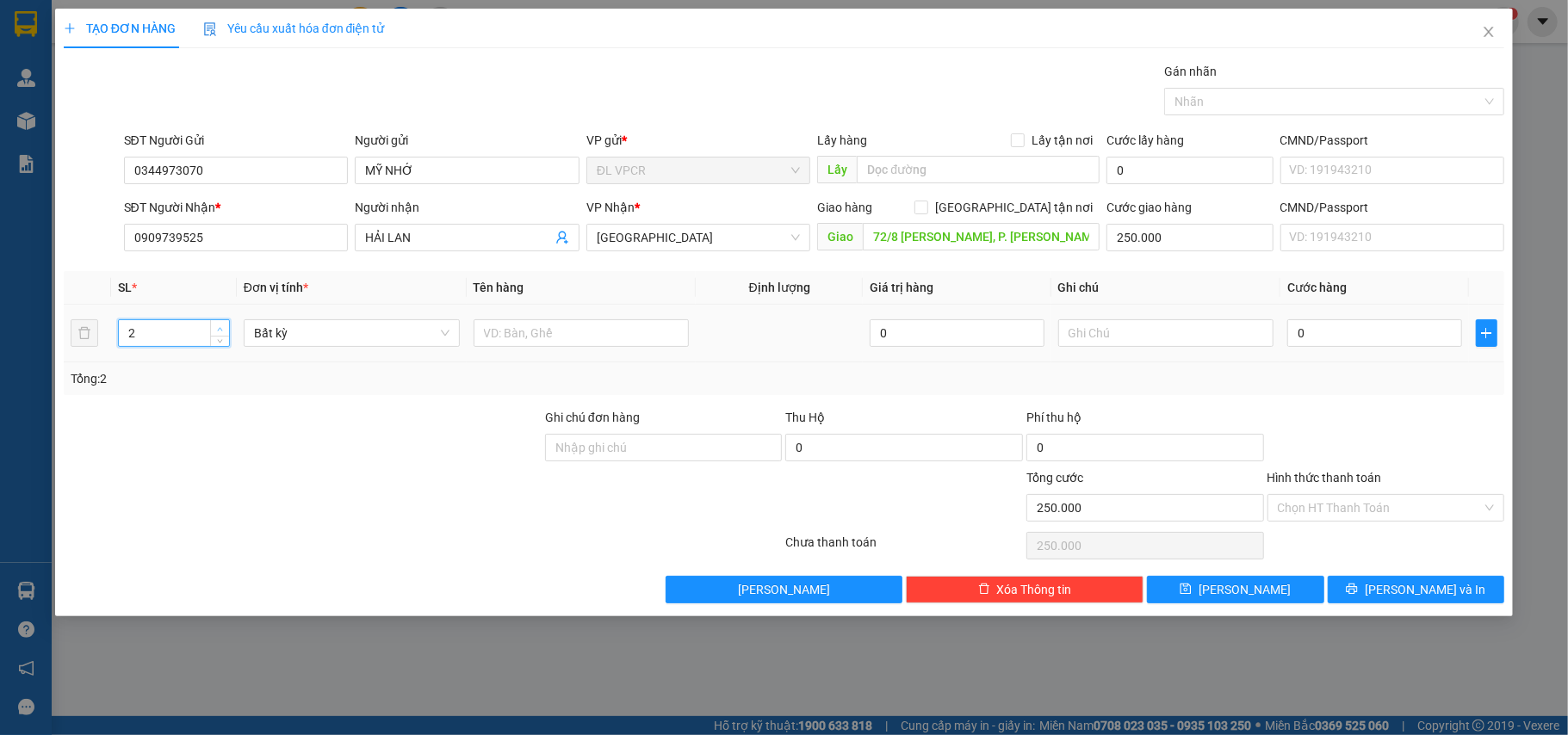
click at [215, 329] on span "up" at bounding box center [221, 329] width 11 height 11
type input "6"
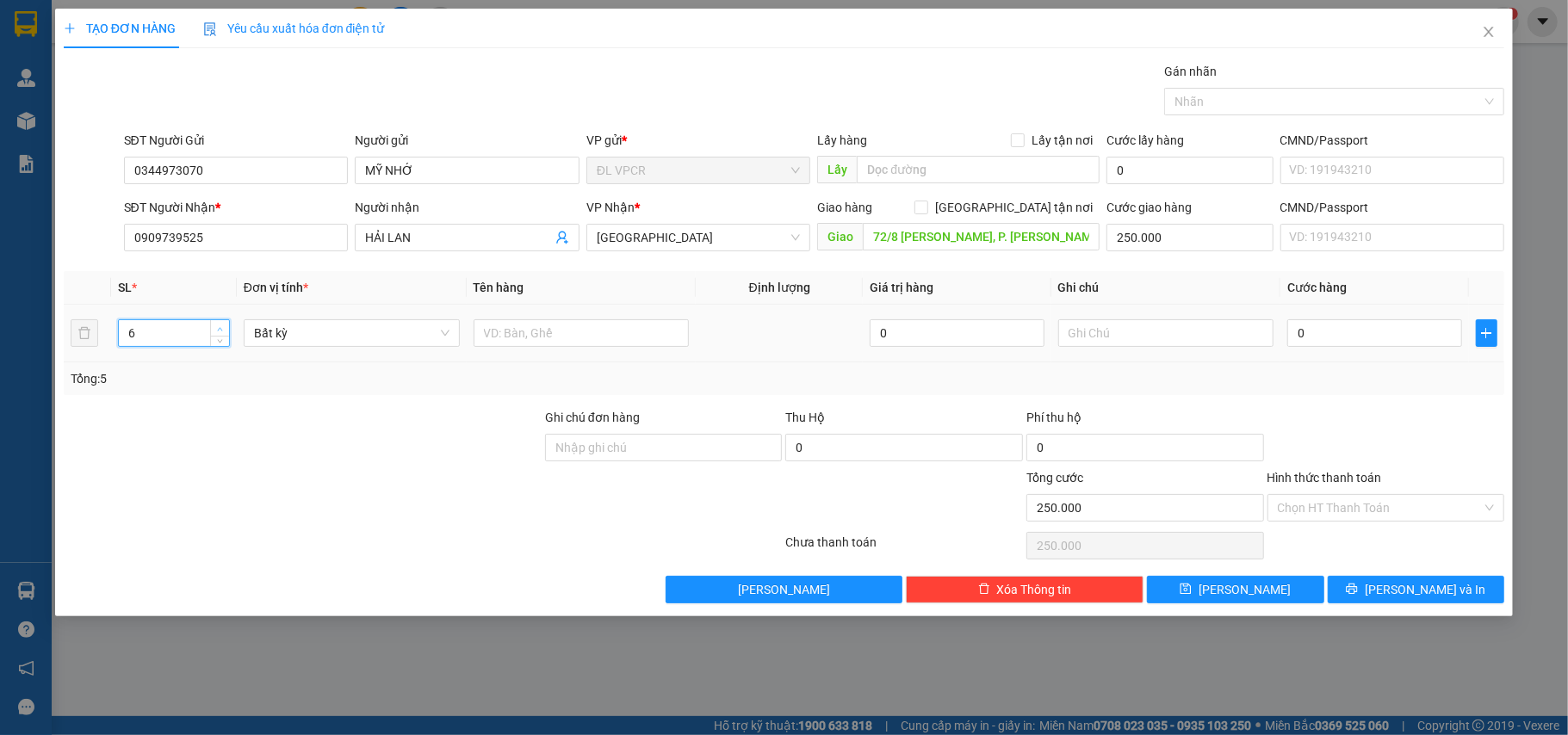
click at [215, 329] on span "up" at bounding box center [221, 329] width 11 height 11
click at [527, 335] on input "text" at bounding box center [581, 333] width 216 height 28
type input "5 THÙNG + 1 KIỆN"
click at [1338, 326] on input "0" at bounding box center [1374, 333] width 174 height 28
click at [1175, 332] on input "text" at bounding box center [1166, 333] width 216 height 28
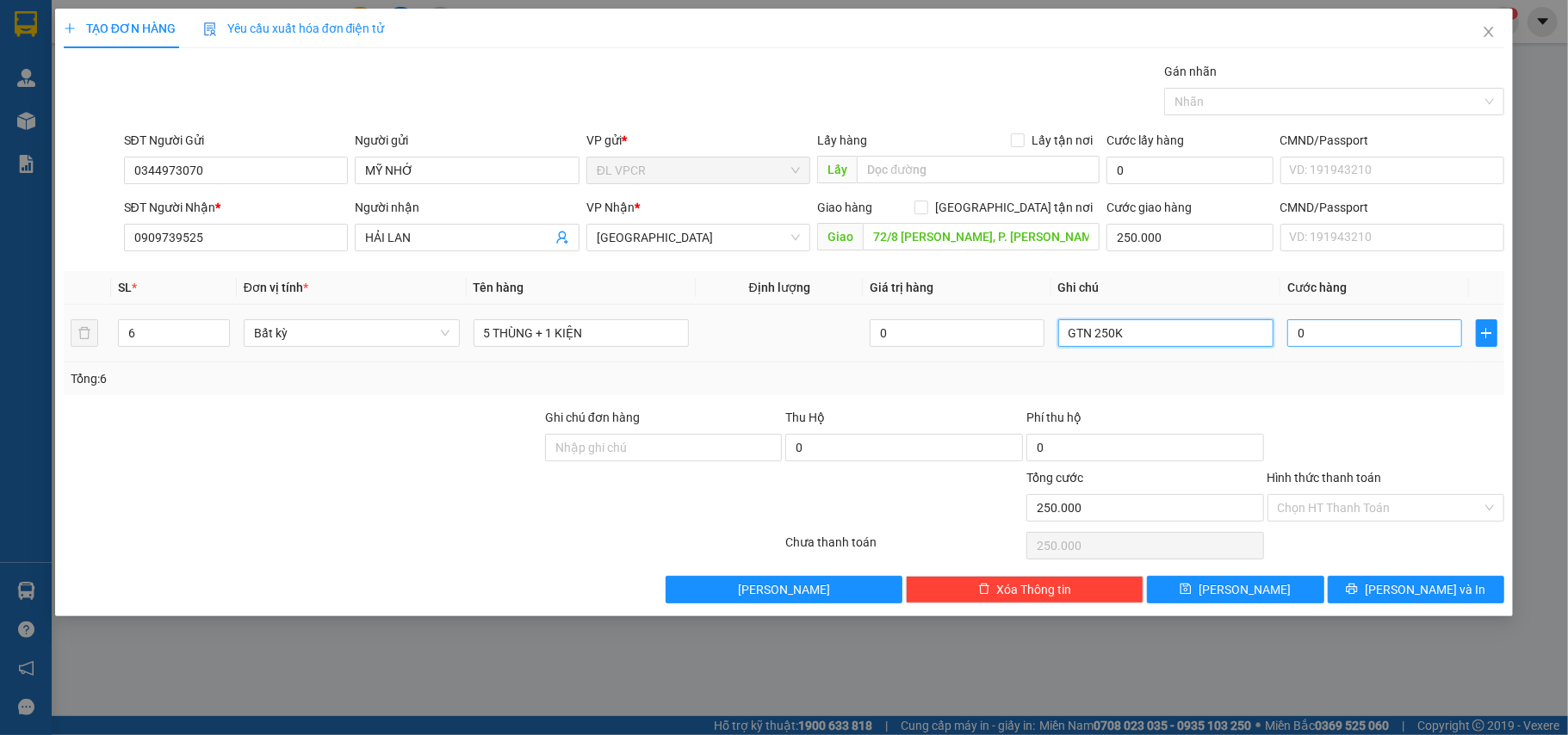
type input "GTN 250K"
click at [1350, 343] on input "0" at bounding box center [1374, 333] width 174 height 28
type input "3"
type input "250.003"
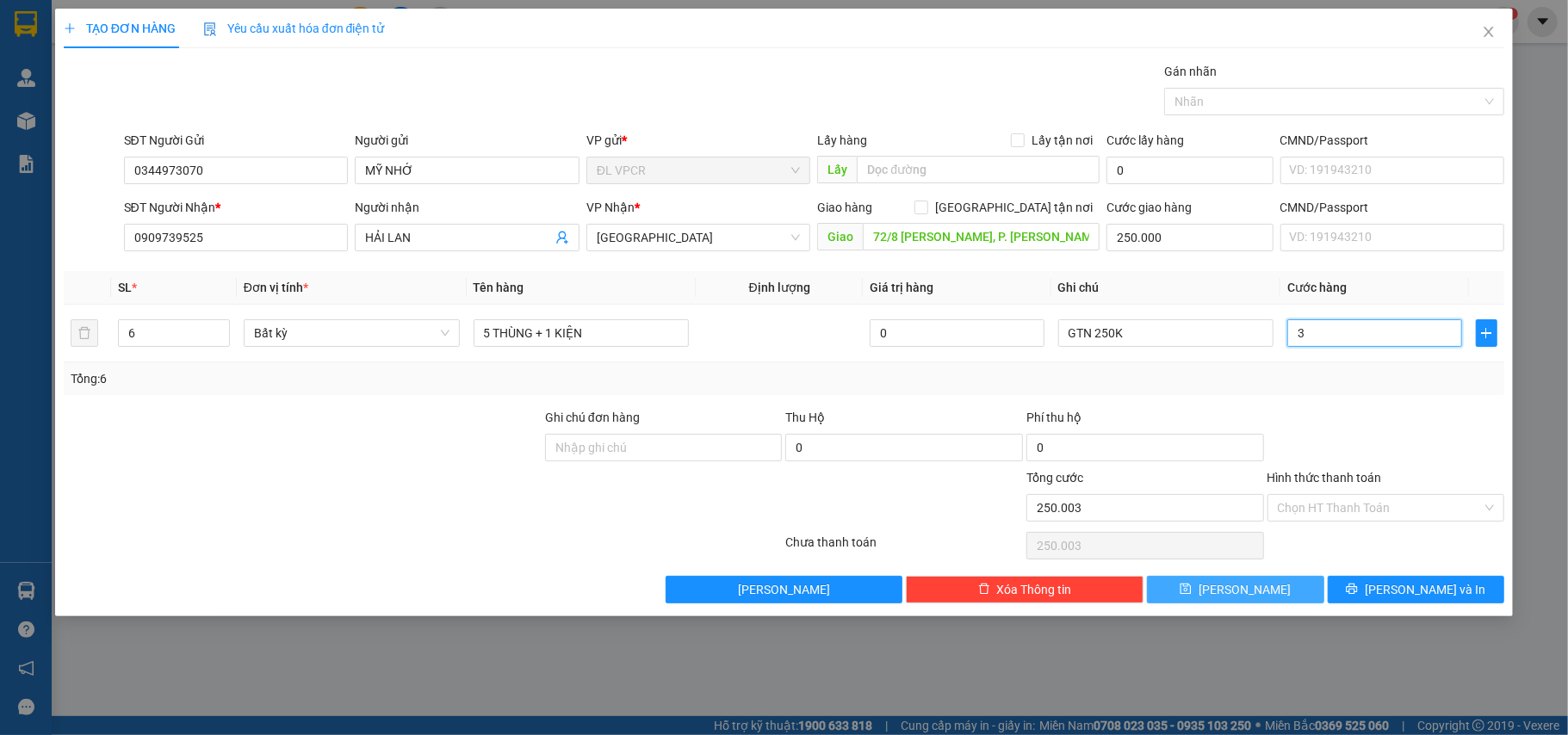
type input "30"
type input "250.030"
type input "300"
type input "250.300"
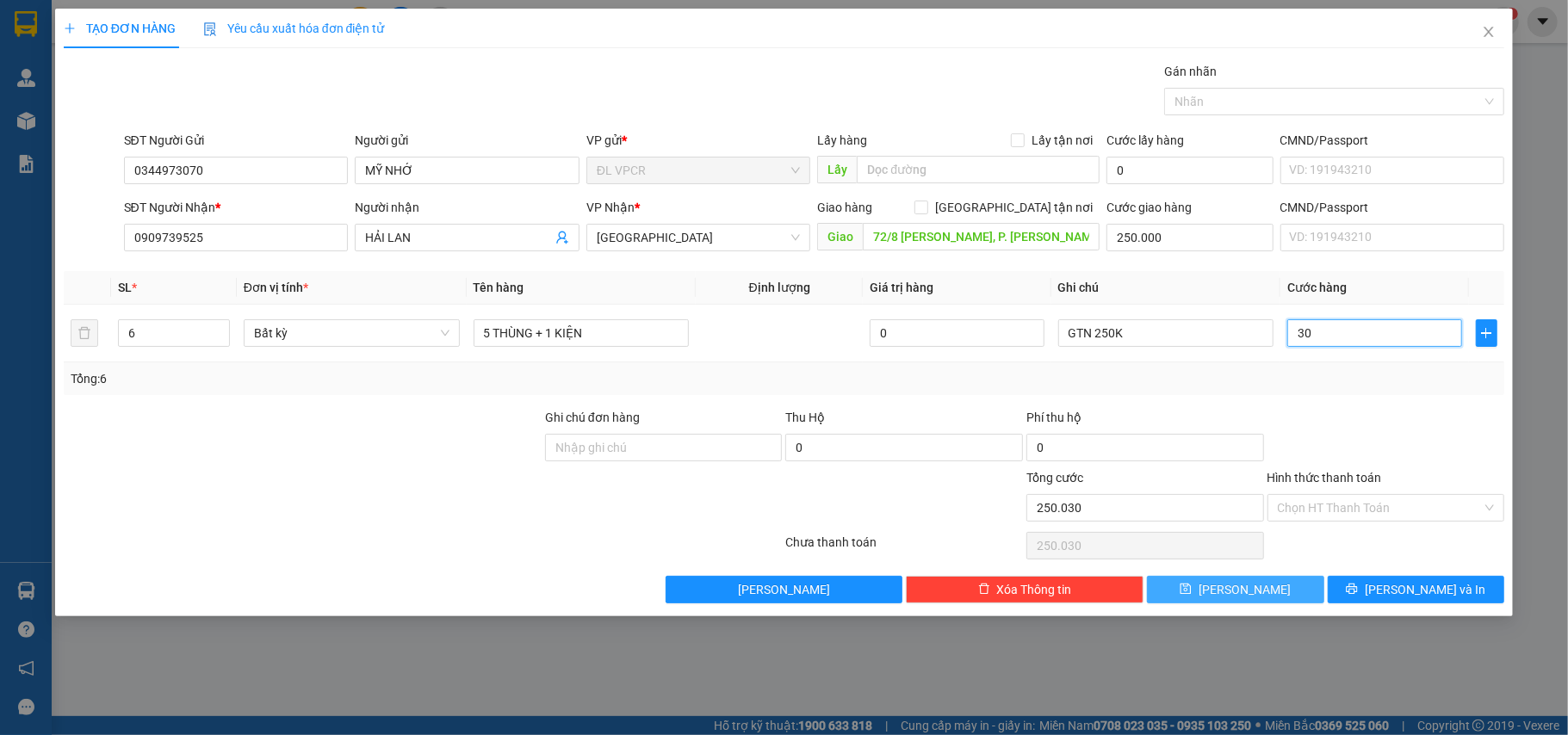
type input "250.300"
type input "30"
type input "250.030"
type input "3"
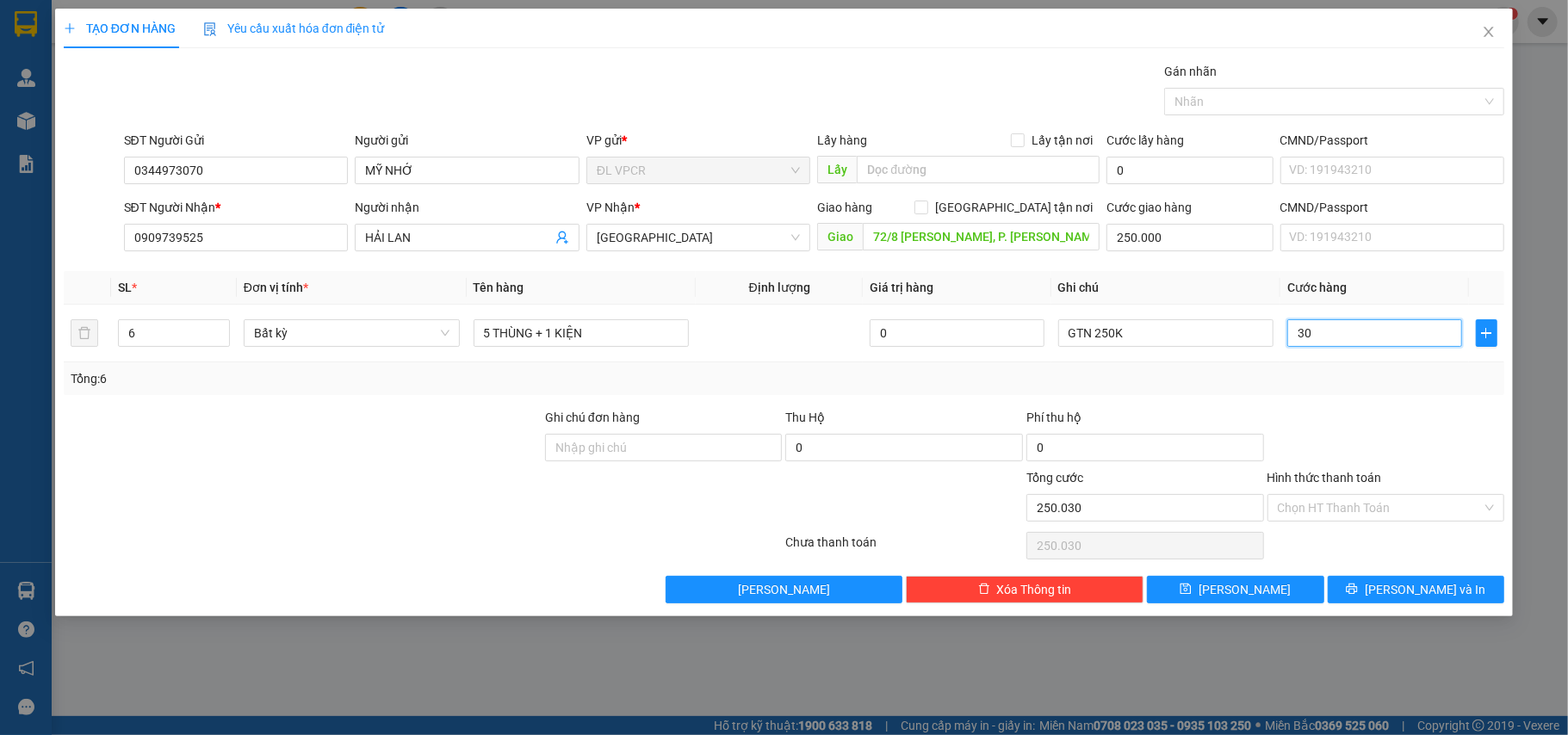
type input "250.003"
type input "36"
type input "250.036"
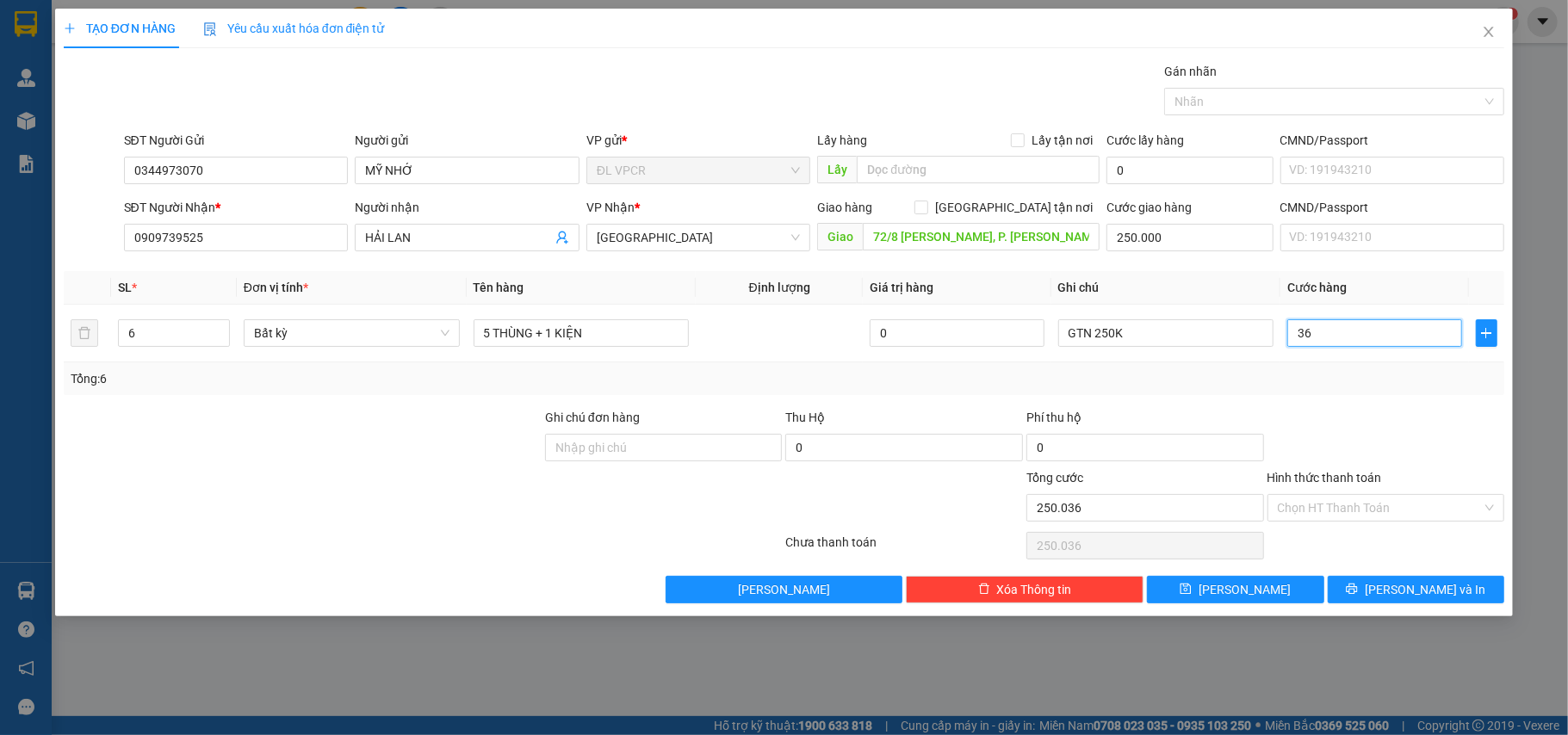
type input "3"
type input "250.003"
type input "33"
type input "250.033"
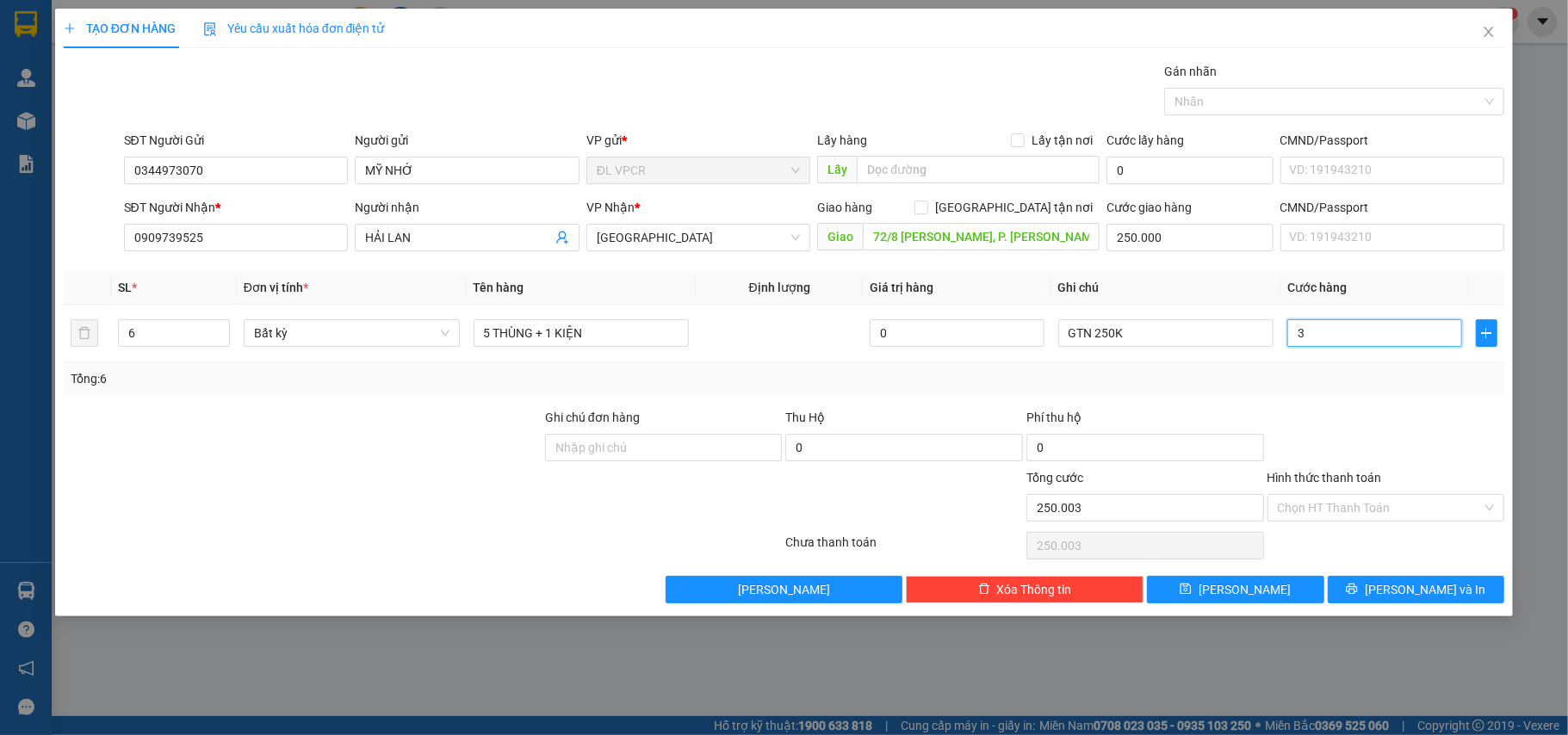
type input "250.033"
type input "330"
type input "250.330"
type input "330.000"
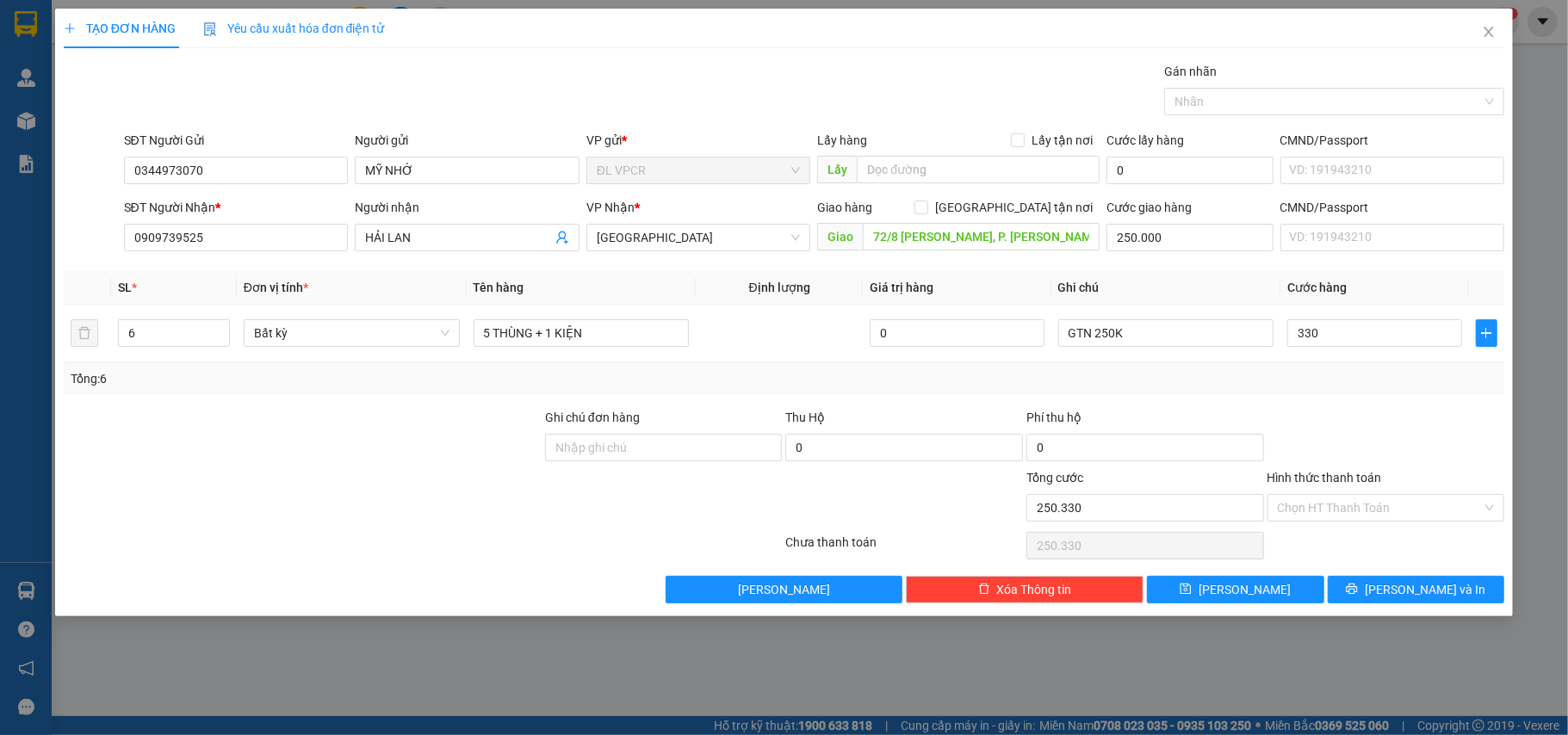
type input "580.000"
click at [1457, 428] on div at bounding box center [1386, 439] width 241 height 61
click at [1442, 511] on input "Hình thức thanh toán" at bounding box center [1380, 507] width 205 height 26
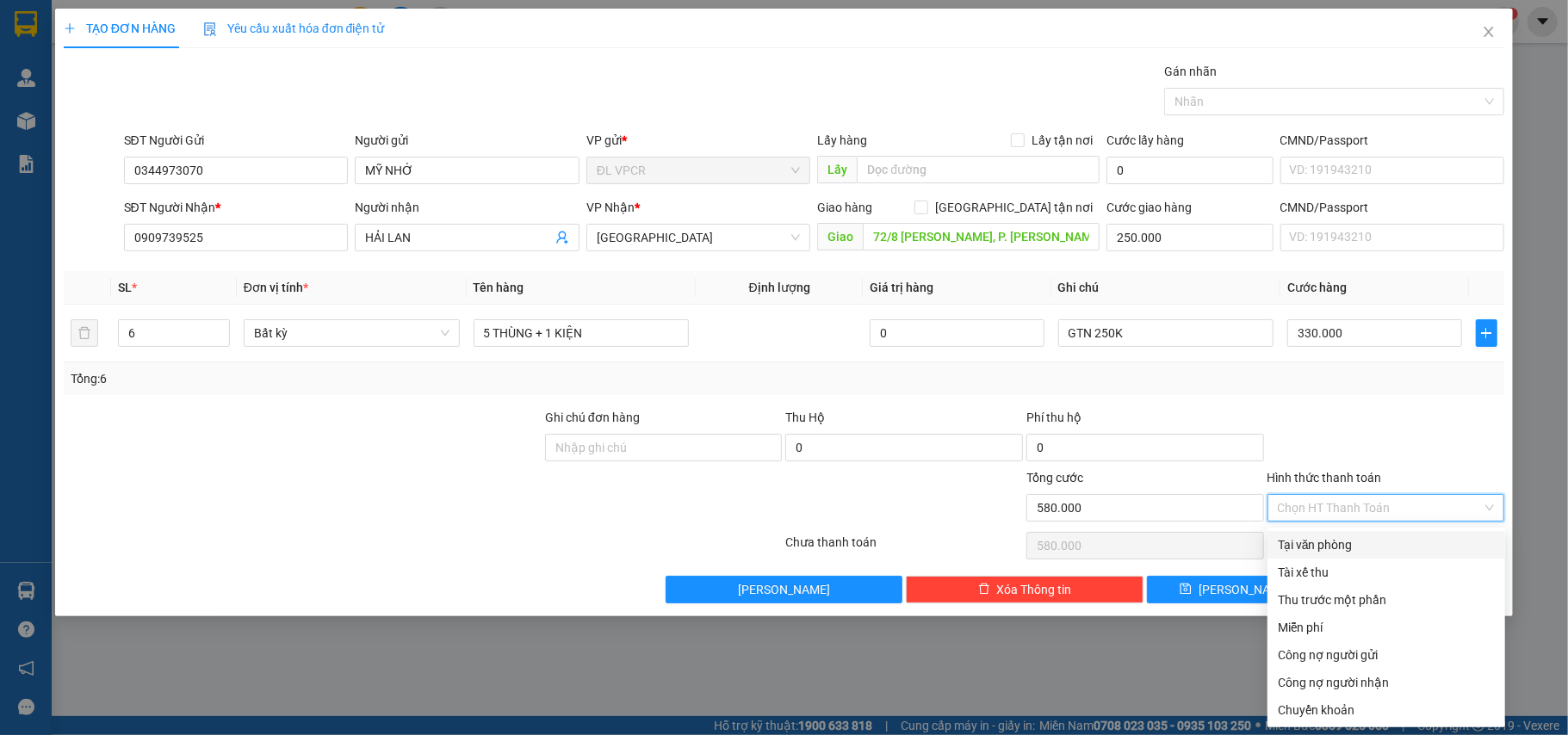
click at [1297, 538] on div "Tại văn phòng" at bounding box center [1386, 545] width 217 height 19
type input "0"
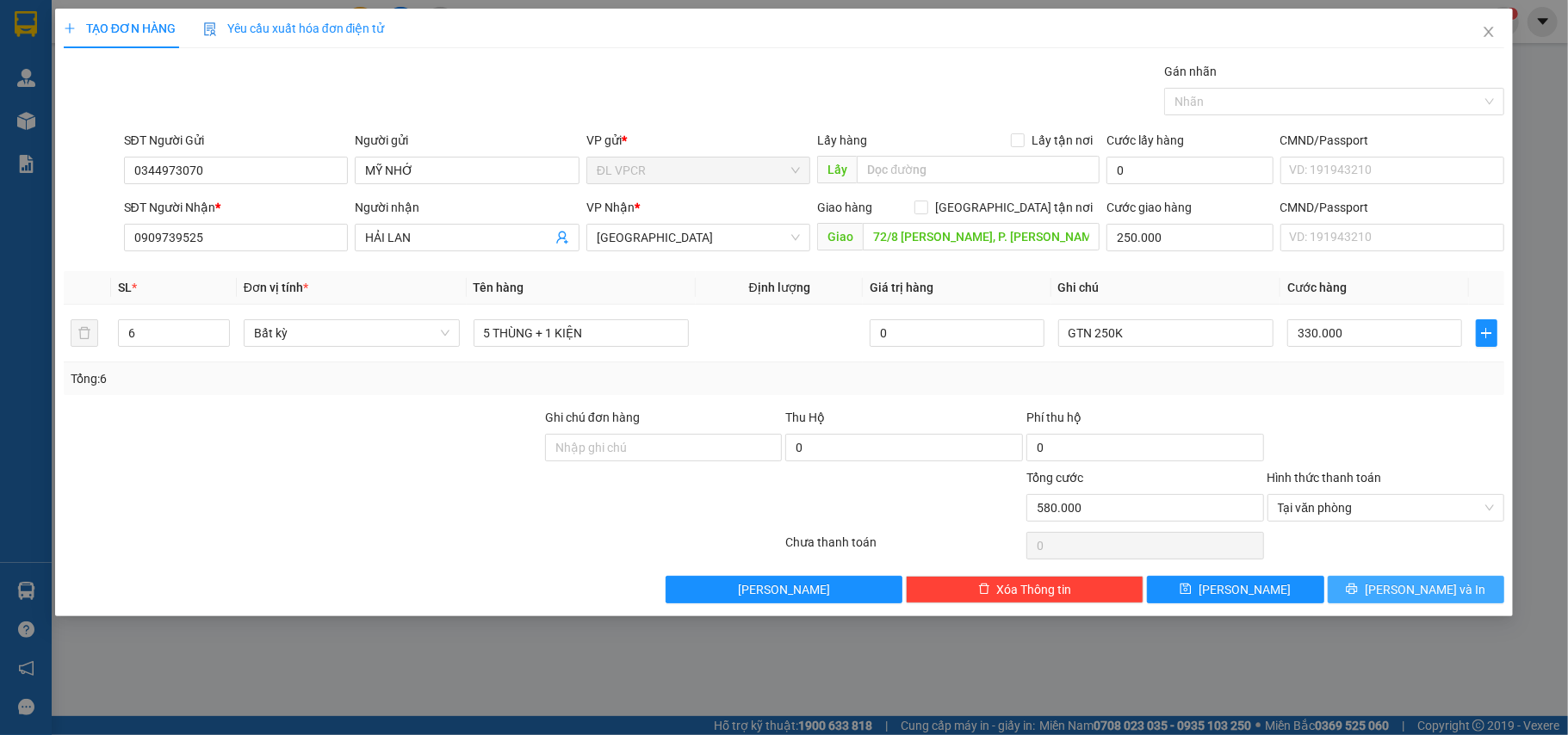
click at [1358, 590] on icon "printer" at bounding box center [1353, 589] width 12 height 12
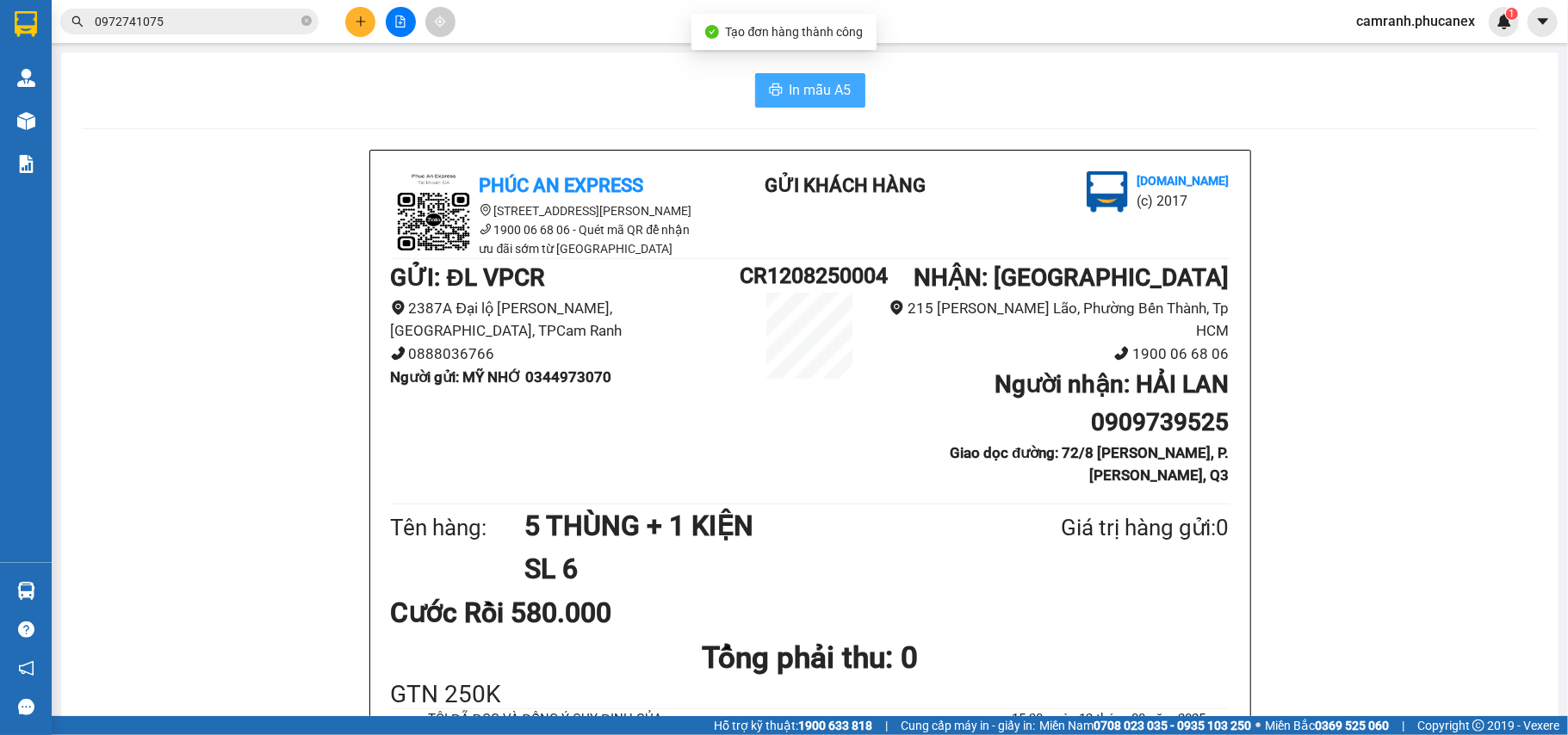
click at [830, 93] on span "In mẫu A5" at bounding box center [820, 90] width 62 height 21
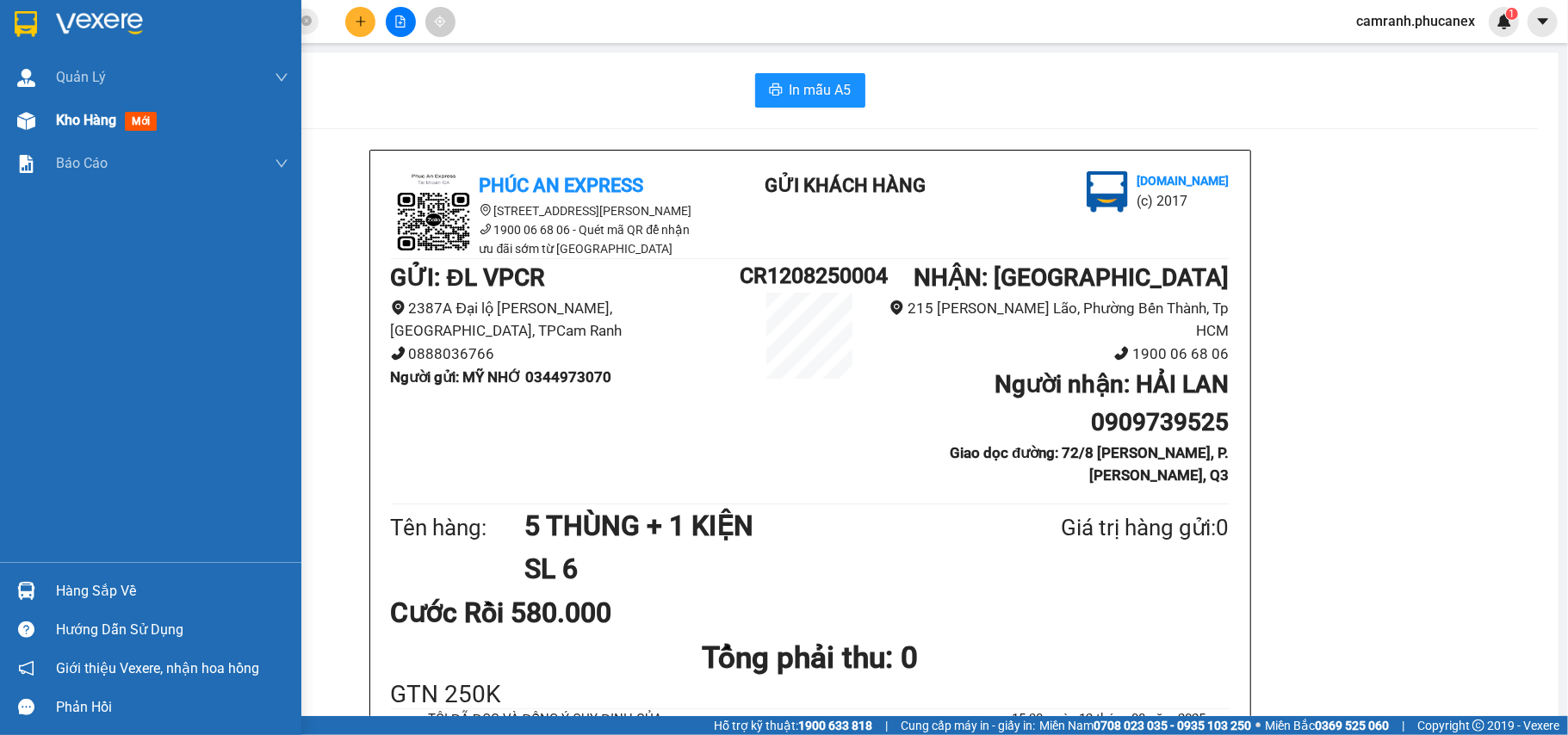
click at [8, 117] on div "Kho hàng mới" at bounding box center [150, 120] width 302 height 43
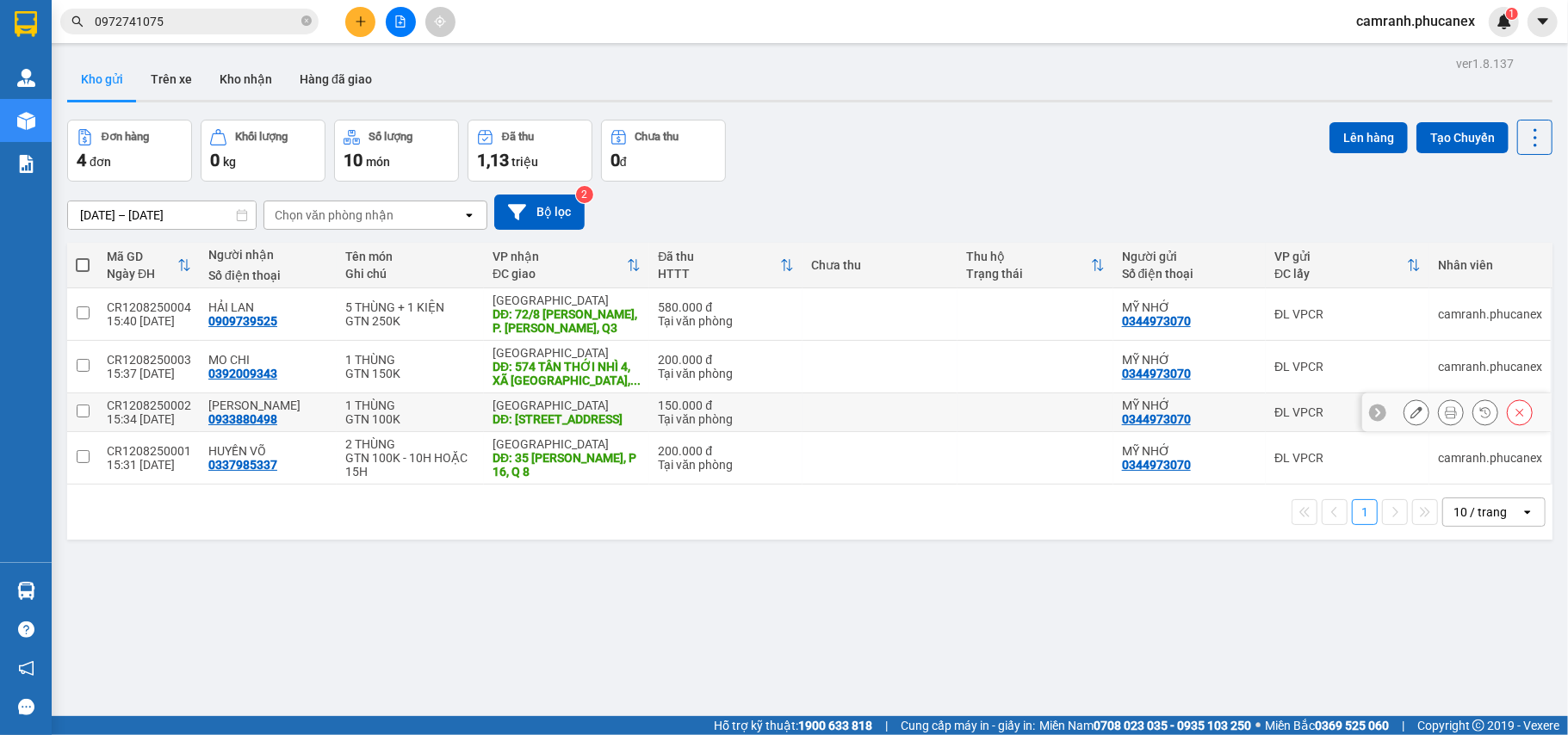
click at [1410, 418] on icon at bounding box center [1417, 413] width 12 height 12
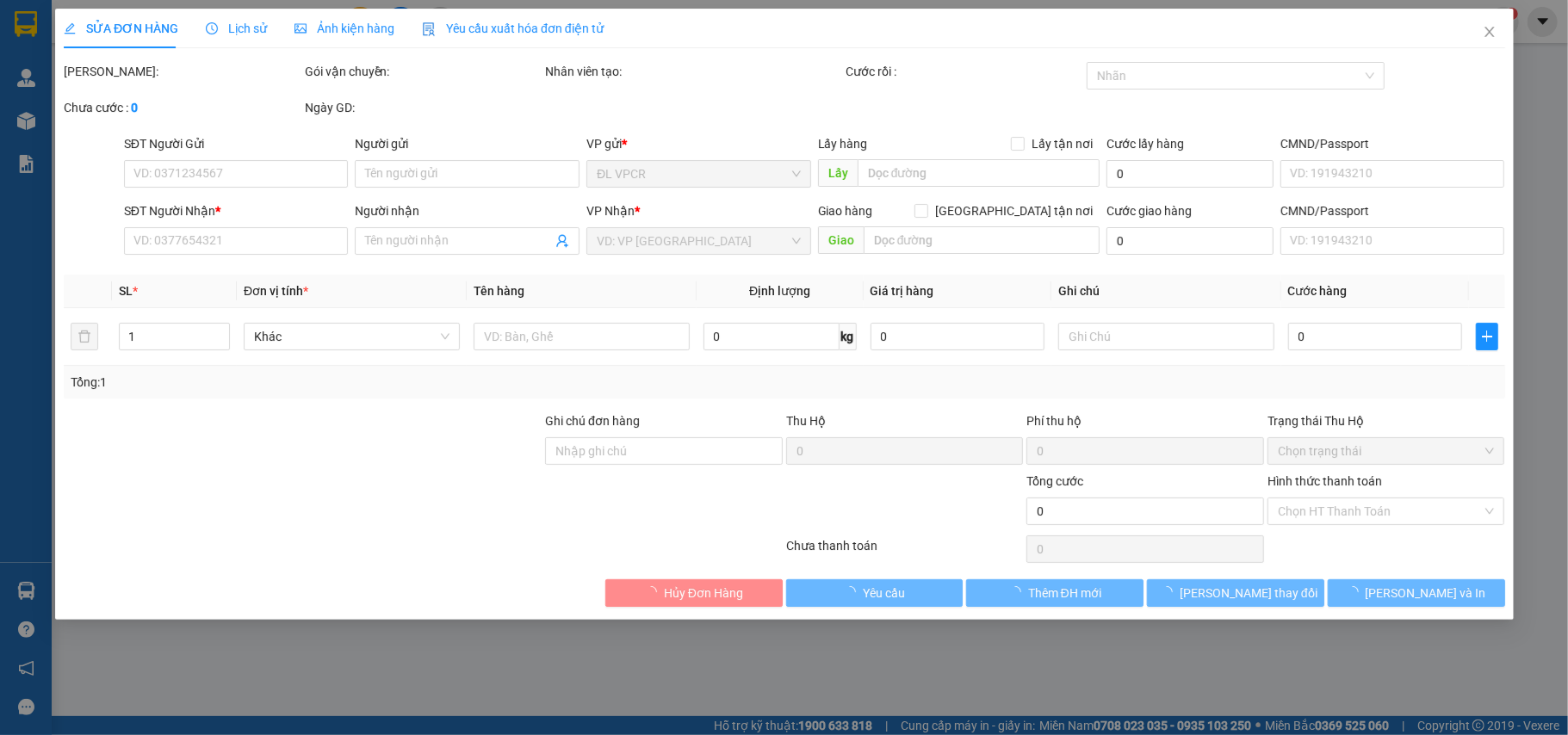
type input "0344973070"
type input "MỸ NHỚ"
type input "0933880498"
type input "[PERSON_NAME]"
type input "[STREET_ADDRESS]"
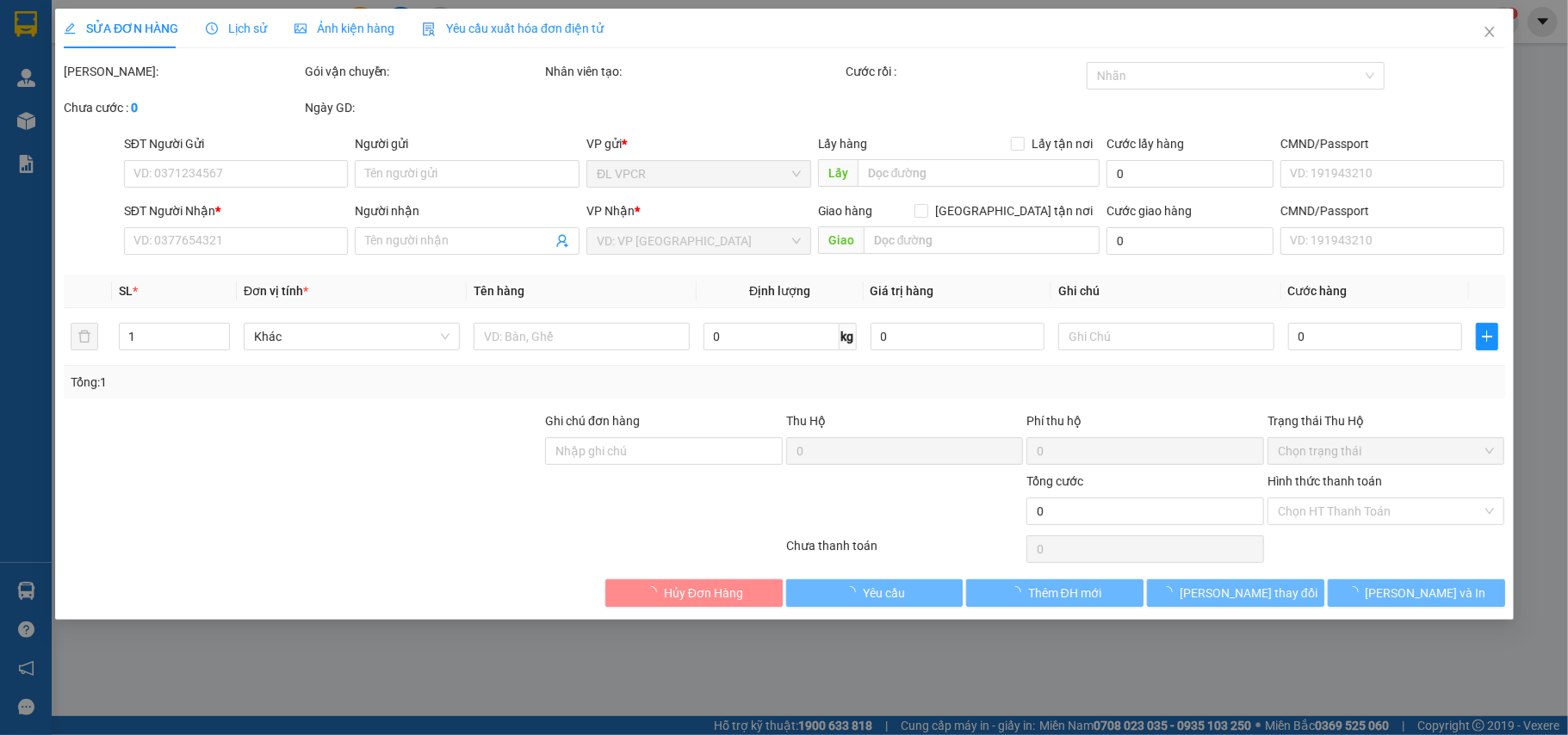
type input "100.000"
type input "150.000"
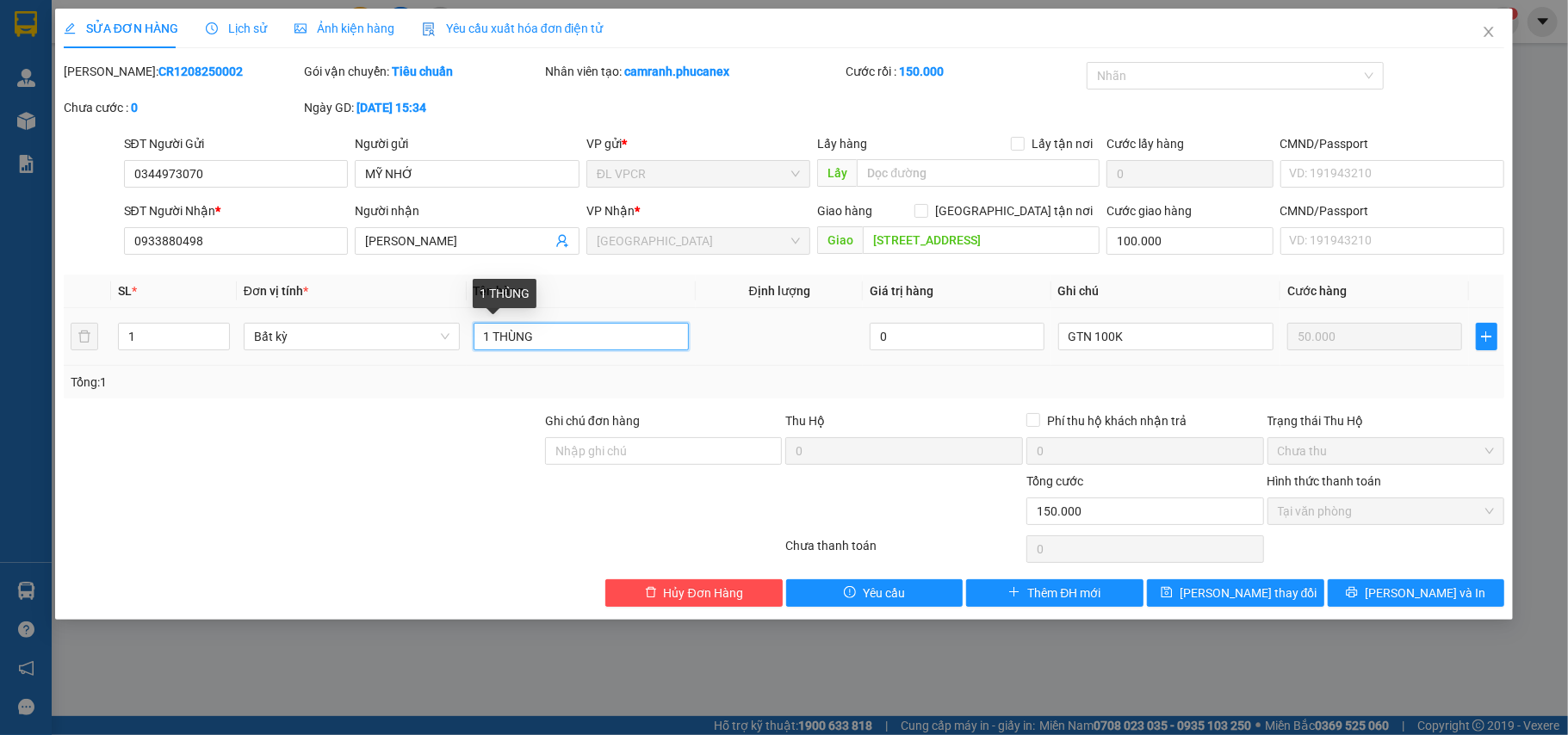
drag, startPoint x: 495, startPoint y: 343, endPoint x: 594, endPoint y: 344, distance: 99.0
click at [594, 344] on input "1 THÙNG" at bounding box center [581, 336] width 216 height 28
type input "1 KIỆN"
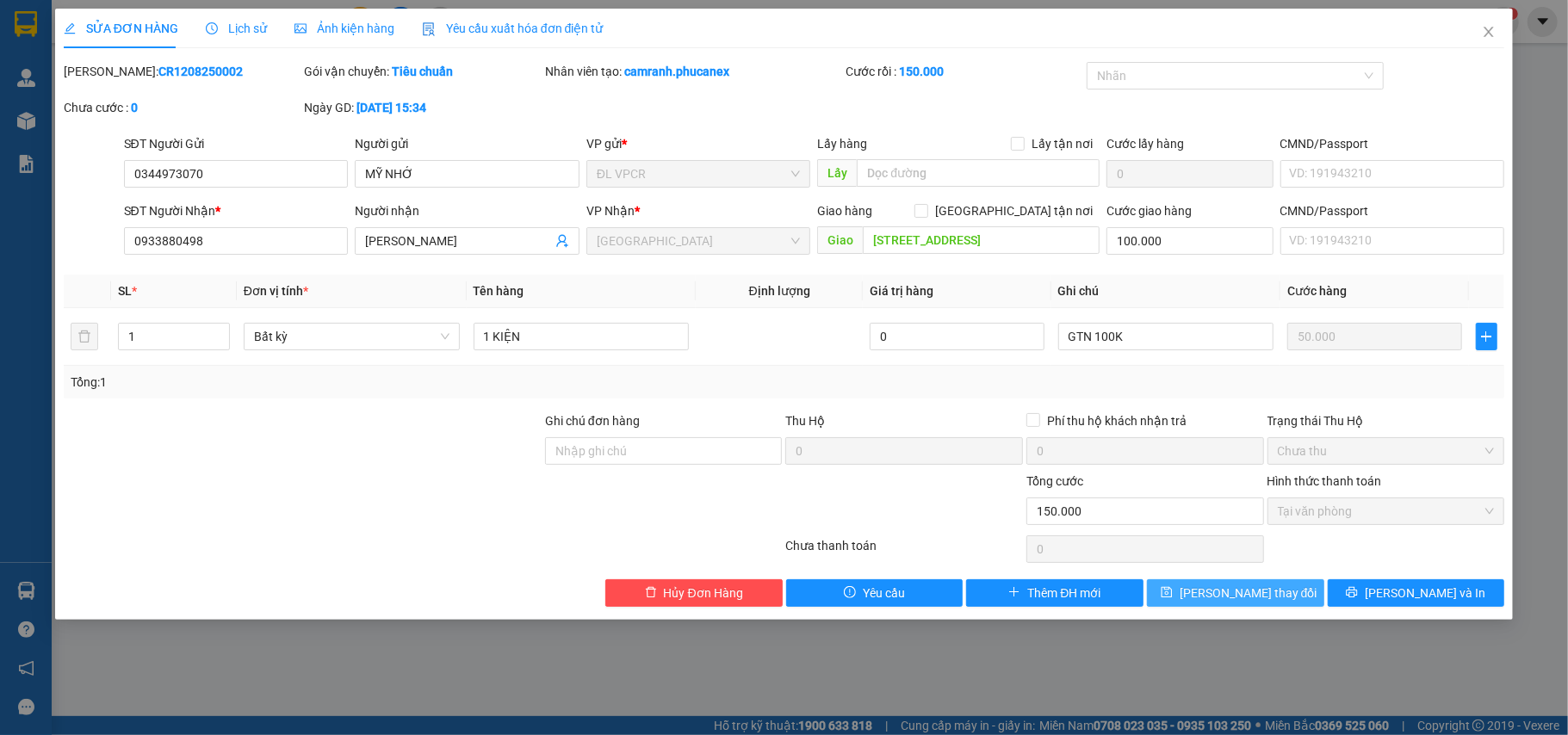
click at [1247, 607] on button "[PERSON_NAME] thay đổi" at bounding box center [1235, 593] width 177 height 28
